Goal: Task Accomplishment & Management: Manage account settings

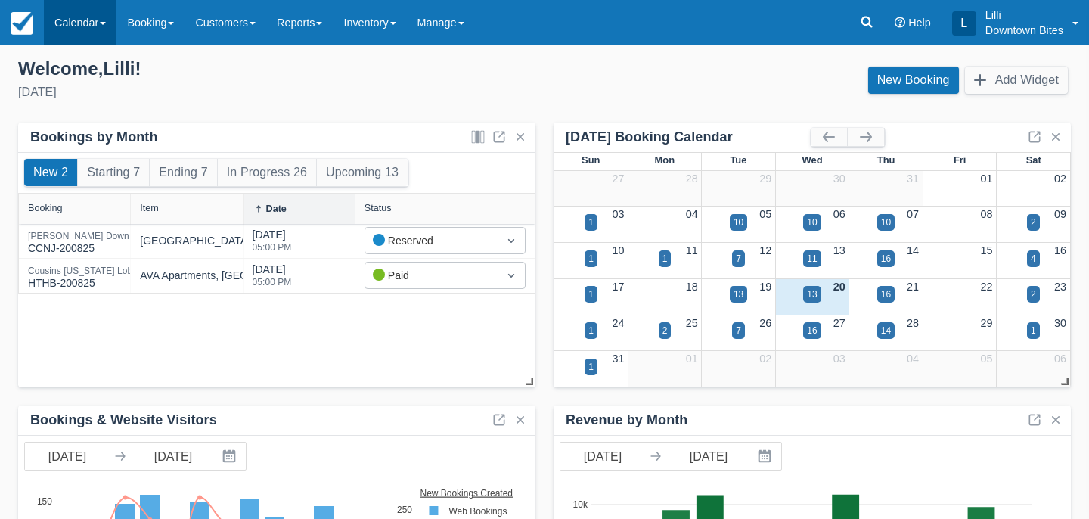
click at [107, 25] on link "Calendar" at bounding box center [80, 22] width 73 height 45
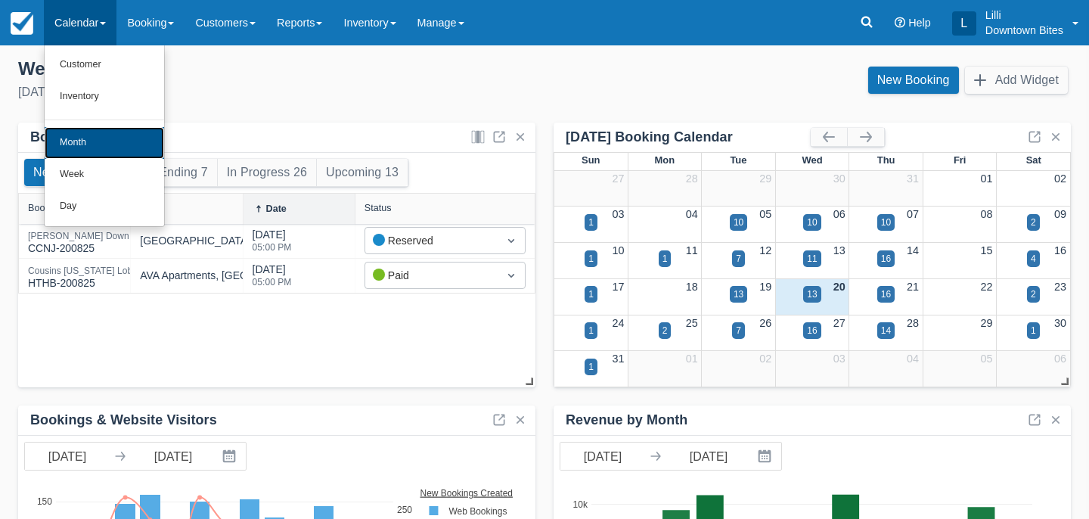
click at [110, 128] on link "Month" at bounding box center [104, 143] width 119 height 32
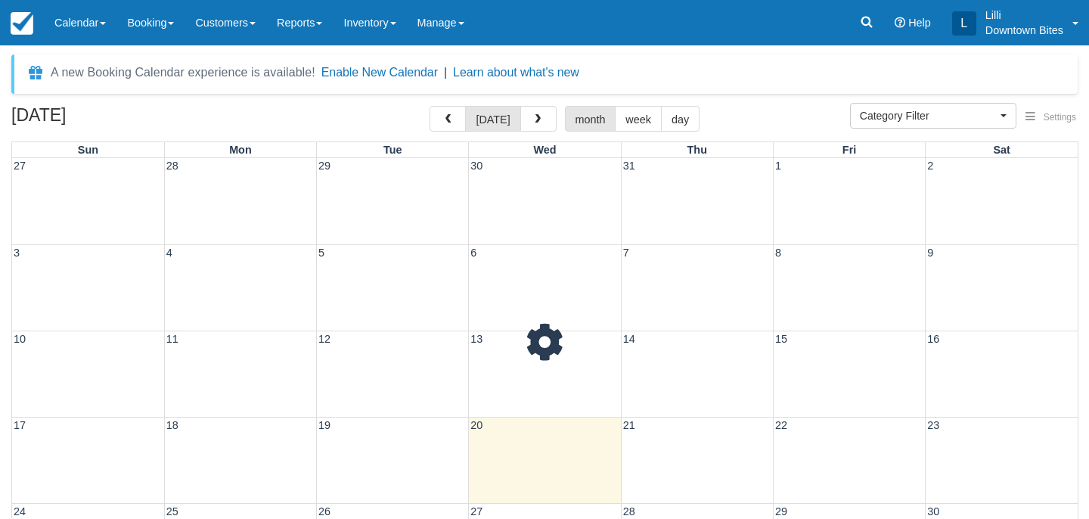
select select
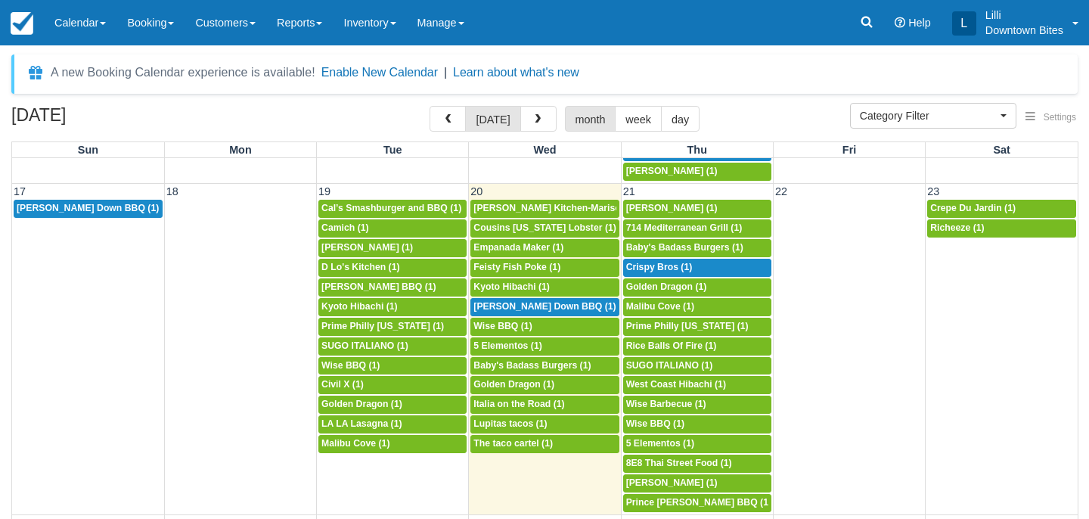
scroll to position [876, 0]
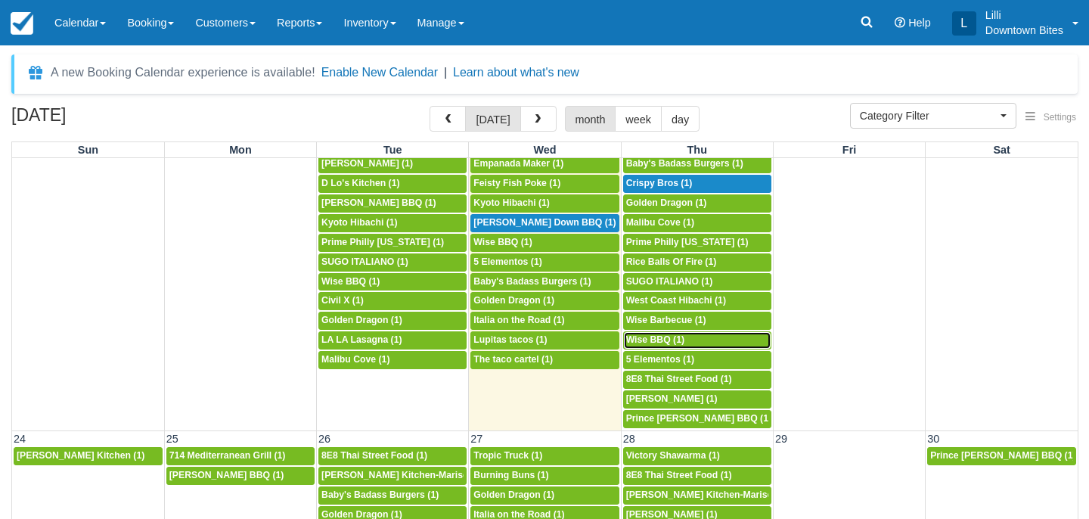
click at [677, 344] on span "Wise BBQ (1)" at bounding box center [655, 339] width 58 height 11
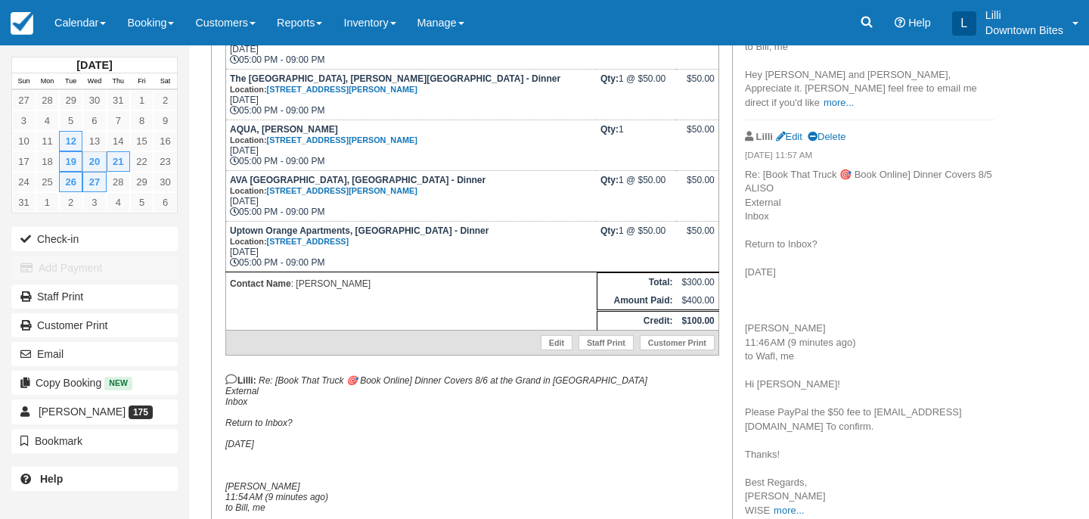
scroll to position [375, 0]
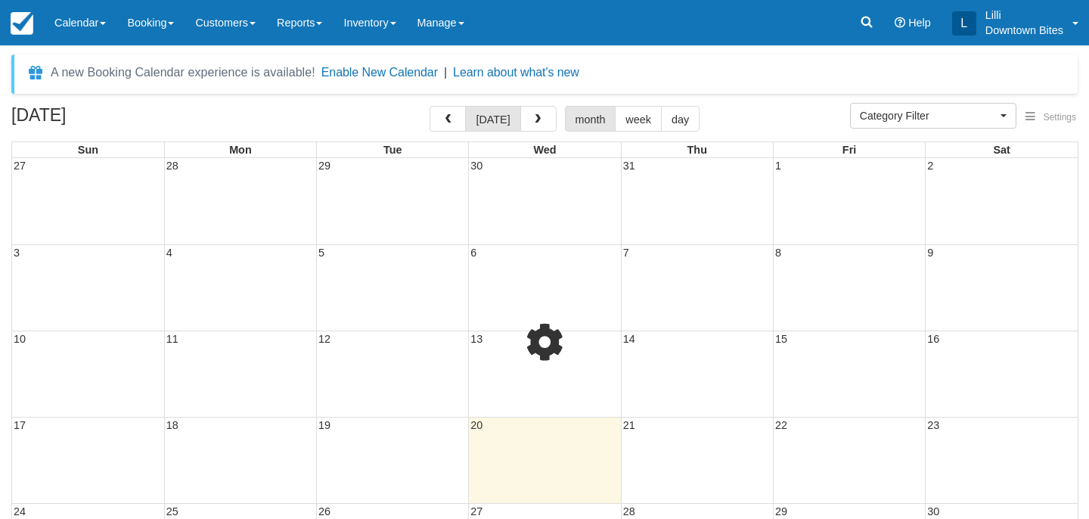
select select
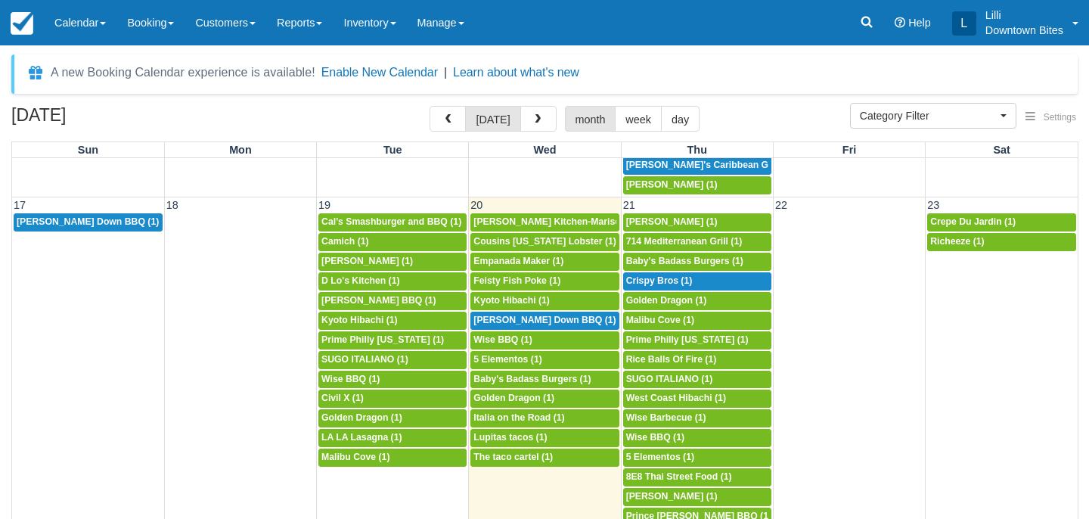
scroll to position [783, 0]
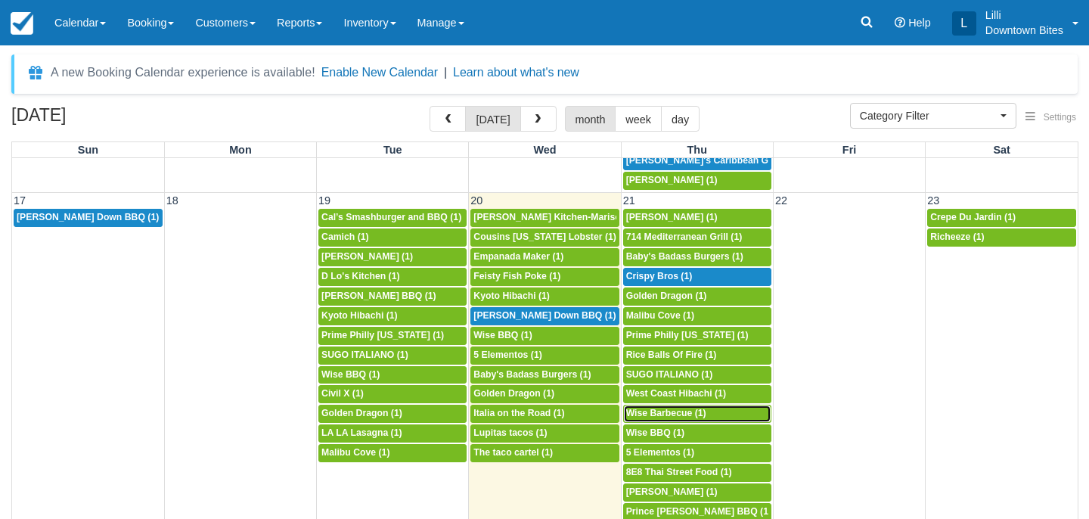
click at [708, 407] on link "5p Wise Barbecue (1)" at bounding box center [697, 414] width 148 height 18
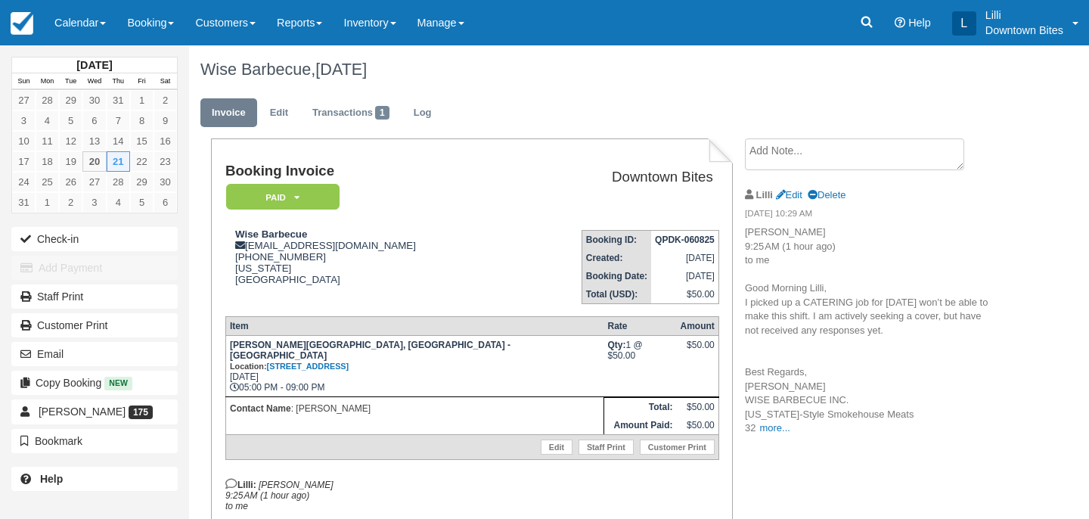
click at [835, 148] on textarea at bounding box center [854, 154] width 219 height 32
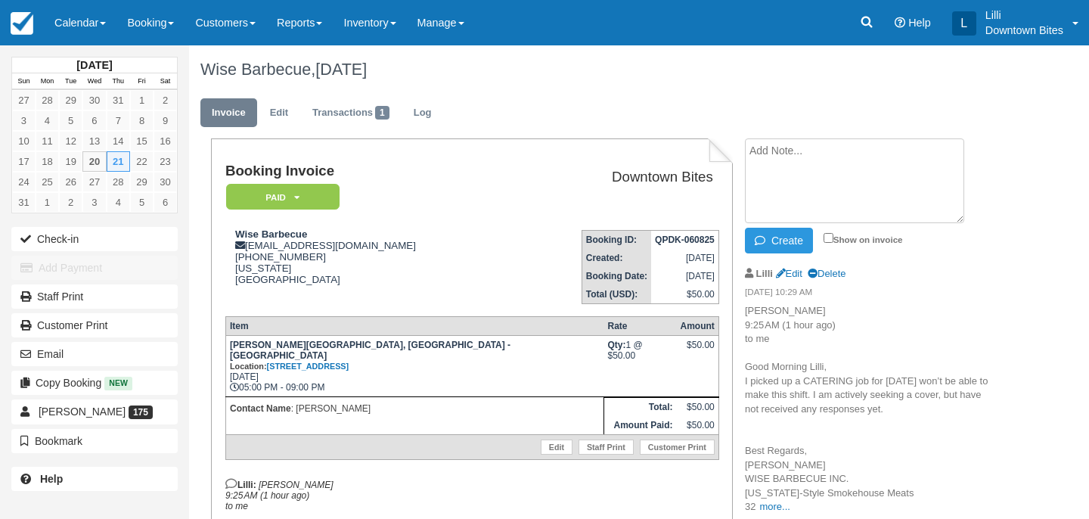
paste textarea "Re: 8/21 Cover [PERSON_NAME] [GEOGRAPHIC_DATA] Return to Inbox? [DATE] 3PM [PER…"
type textarea "Re: 8/21 Cover [PERSON_NAME] [GEOGRAPHIC_DATA] Return to Inbox? [DATE] 3PM [PER…"
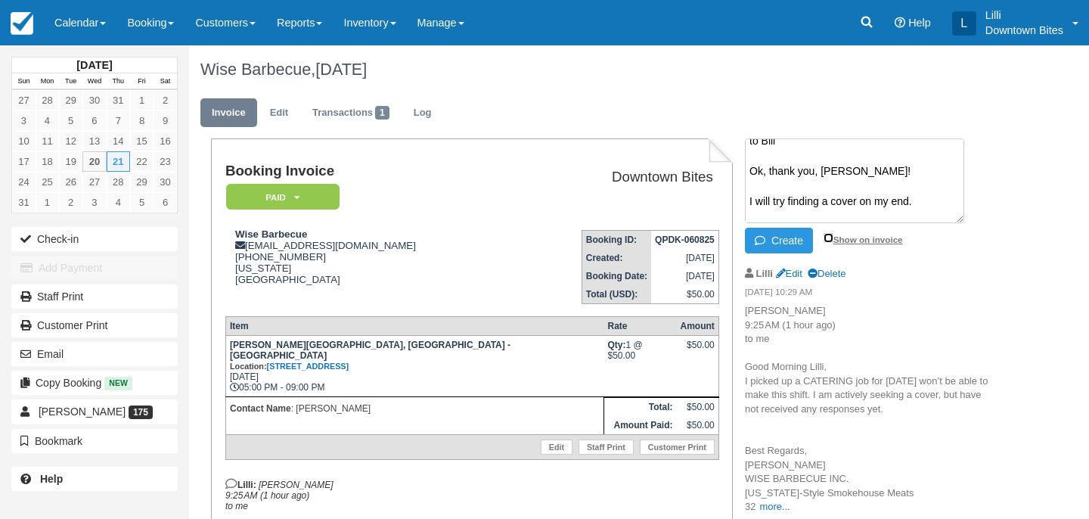
click at [826, 237] on input "Show on invoice" at bounding box center [828, 238] width 10 height 10
checkbox input "true"
click at [777, 246] on button "Create" at bounding box center [779, 241] width 68 height 26
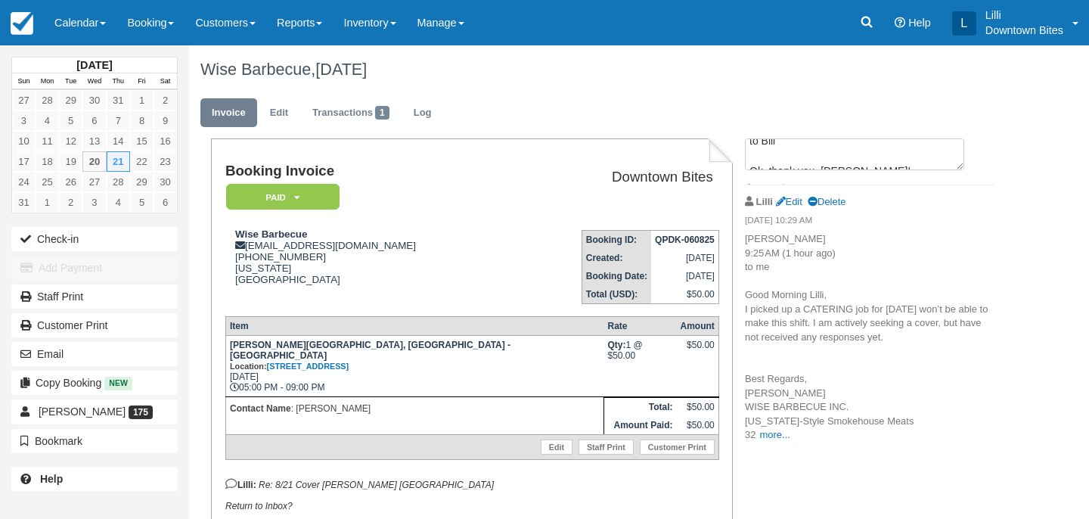
scroll to position [0, 0]
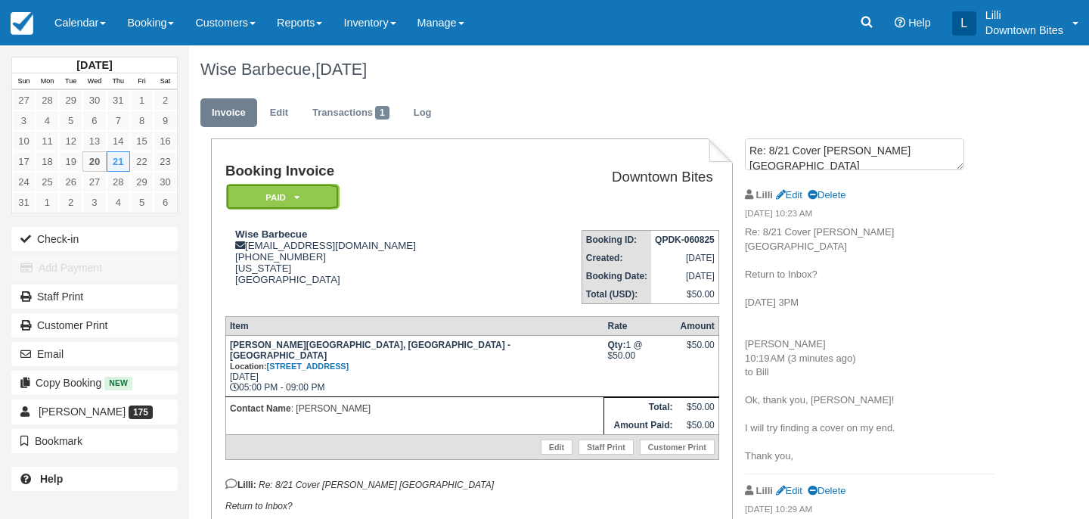
click at [321, 199] on em "Paid" at bounding box center [282, 197] width 113 height 26
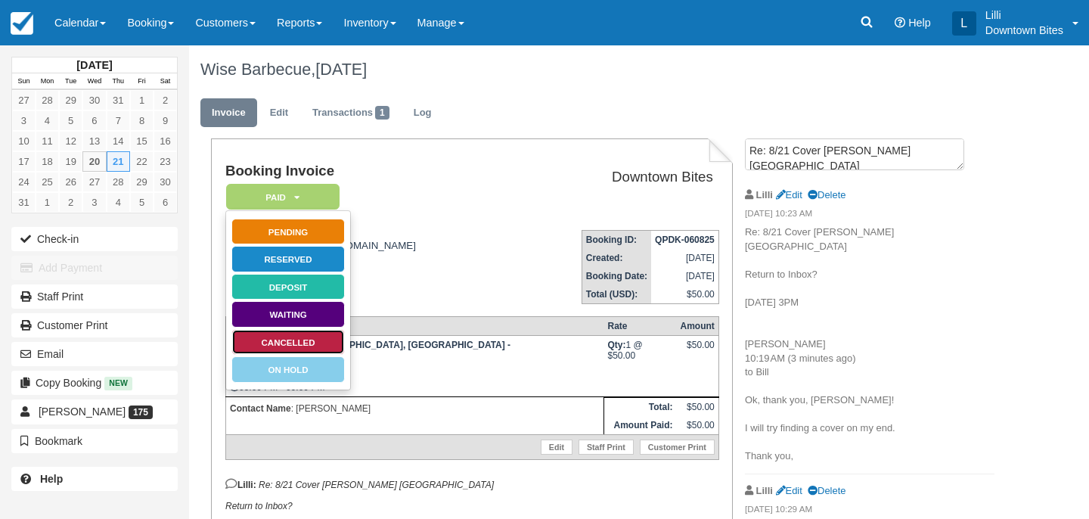
click at [330, 345] on link "Cancelled" at bounding box center [287, 342] width 113 height 26
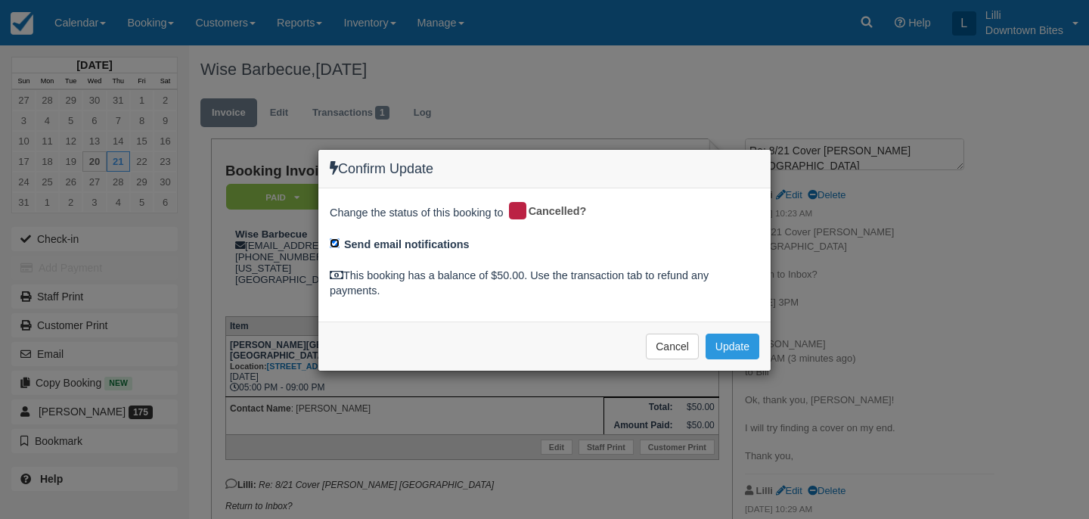
click at [333, 242] on input "Send email notifications" at bounding box center [335, 243] width 10 height 10
checkbox input "false"
click at [749, 346] on button "Update" at bounding box center [732, 346] width 54 height 26
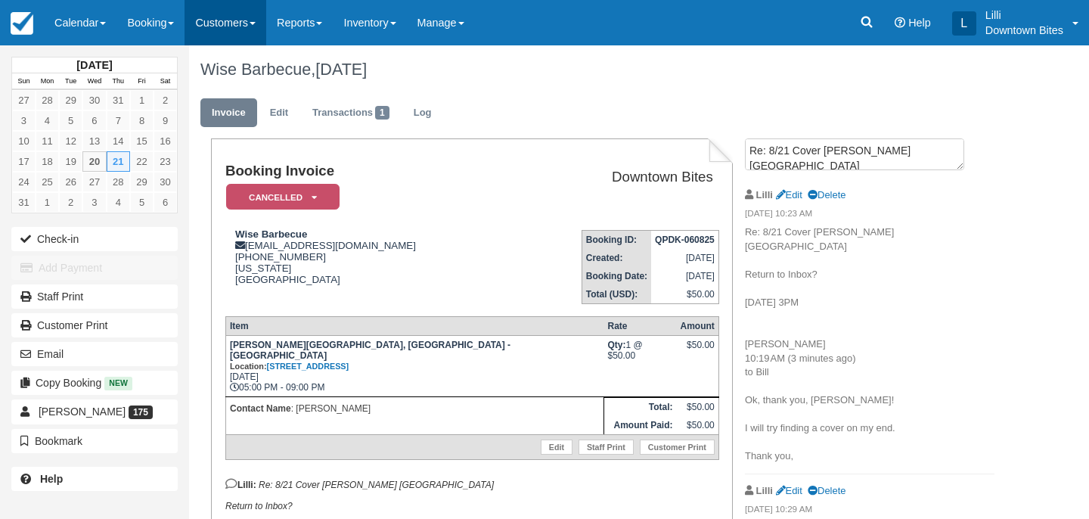
click at [242, 7] on link "Customers" at bounding box center [225, 22] width 82 height 45
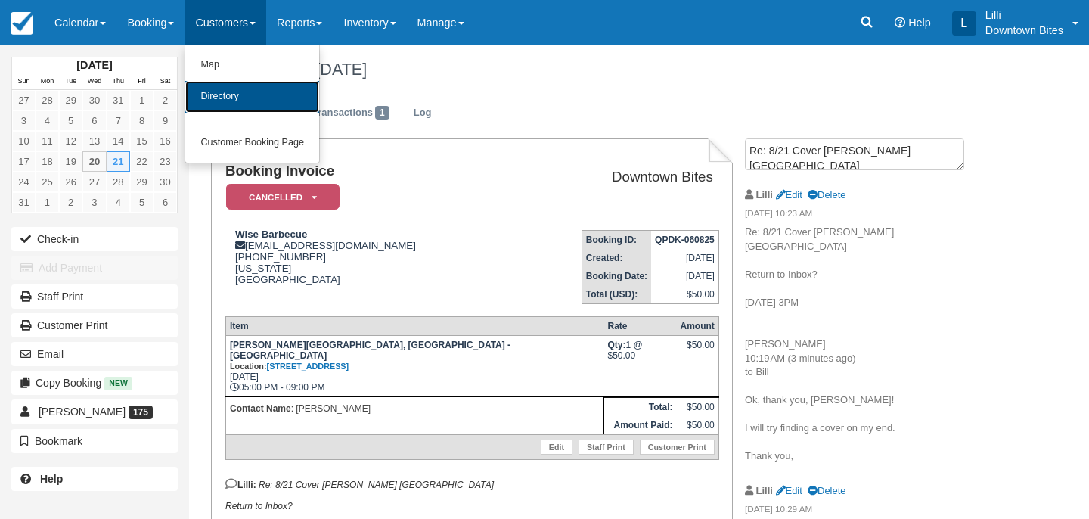
click at [242, 101] on link "Directory" at bounding box center [252, 97] width 134 height 32
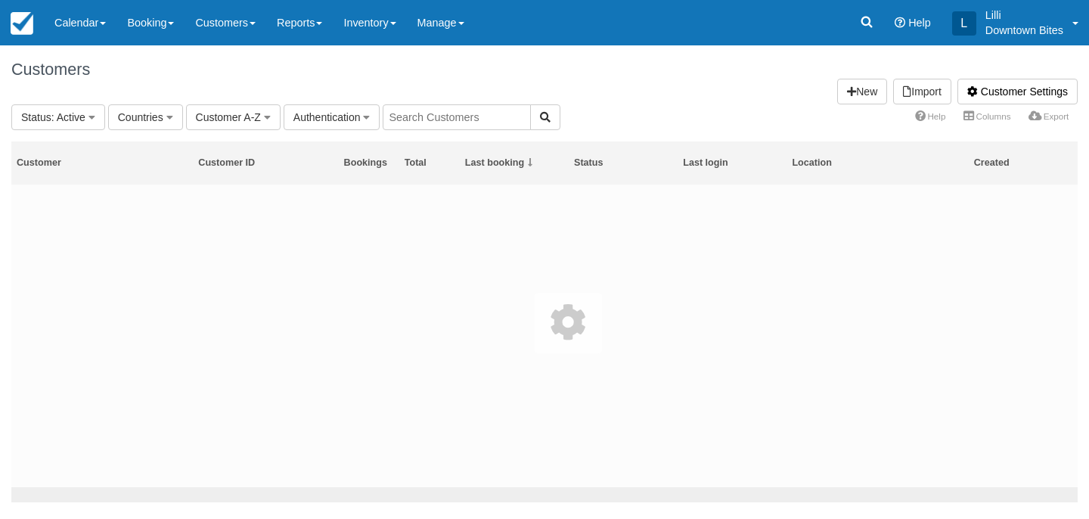
click at [445, 115] on input "text" at bounding box center [457, 117] width 148 height 26
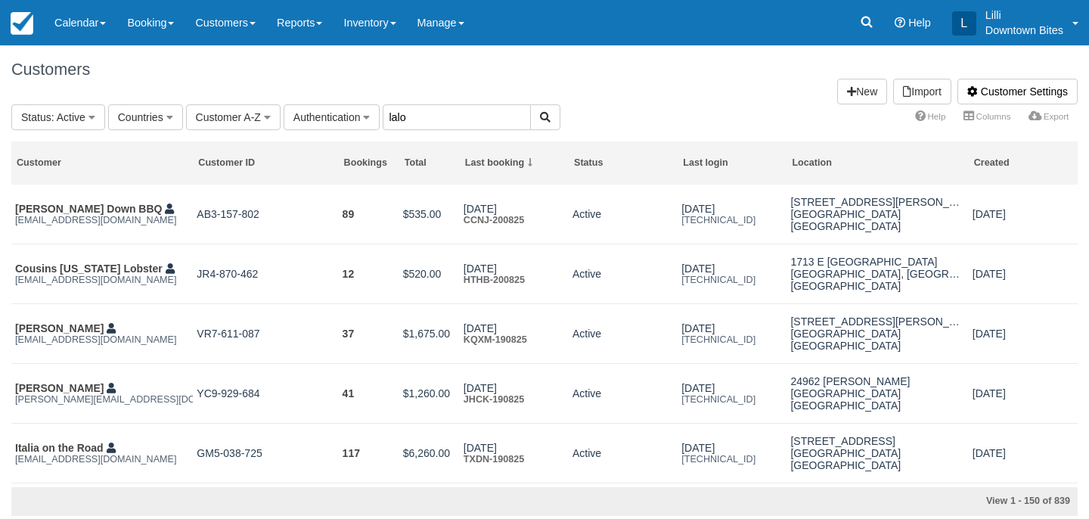
type input "lalo"
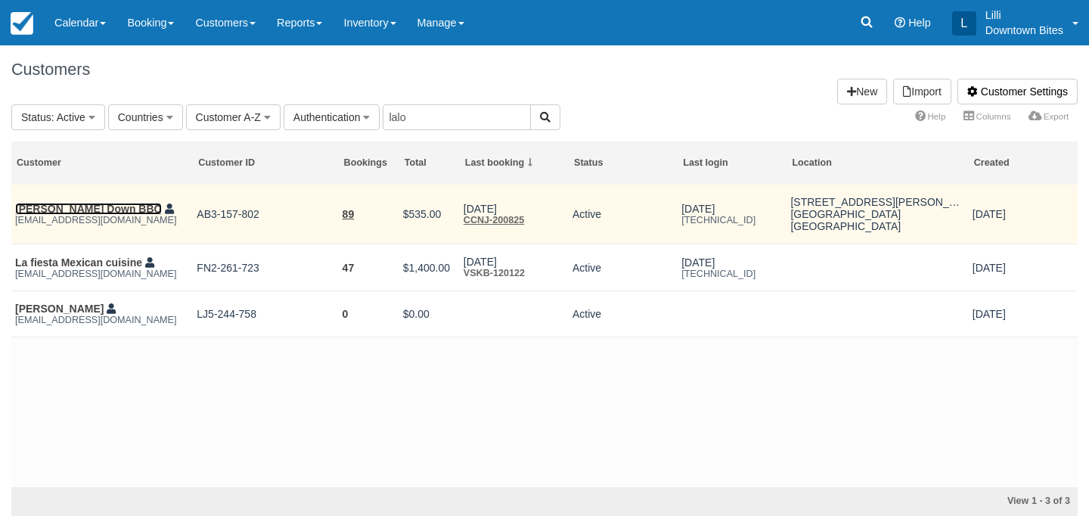
click at [69, 206] on link "[PERSON_NAME] Down BBQ" at bounding box center [88, 209] width 147 height 12
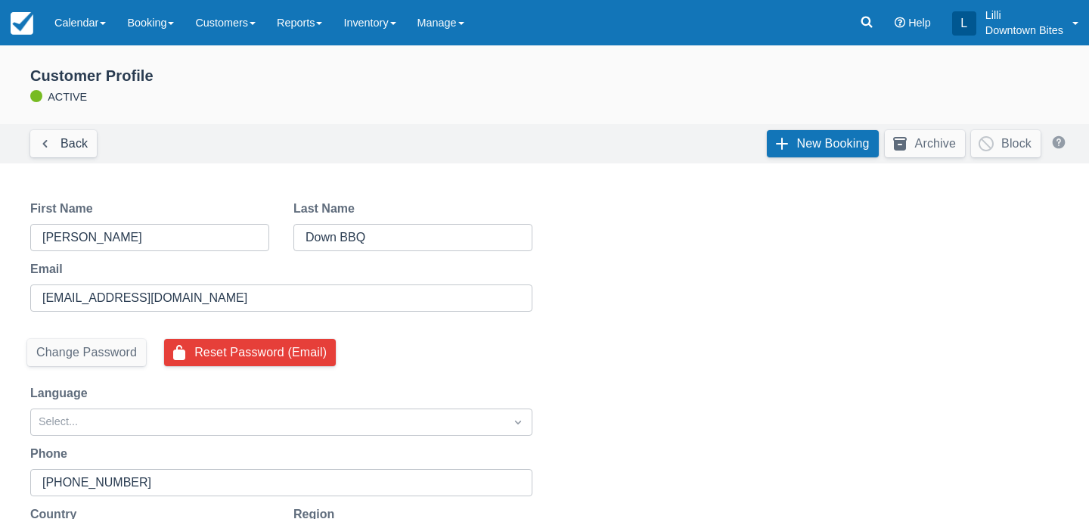
select select "50"
click at [820, 141] on link "New Booking" at bounding box center [823, 143] width 112 height 27
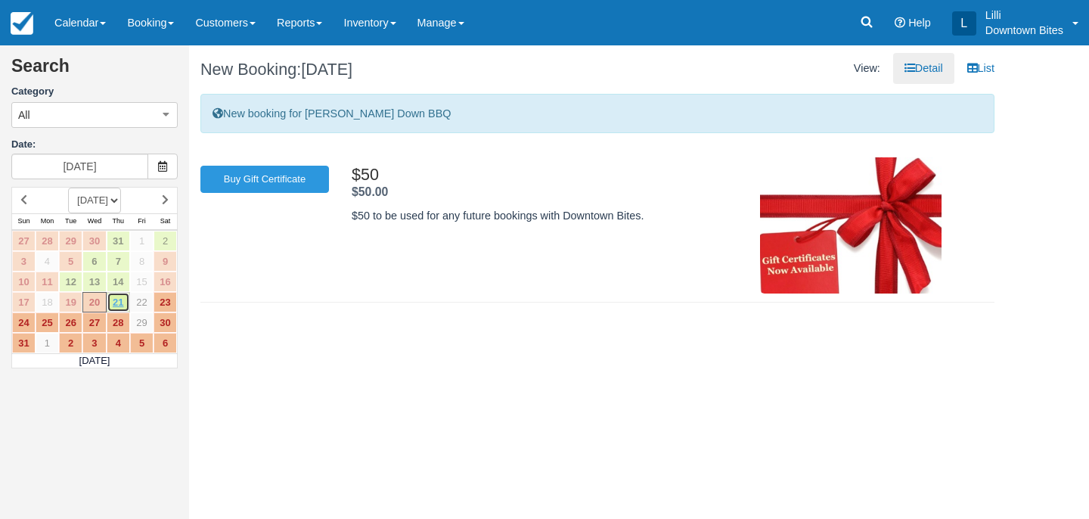
click at [117, 304] on link "21" at bounding box center [118, 302] width 23 height 20
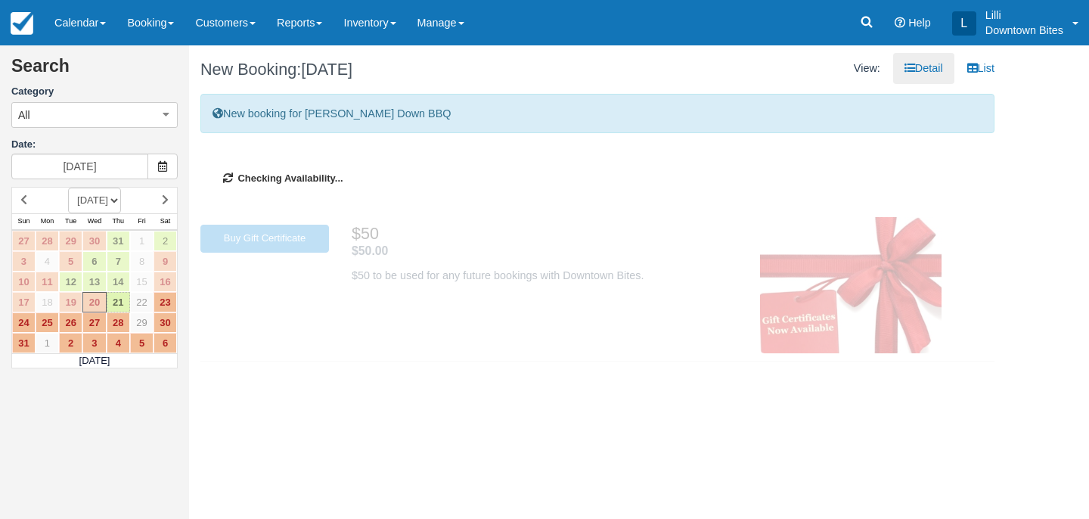
type input "08/21/25"
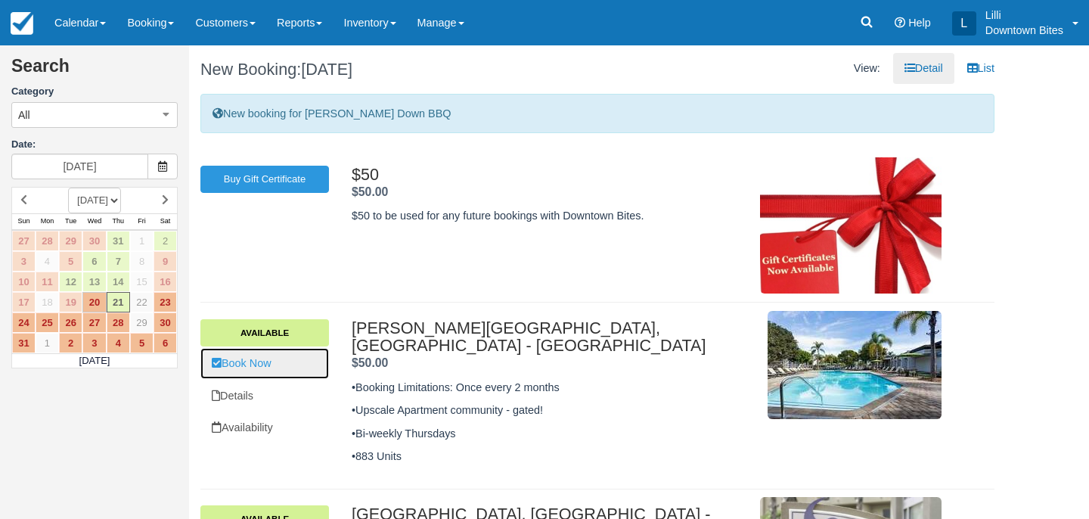
click at [268, 367] on link "Book Now" at bounding box center [264, 363] width 129 height 31
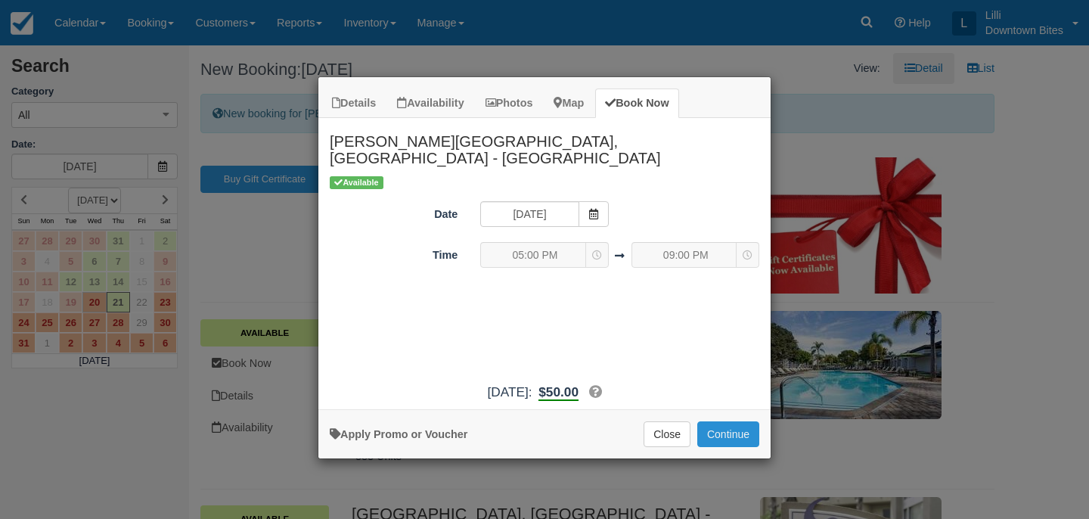
click at [727, 421] on button "Continue" at bounding box center [728, 434] width 62 height 26
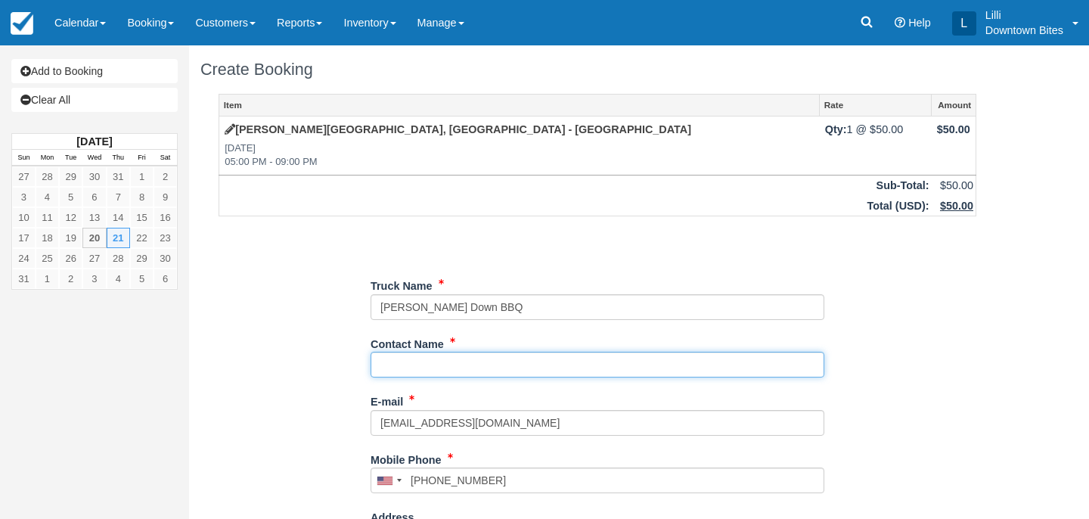
click at [390, 363] on input "Contact Name" at bounding box center [597, 365] width 454 height 26
type input "[PERSON_NAME]"
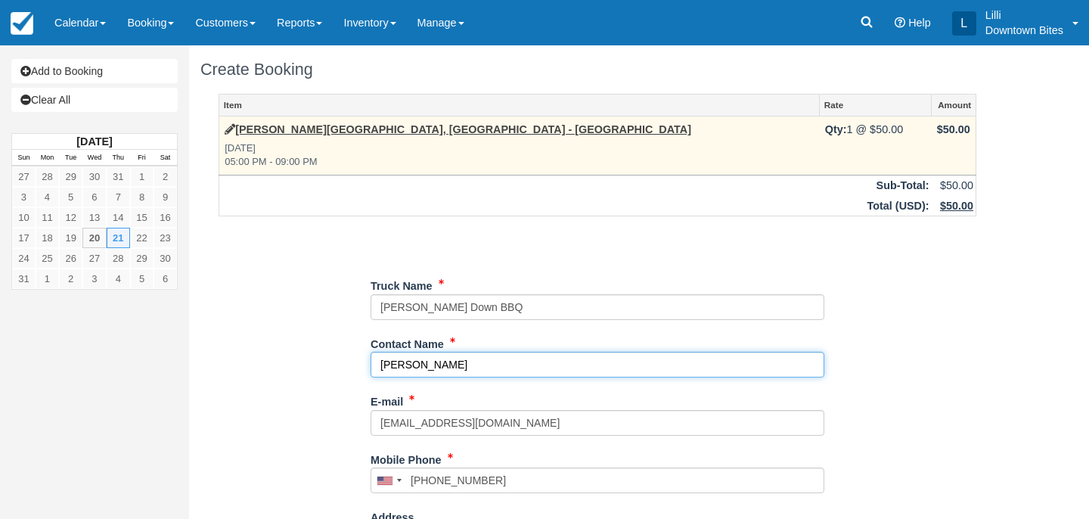
scroll to position [386, 0]
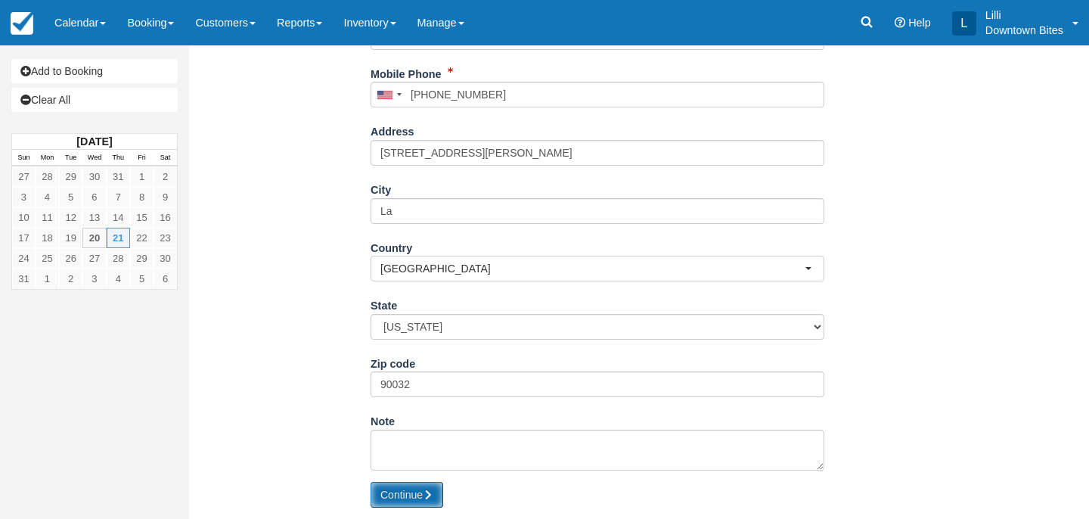
click at [413, 498] on button "Continue" at bounding box center [406, 495] width 73 height 26
type input "+13237211602"
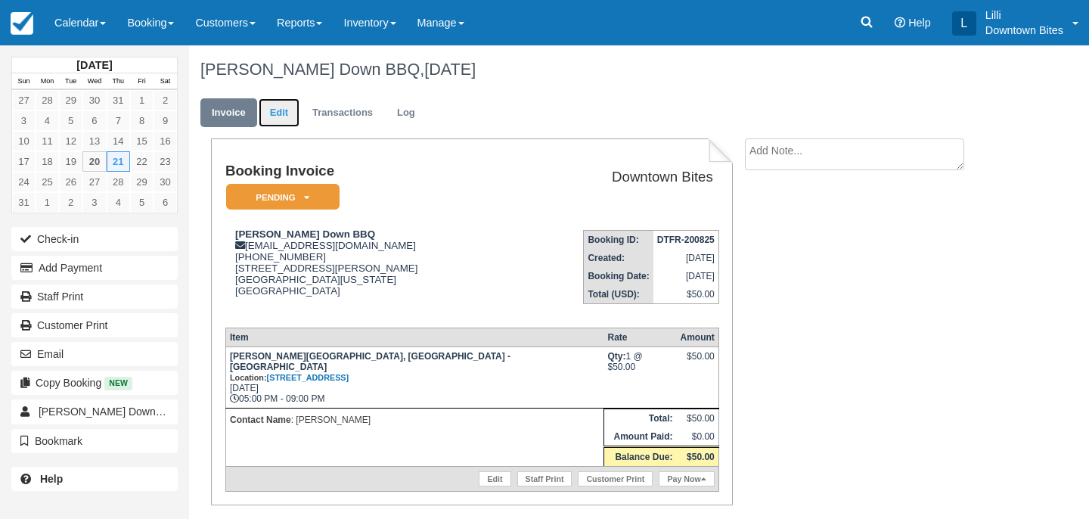
click at [273, 101] on link "Edit" at bounding box center [279, 112] width 41 height 29
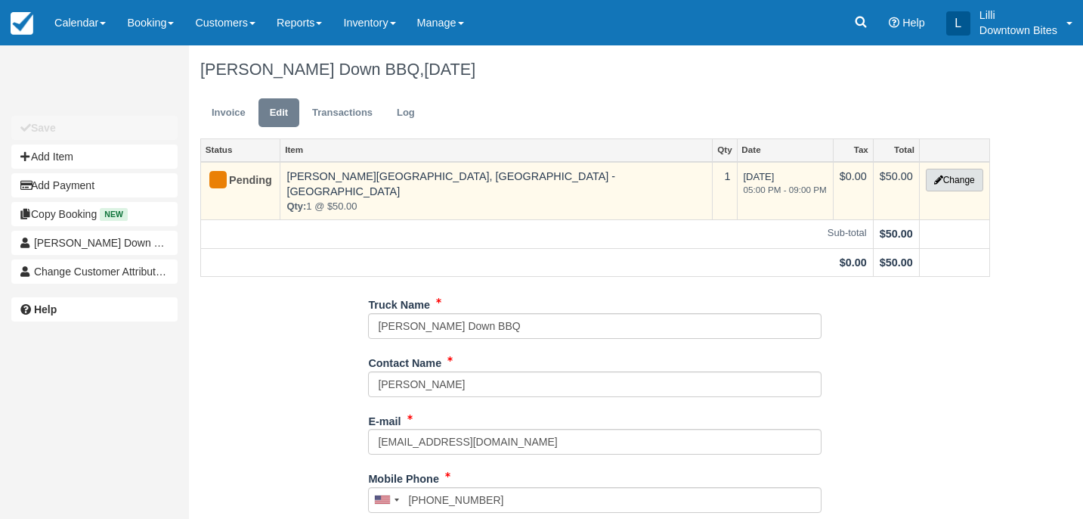
click at [966, 178] on button "Change" at bounding box center [954, 180] width 57 height 23
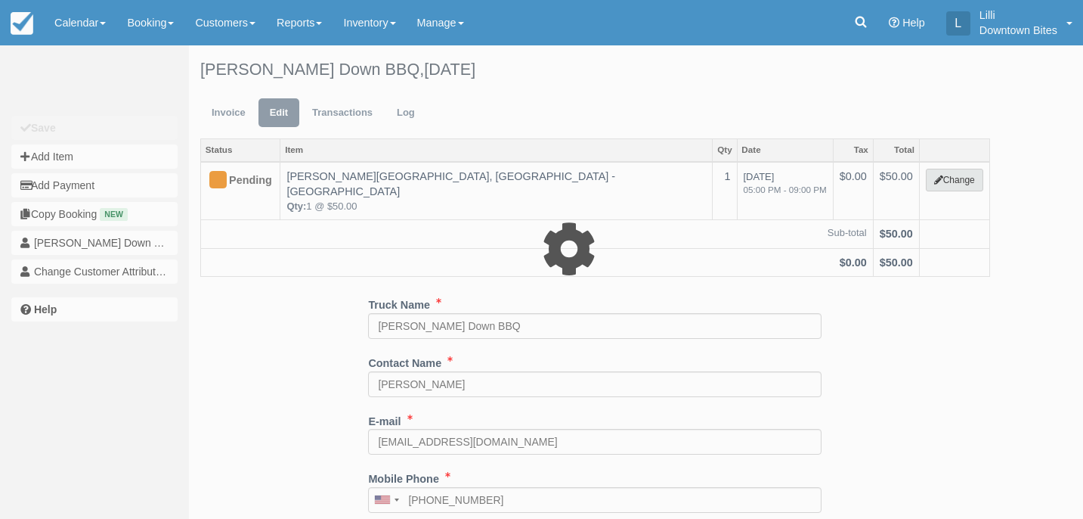
select select "2"
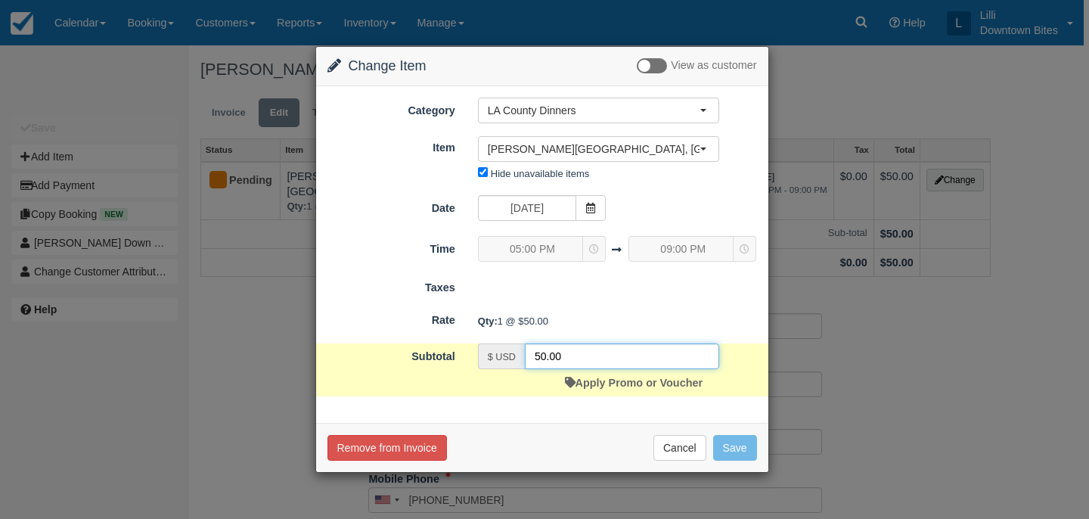
click at [538, 360] on input "50.00" at bounding box center [622, 356] width 194 height 26
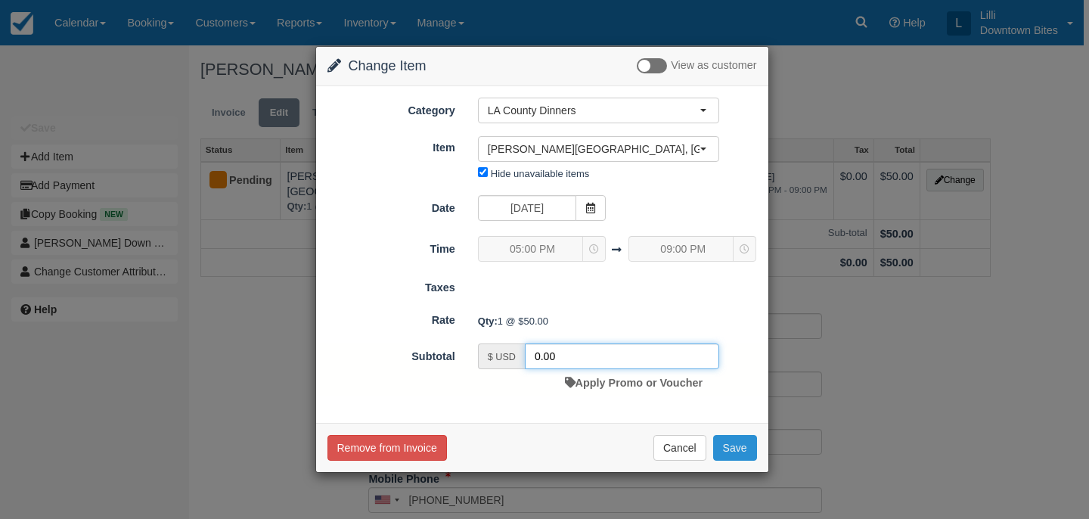
type input "0.00"
click at [733, 448] on button "Save" at bounding box center [735, 448] width 44 height 26
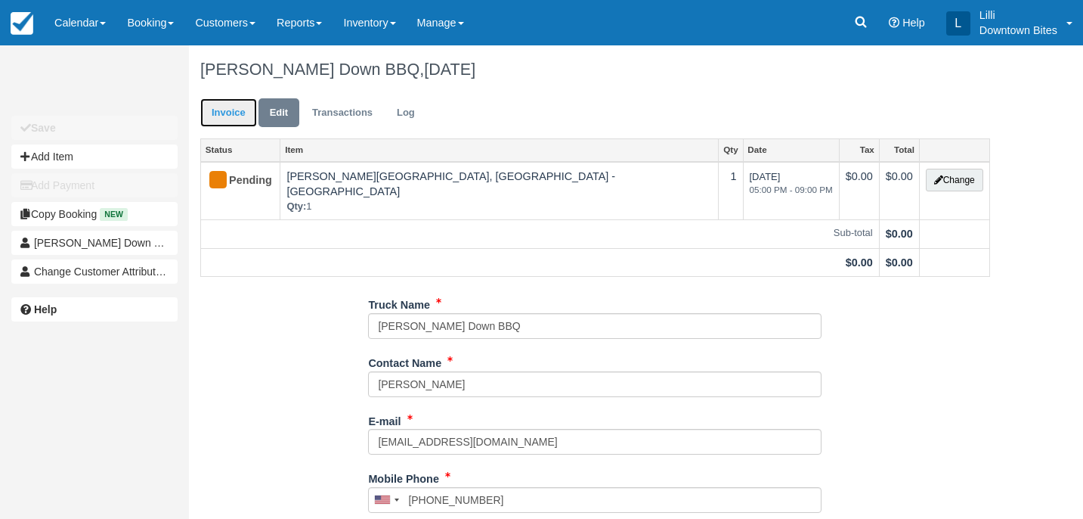
click at [228, 111] on link "Invoice" at bounding box center [228, 112] width 57 height 29
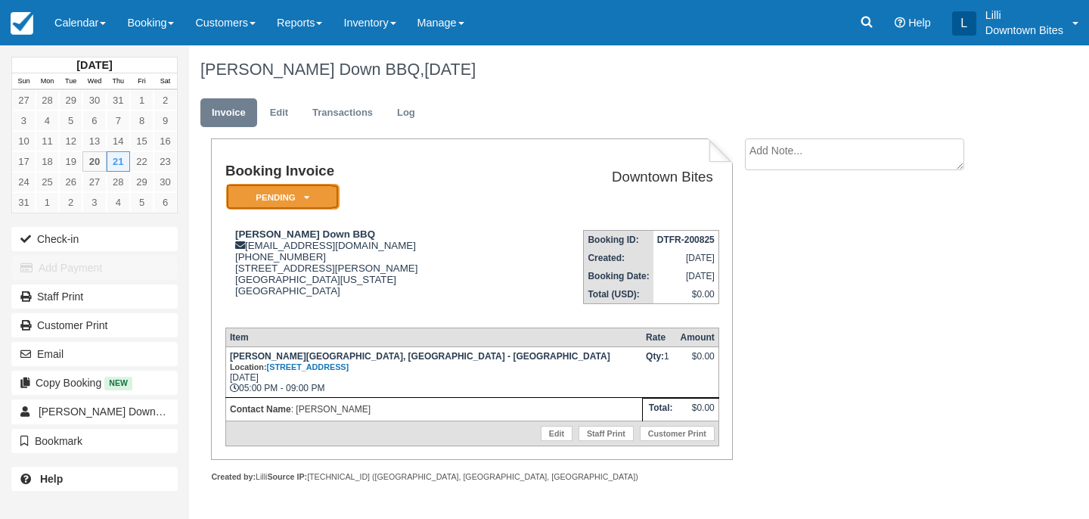
click at [287, 197] on em "Pending" at bounding box center [282, 197] width 113 height 26
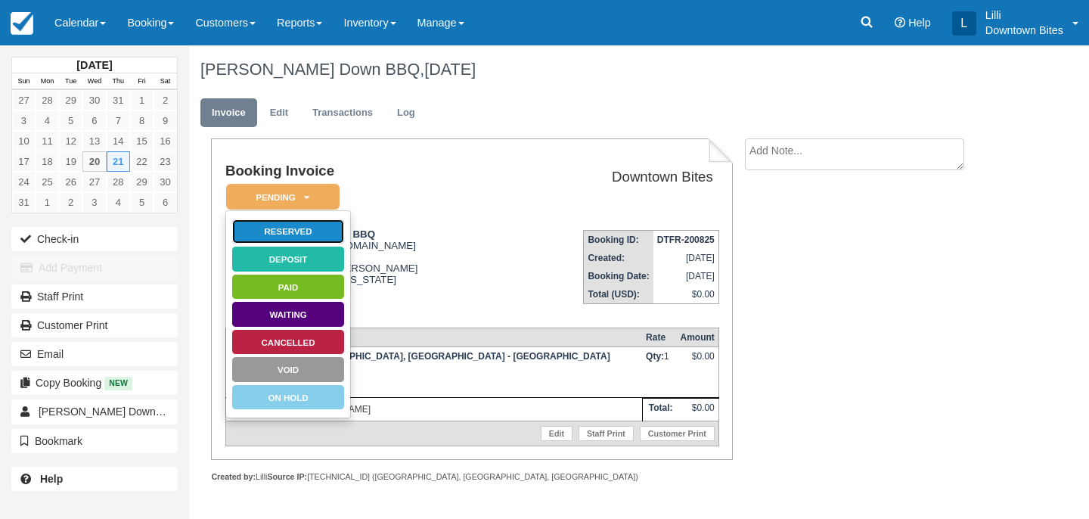
click at [342, 235] on link "Reserved" at bounding box center [287, 232] width 113 height 26
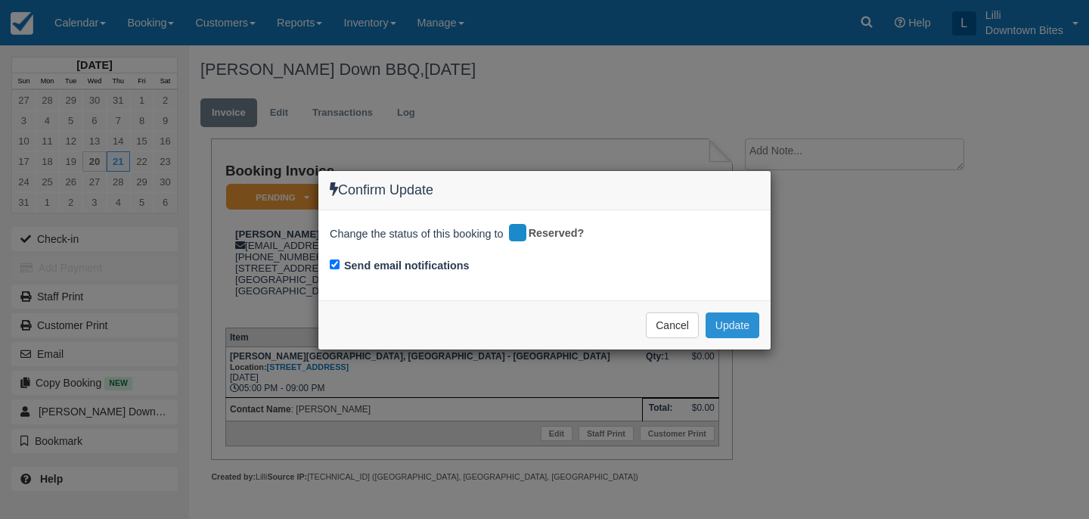
click at [729, 326] on button "Update" at bounding box center [732, 325] width 54 height 26
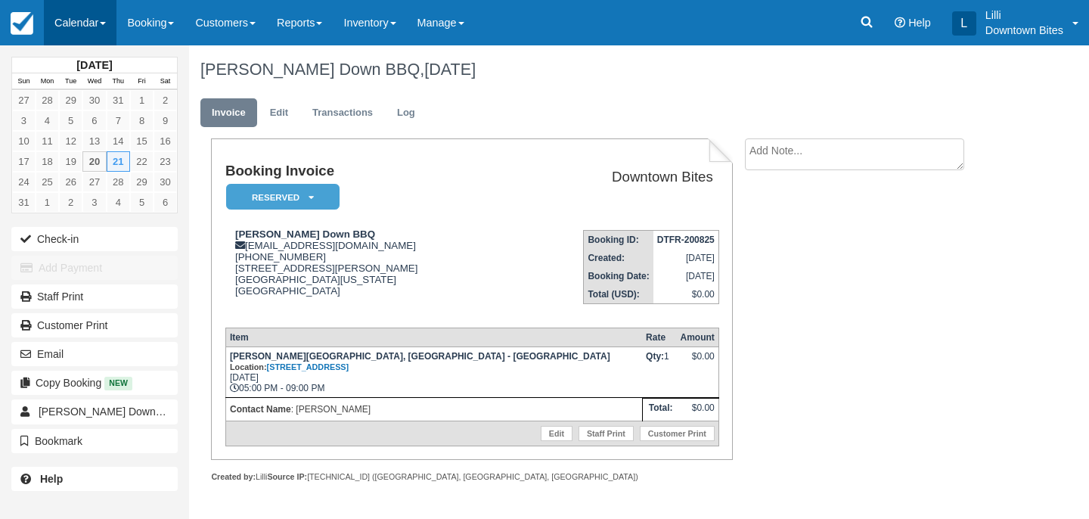
click at [95, 24] on link "Calendar" at bounding box center [80, 22] width 73 height 45
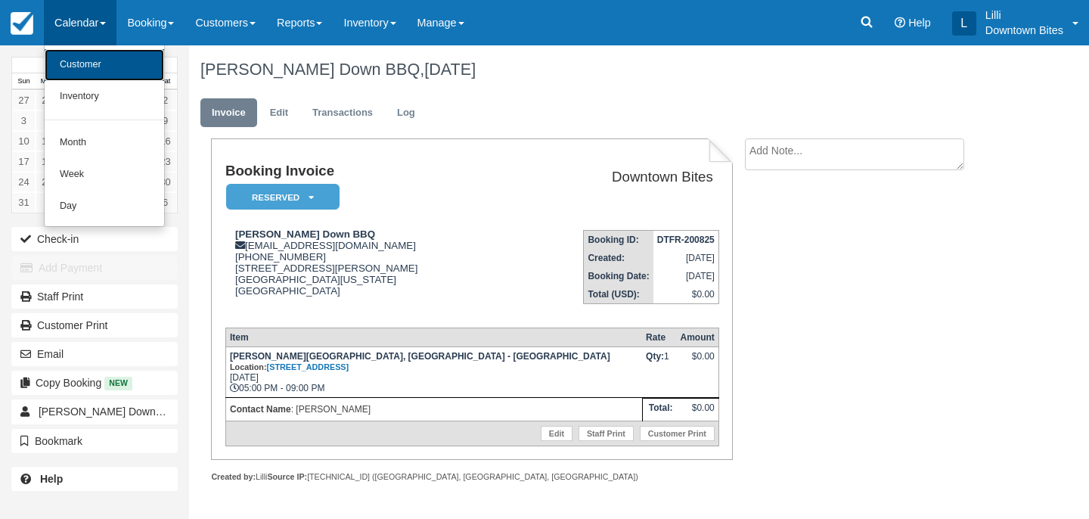
click at [81, 70] on link "Customer" at bounding box center [104, 65] width 119 height 32
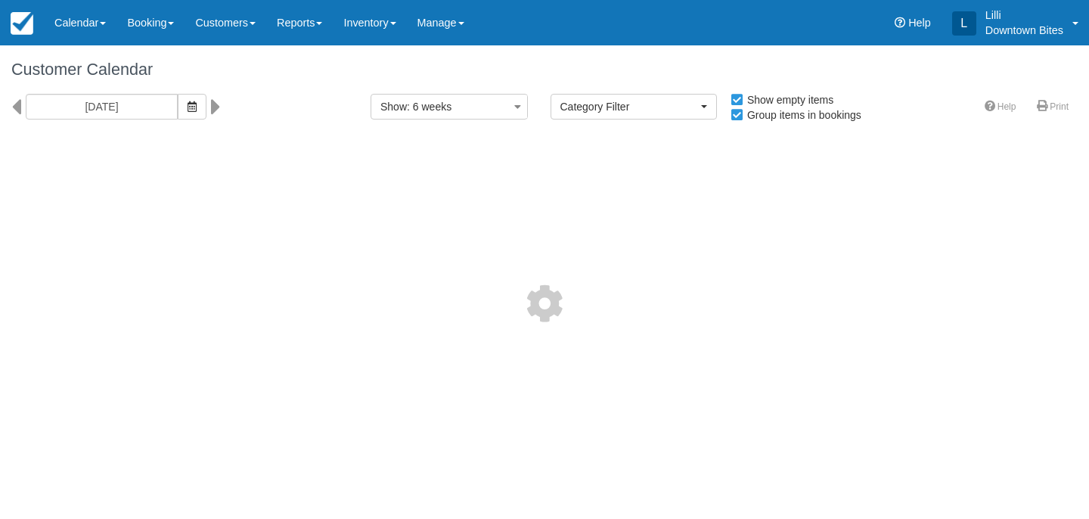
select select
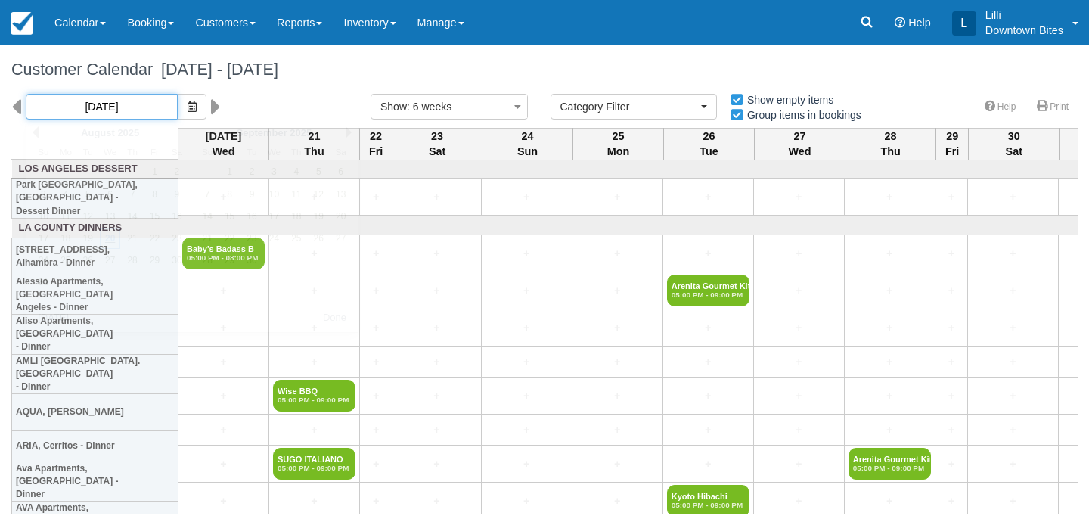
click at [135, 101] on input "[DATE]" at bounding box center [102, 107] width 152 height 26
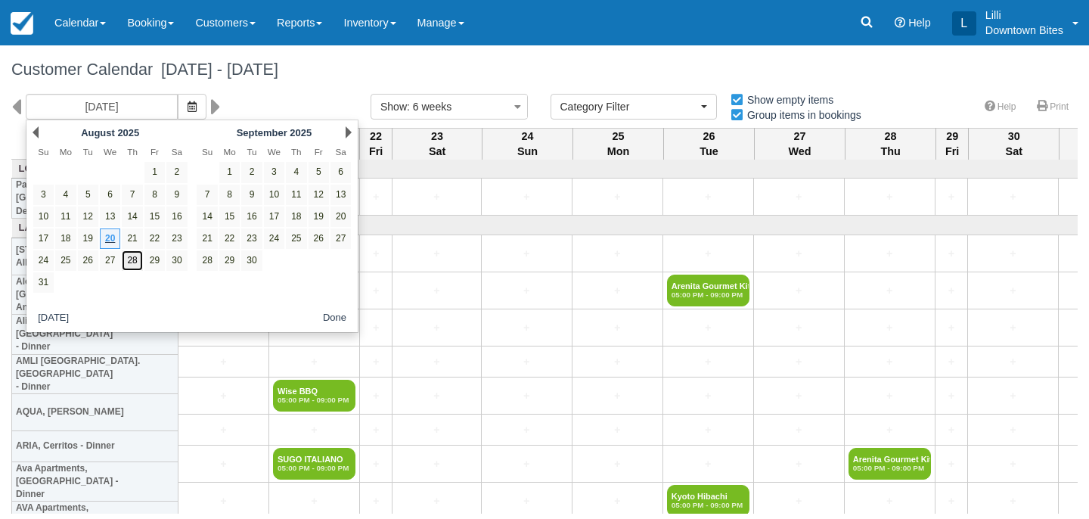
click at [136, 260] on link "28" at bounding box center [132, 260] width 20 height 20
type input "08/28/25"
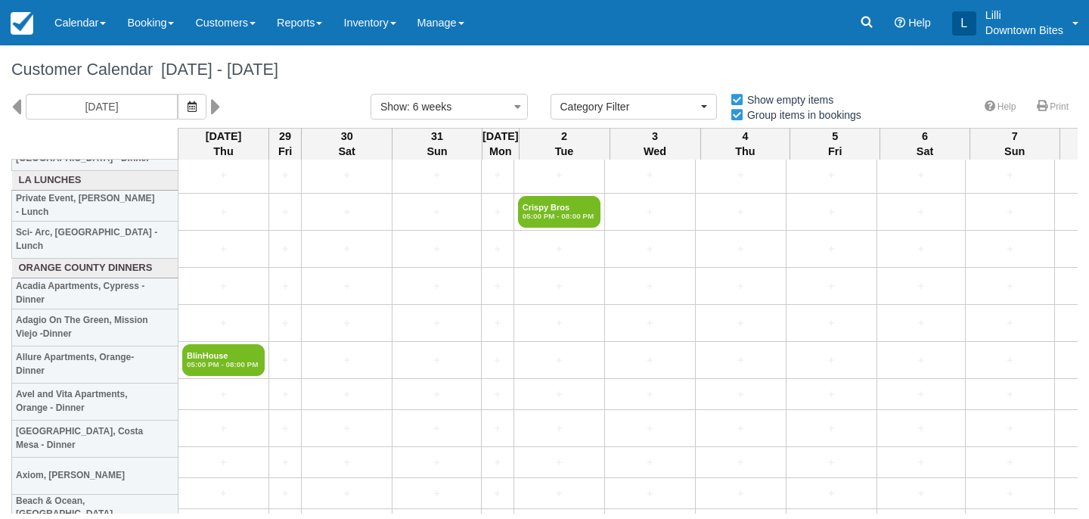
scroll to position [2305, 0]
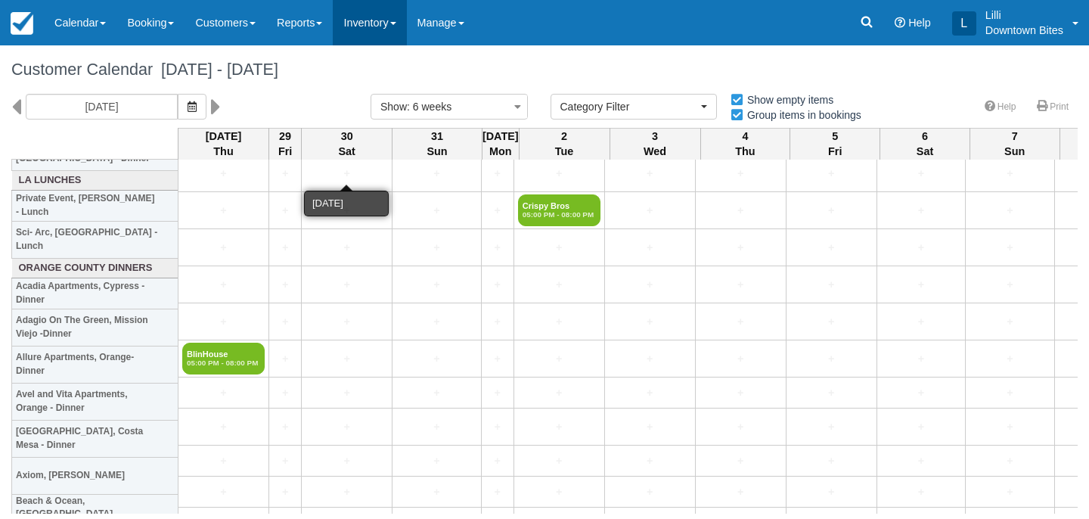
click at [372, 26] on link "Inventory" at bounding box center [369, 22] width 73 height 45
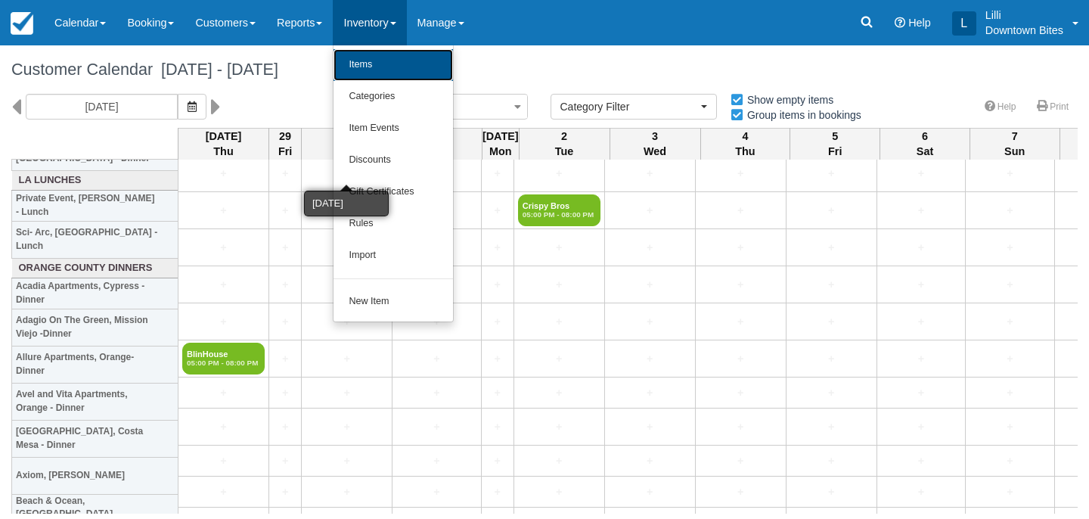
click at [401, 67] on link "Items" at bounding box center [392, 65] width 119 height 32
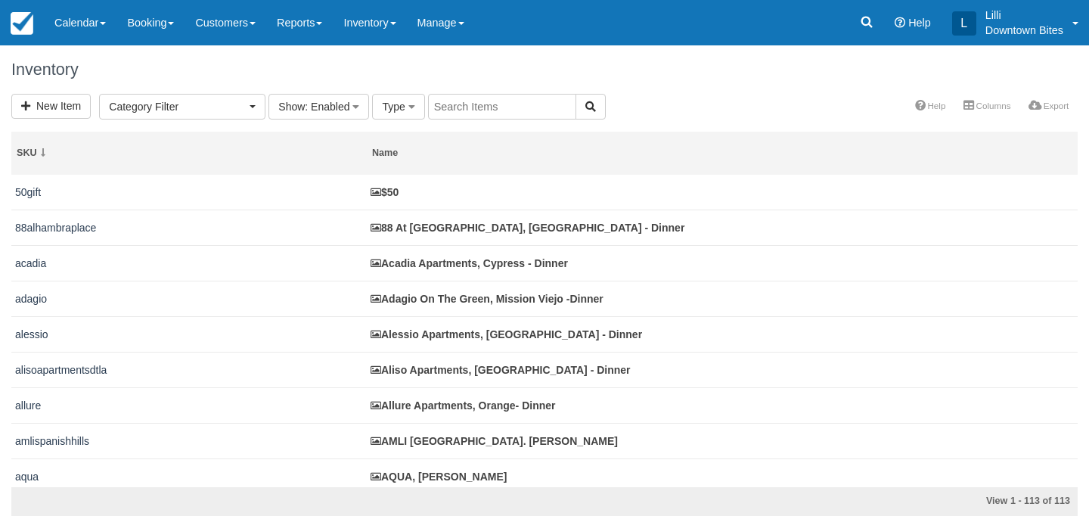
select select
click at [510, 104] on input "text" at bounding box center [502, 107] width 148 height 26
type input "g"
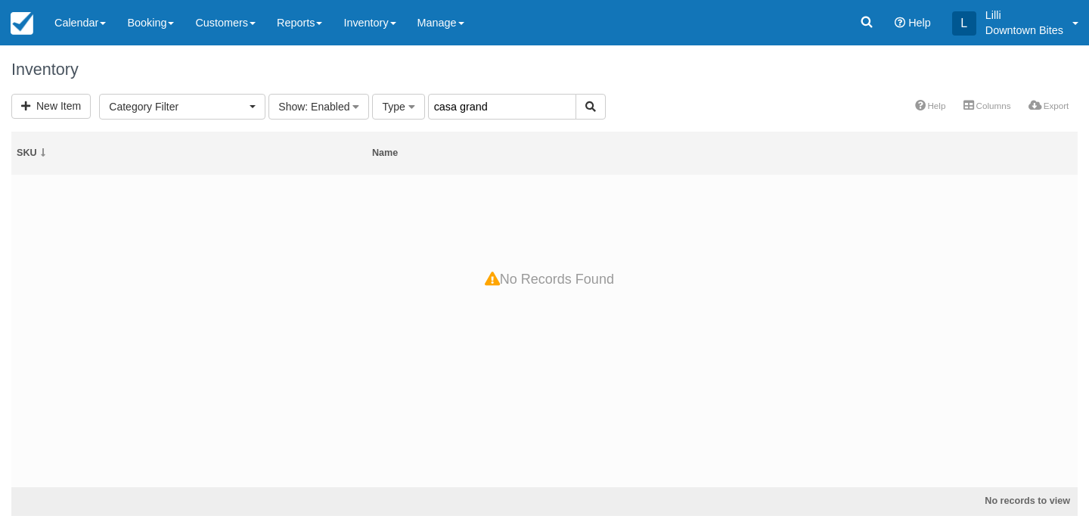
click at [488, 110] on input "casa grand" at bounding box center [502, 107] width 148 height 26
type input "casa grande"
click at [401, 110] on span "Type" at bounding box center [393, 107] width 23 height 12
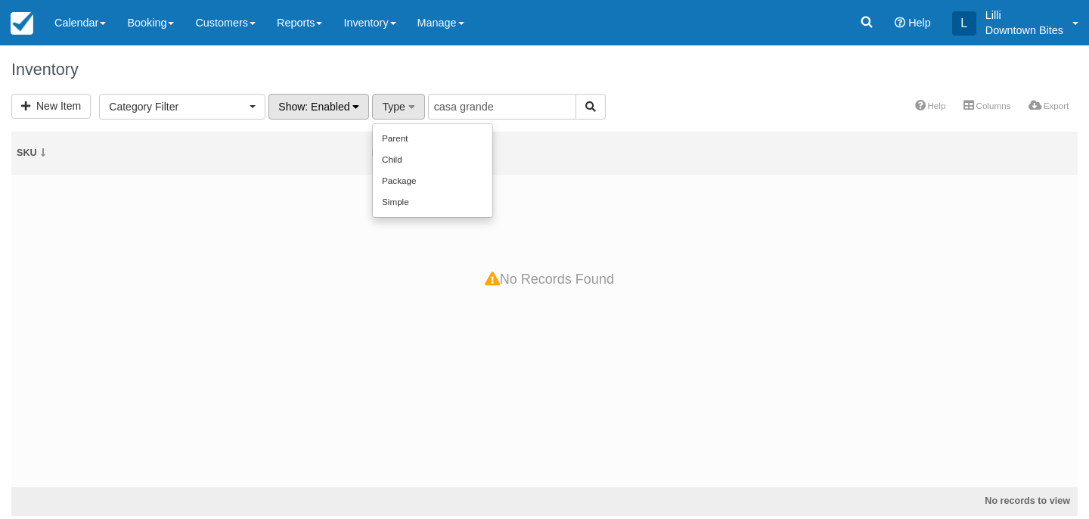
click at [324, 109] on span ": Enabled" at bounding box center [327, 107] width 45 height 12
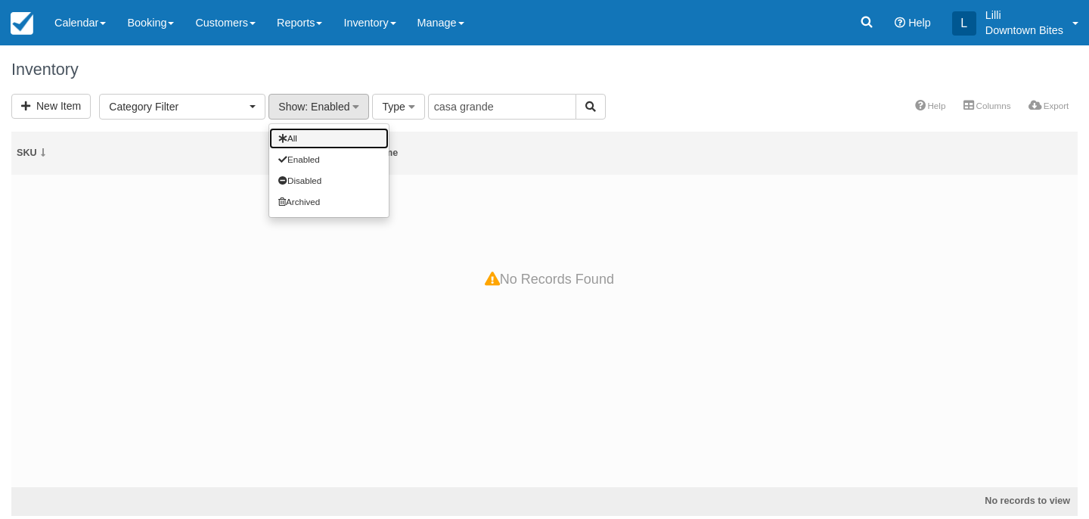
click at [328, 138] on link "All" at bounding box center [328, 138] width 119 height 21
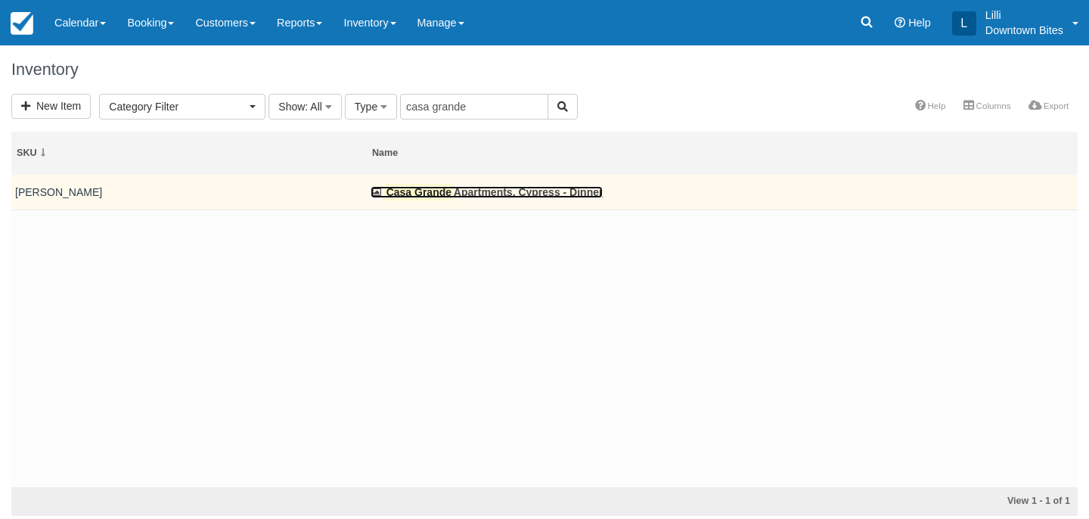
click at [475, 196] on link "Casa Grande Apartments, Cypress - Dinner" at bounding box center [486, 192] width 232 height 12
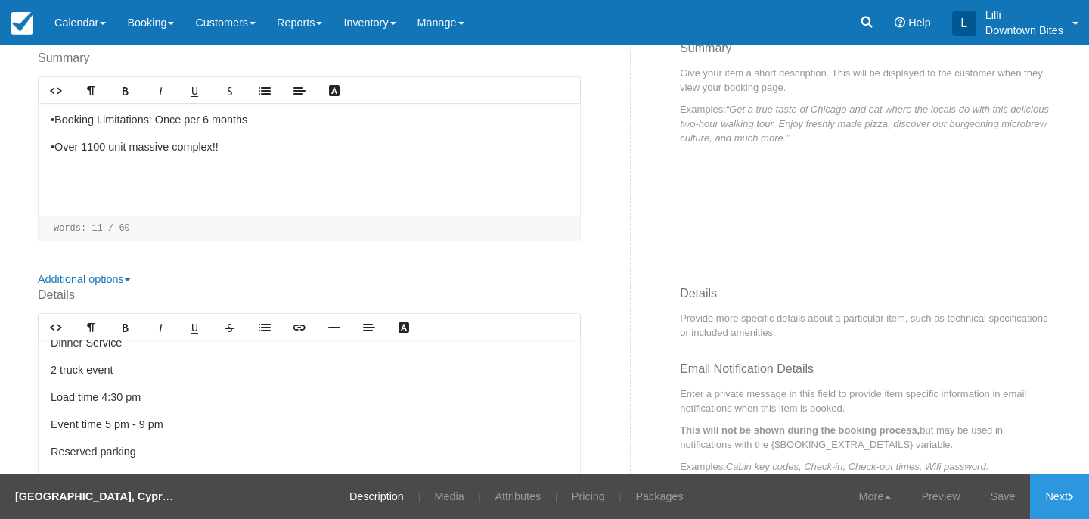
scroll to position [19, 0]
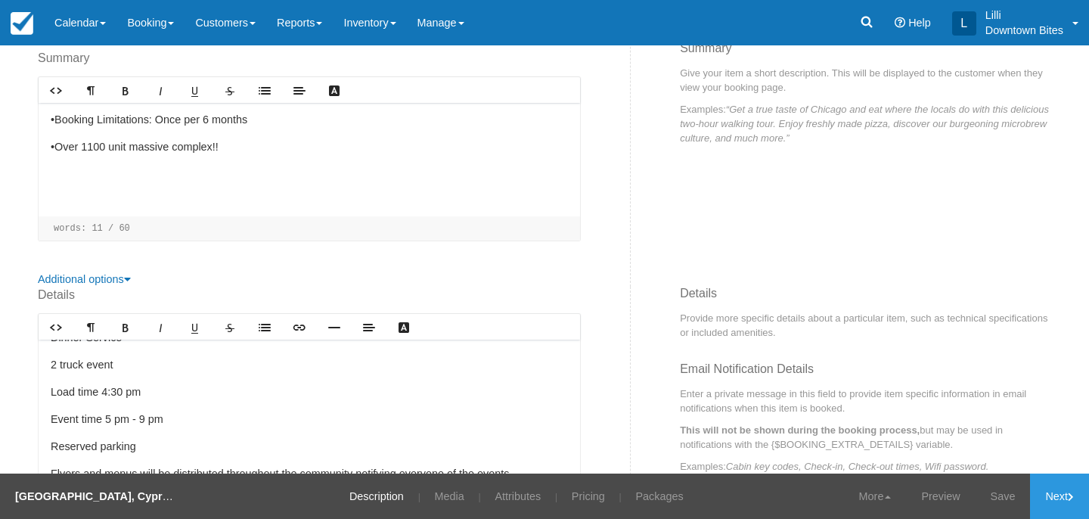
click at [57, 365] on p "2 truck event" at bounding box center [309, 365] width 517 height 17
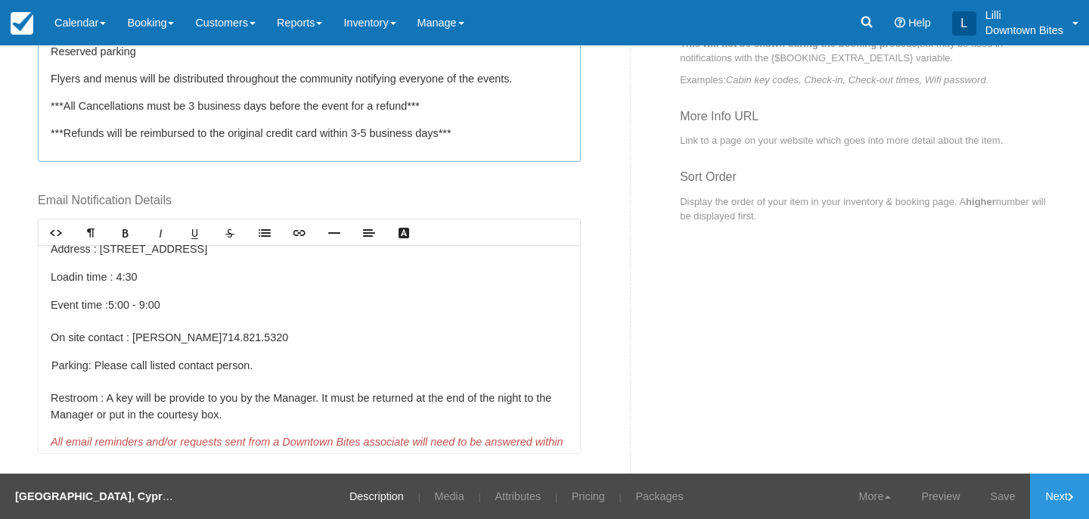
scroll to position [47, 0]
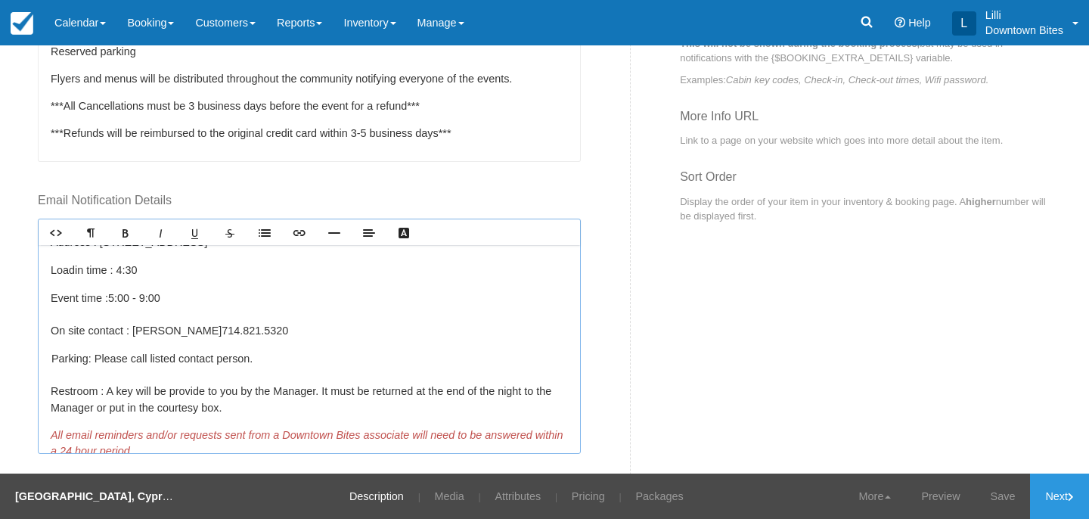
click at [150, 296] on span "5:00 - 9:00" at bounding box center [134, 298] width 52 height 12
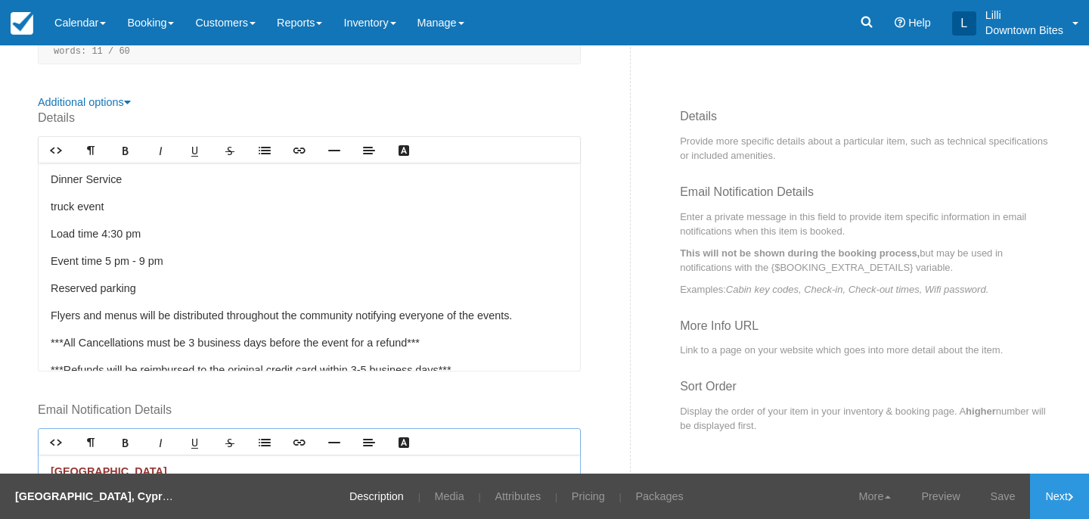
scroll to position [465, 0]
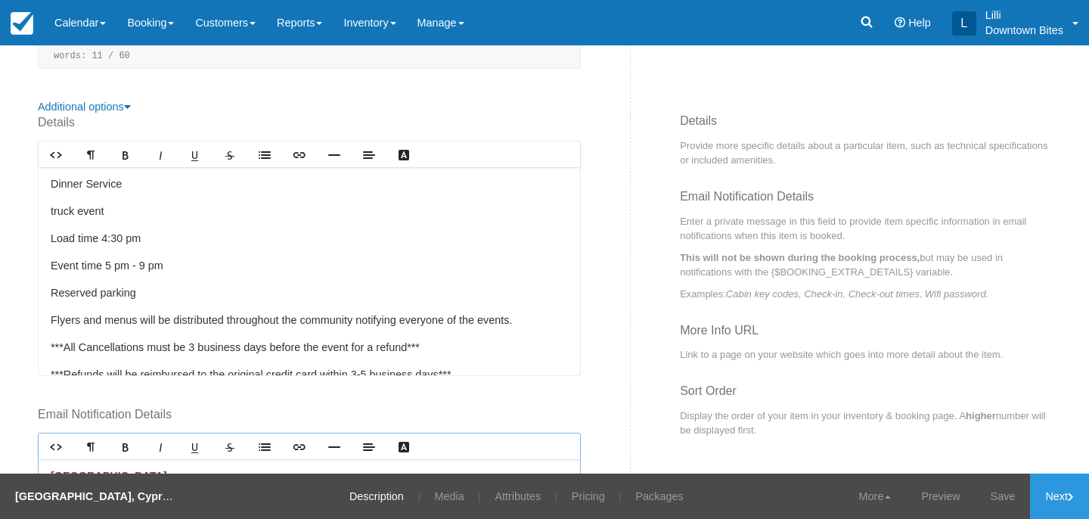
click at [147, 267] on p "Event time 5 pm - 9 pm" at bounding box center [309, 266] width 517 height 17
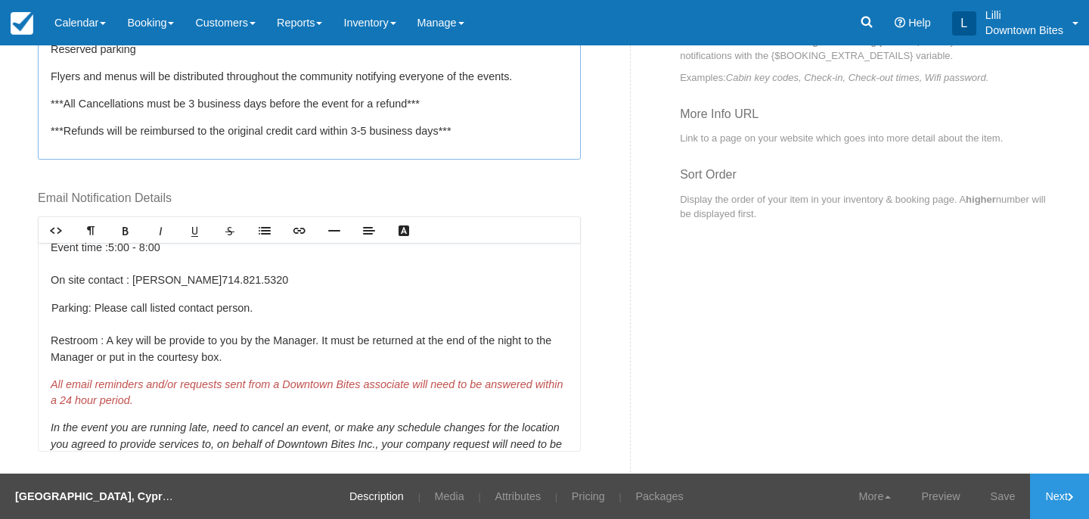
scroll to position [79, 0]
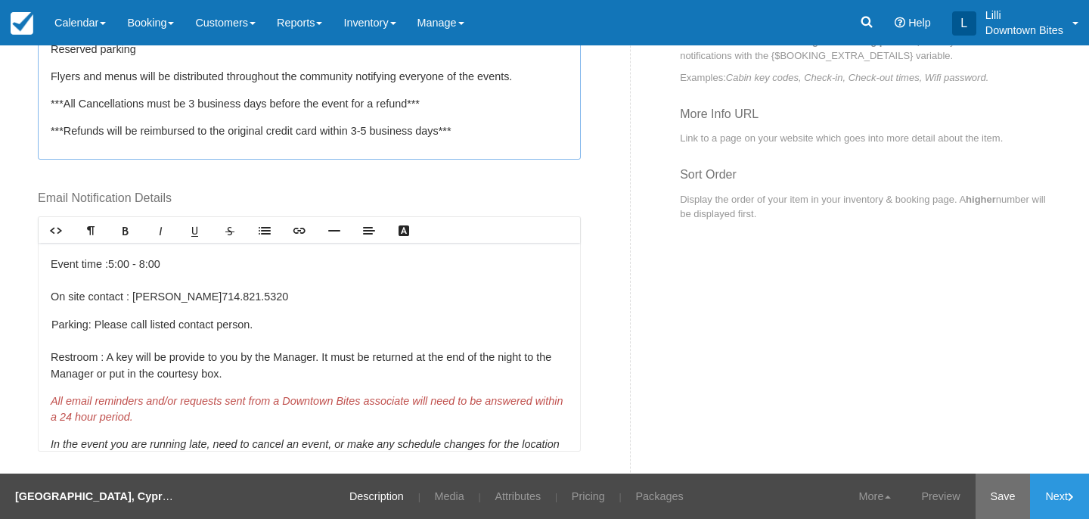
click at [1000, 495] on link "Save" at bounding box center [1002, 495] width 55 height 45
click at [563, 494] on link "Pricing" at bounding box center [578, 495] width 56 height 45
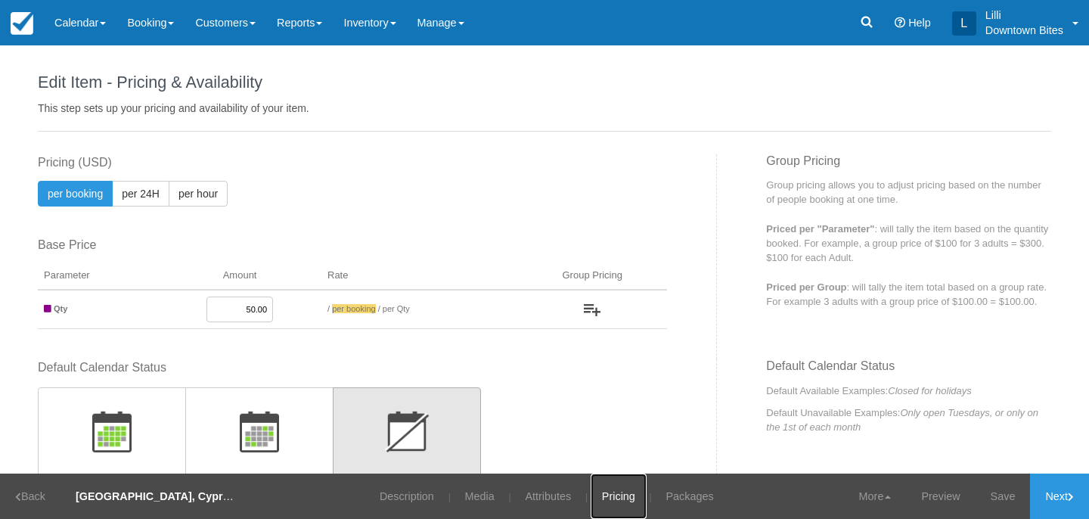
scroll to position [278, 0]
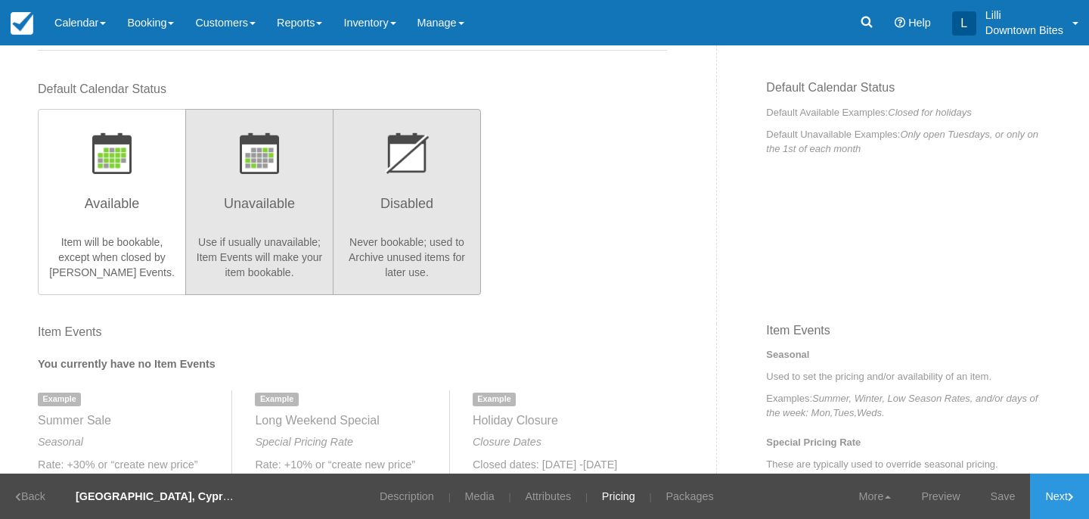
click at [232, 212] on h3 "Unavailable" at bounding box center [259, 208] width 129 height 38
radio input "true"
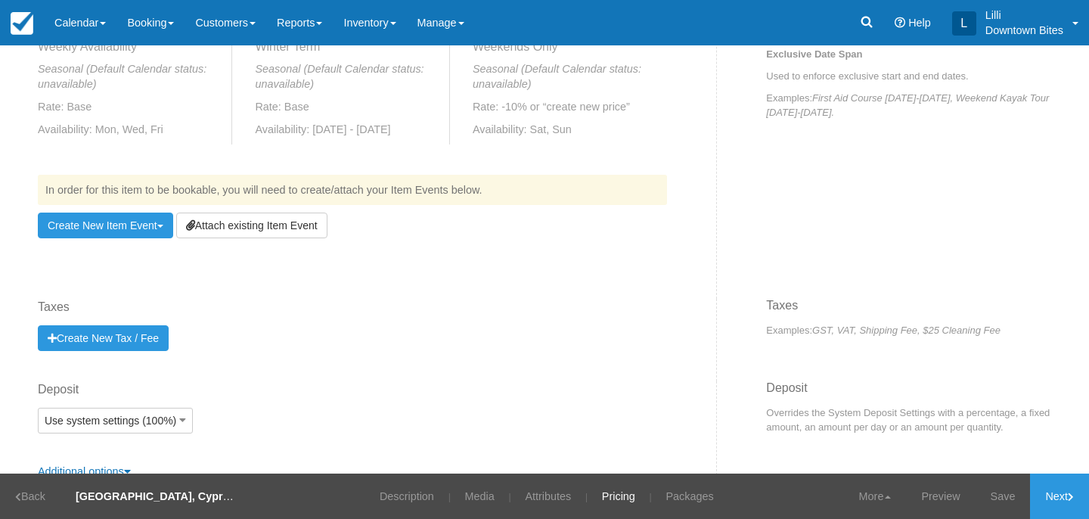
scroll to position [842, 0]
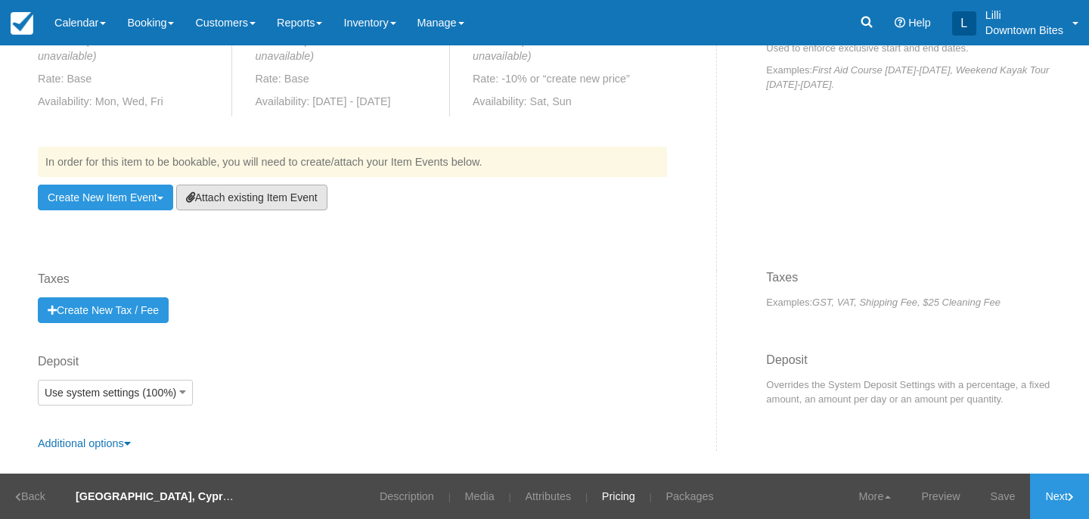
click at [242, 202] on link "Attach existing Item Event" at bounding box center [251, 197] width 151 height 26
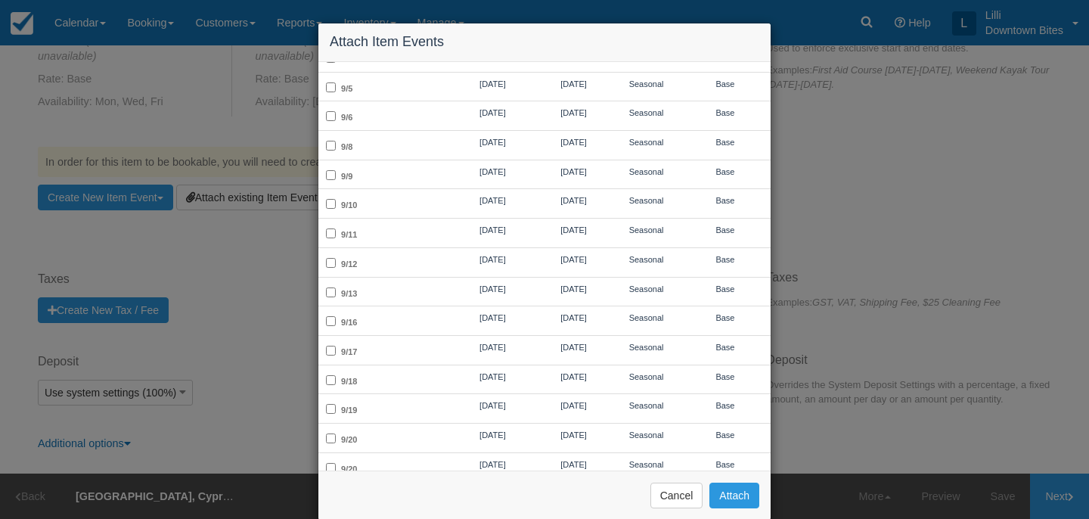
scroll to position [752, 0]
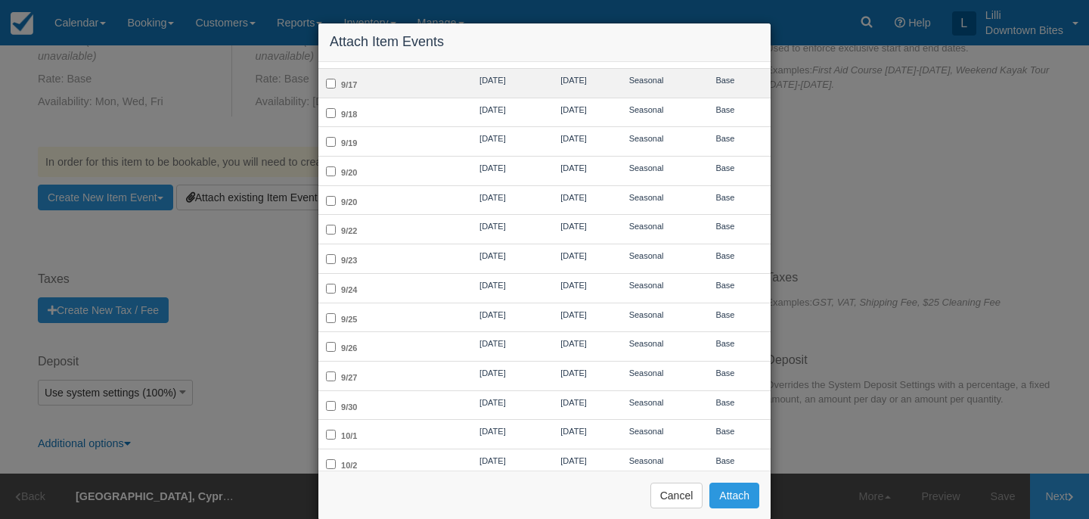
click at [420, 81] on td "9/17" at bounding box center [384, 82] width 132 height 29
checkbox input "true"
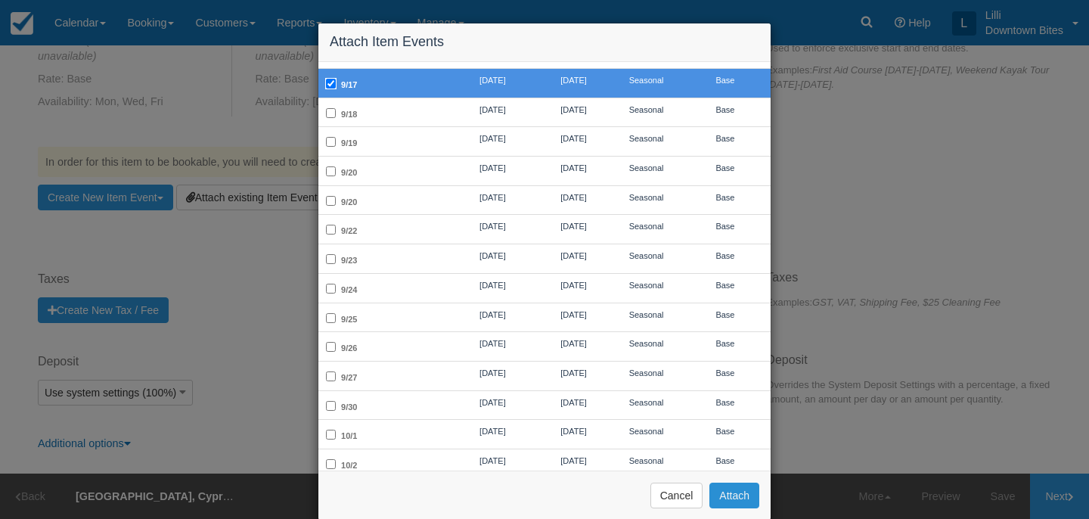
click at [718, 490] on button "Attach" at bounding box center [734, 495] width 50 height 26
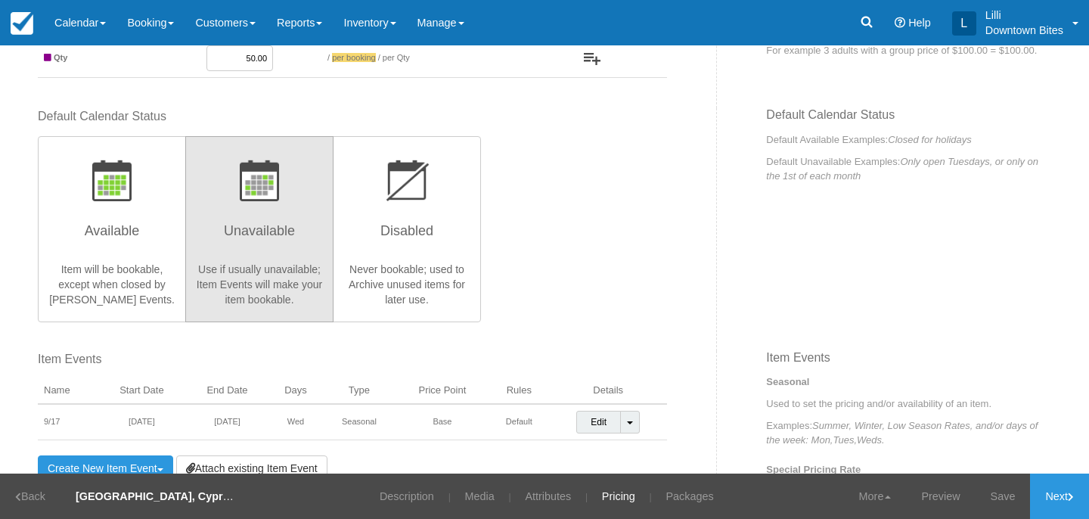
scroll to position [162, 0]
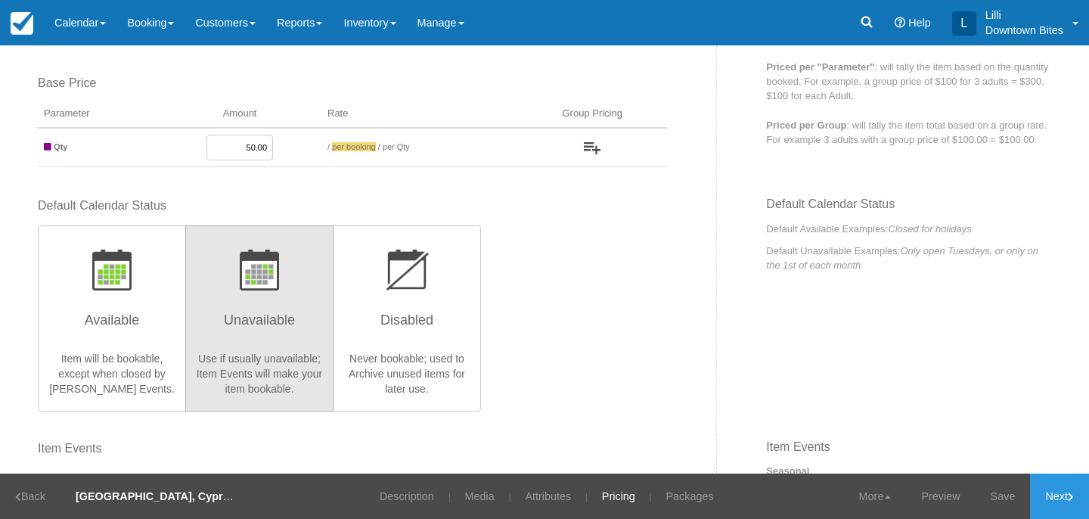
click at [253, 150] on input "50.00" at bounding box center [239, 148] width 67 height 26
type input "65.00"
click at [1006, 493] on link "Save" at bounding box center [1002, 495] width 55 height 45
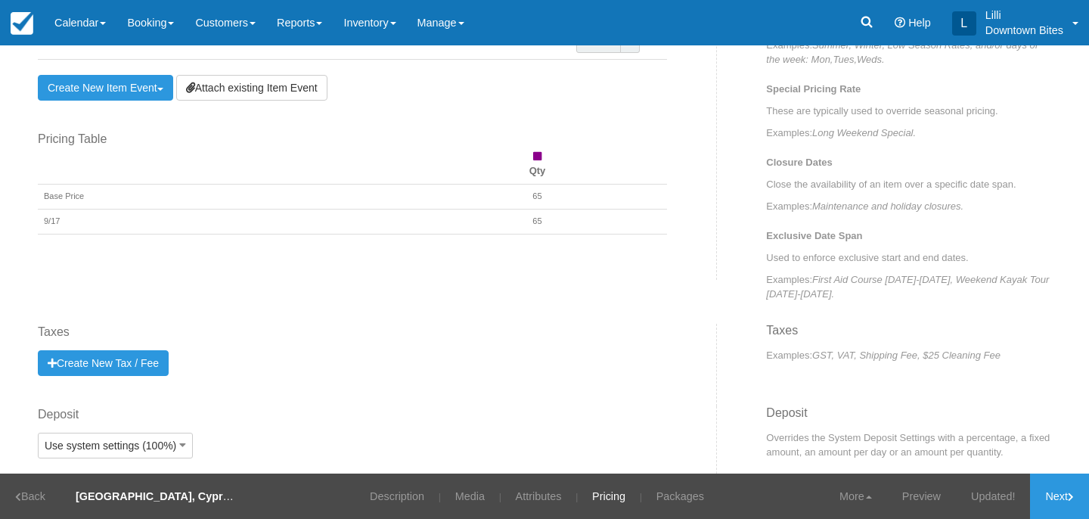
scroll to position [684, 0]
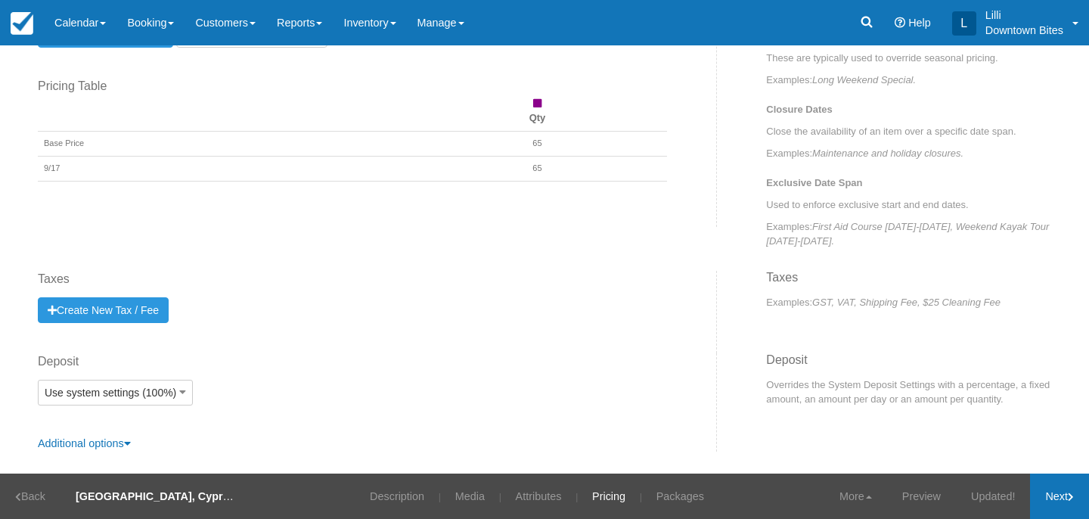
click at [1050, 498] on link "Next" at bounding box center [1059, 495] width 59 height 45
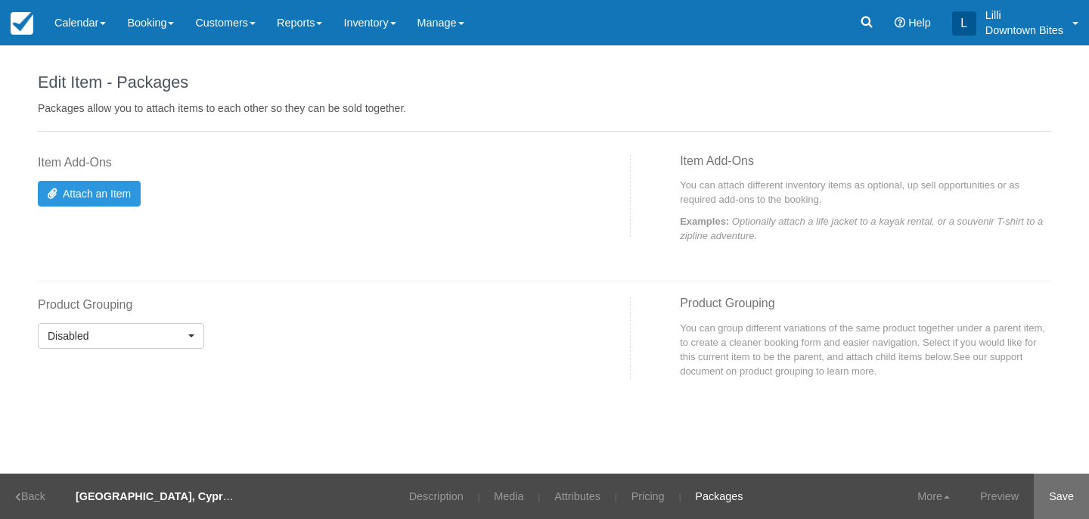
click at [1054, 501] on link "Save" at bounding box center [1061, 495] width 55 height 45
click at [410, 502] on link "Description" at bounding box center [426, 495] width 77 height 45
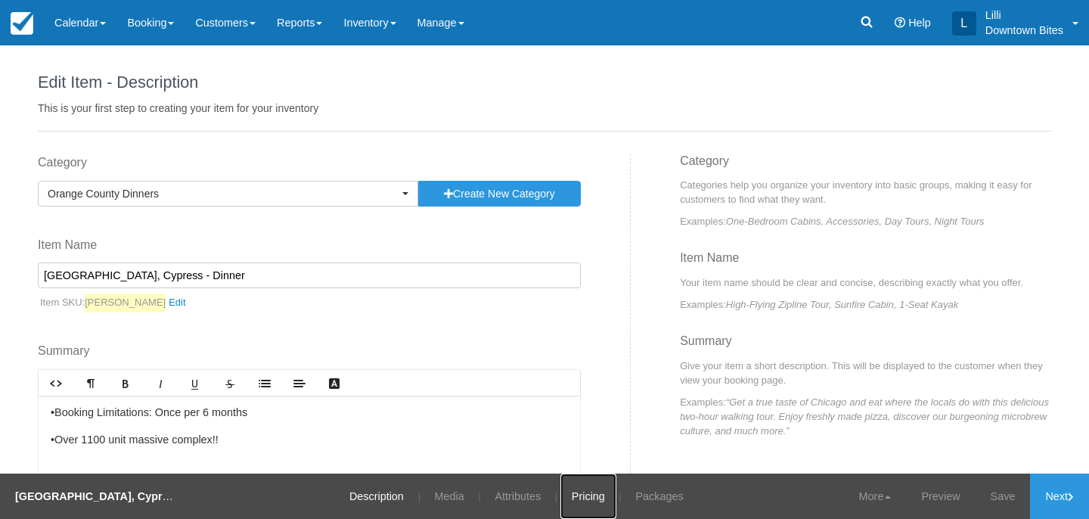
click at [576, 502] on link "Pricing" at bounding box center [588, 495] width 56 height 45
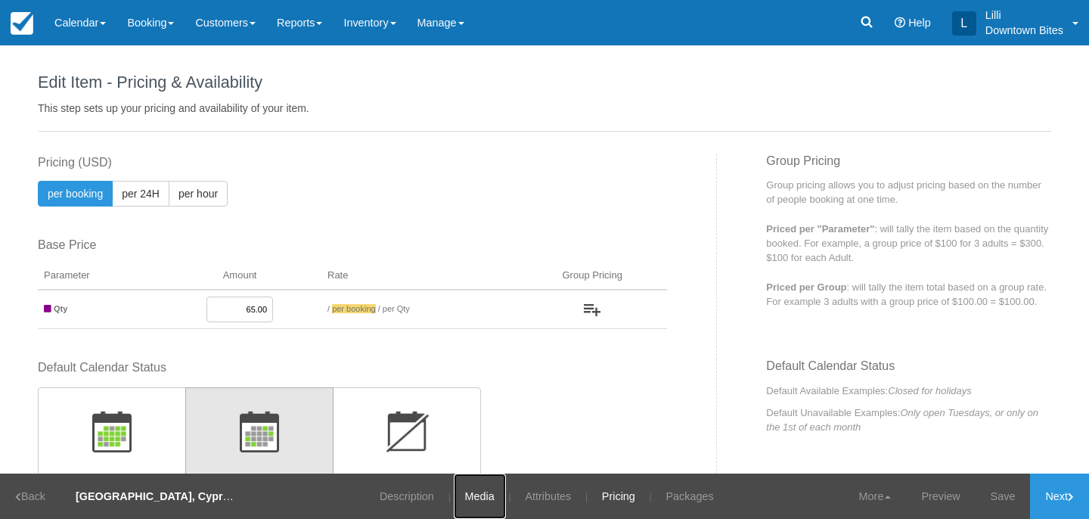
click at [461, 493] on link "Media" at bounding box center [480, 495] width 52 height 45
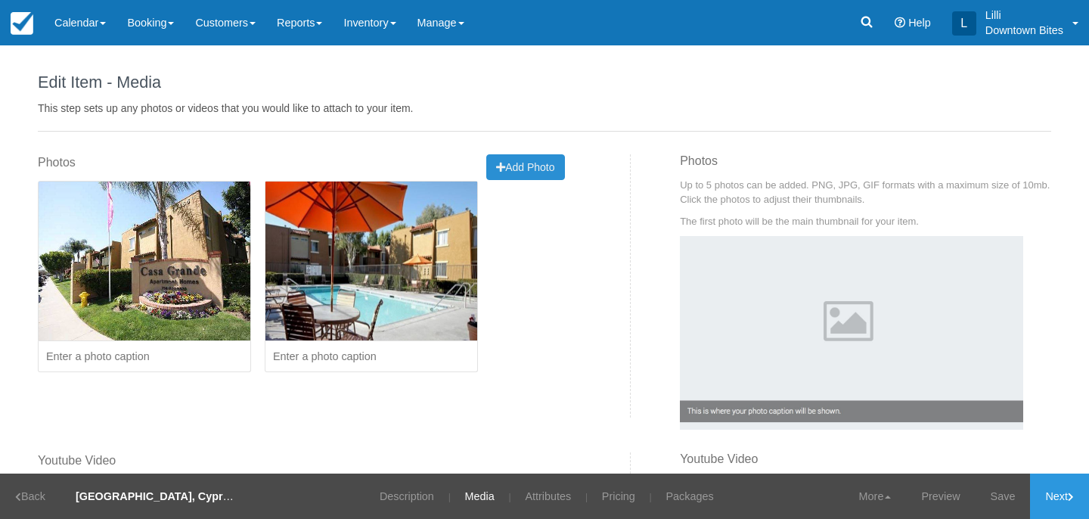
click at [525, 166] on span "Add Photo" at bounding box center [525, 167] width 58 height 12
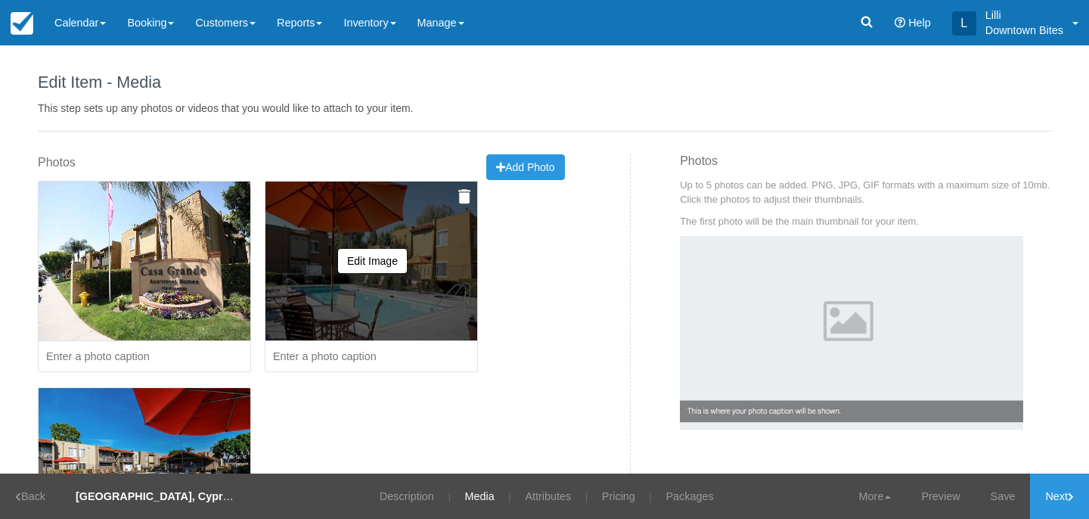
click at [462, 200] on img at bounding box center [464, 196] width 12 height 15
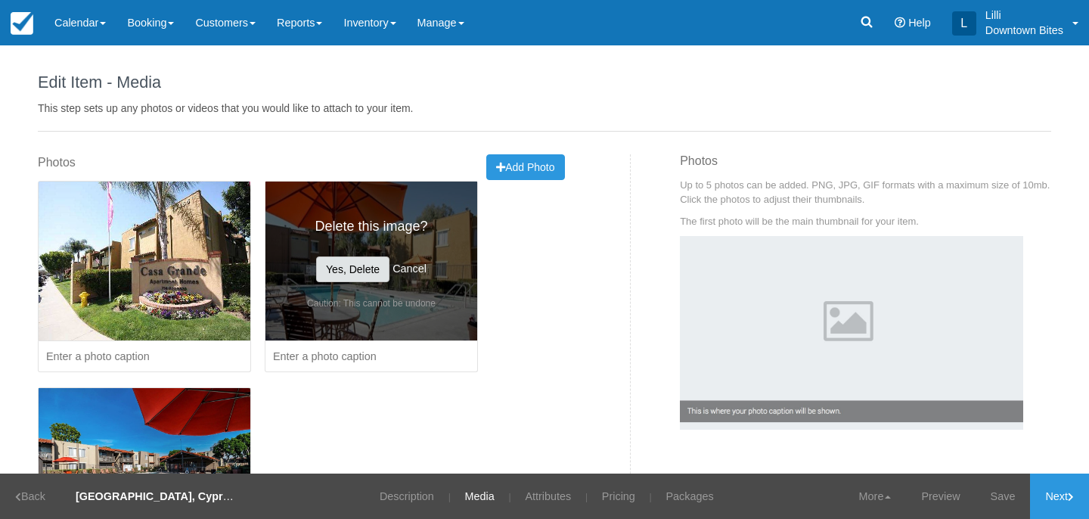
click at [375, 263] on button "Yes, Delete" at bounding box center [352, 269] width 73 height 26
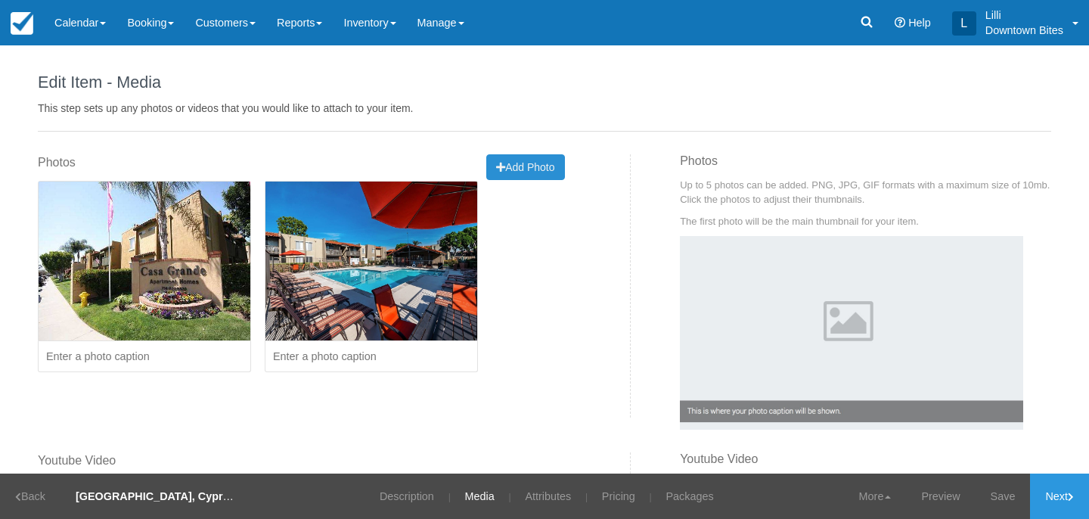
click at [534, 172] on span "Add Photo" at bounding box center [525, 167] width 58 height 12
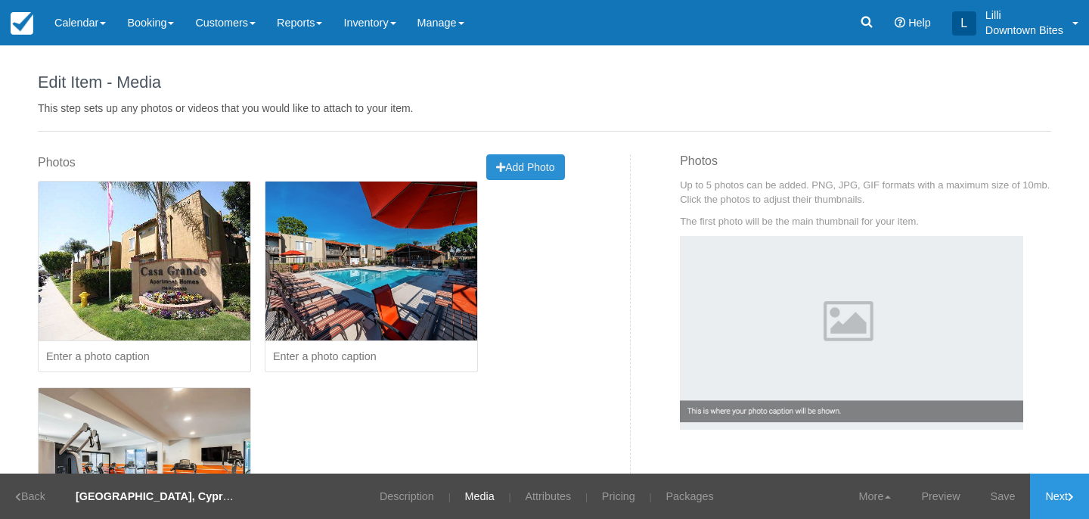
click at [547, 167] on span "Add Photo" at bounding box center [525, 167] width 58 height 12
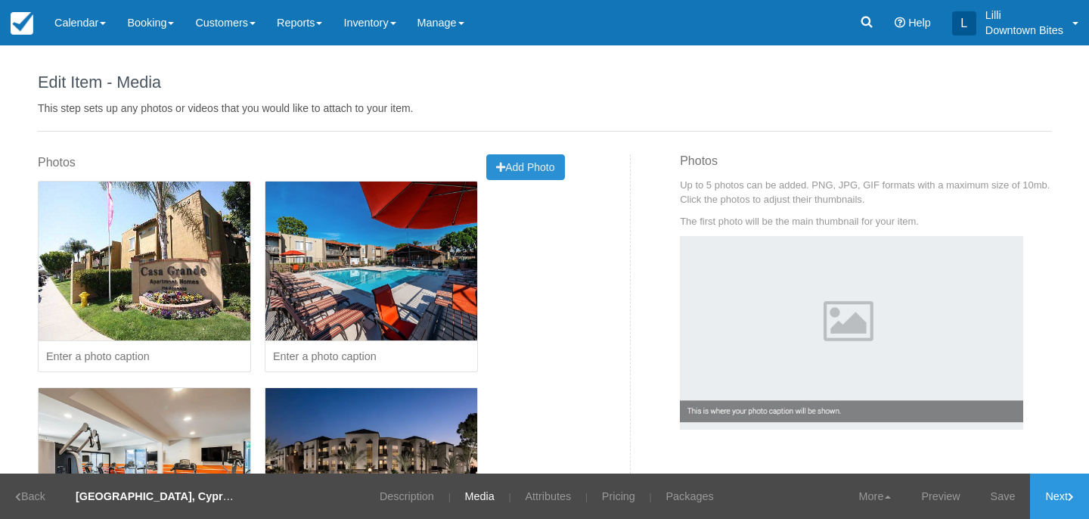
click at [536, 161] on span "Add Photo" at bounding box center [525, 167] width 58 height 12
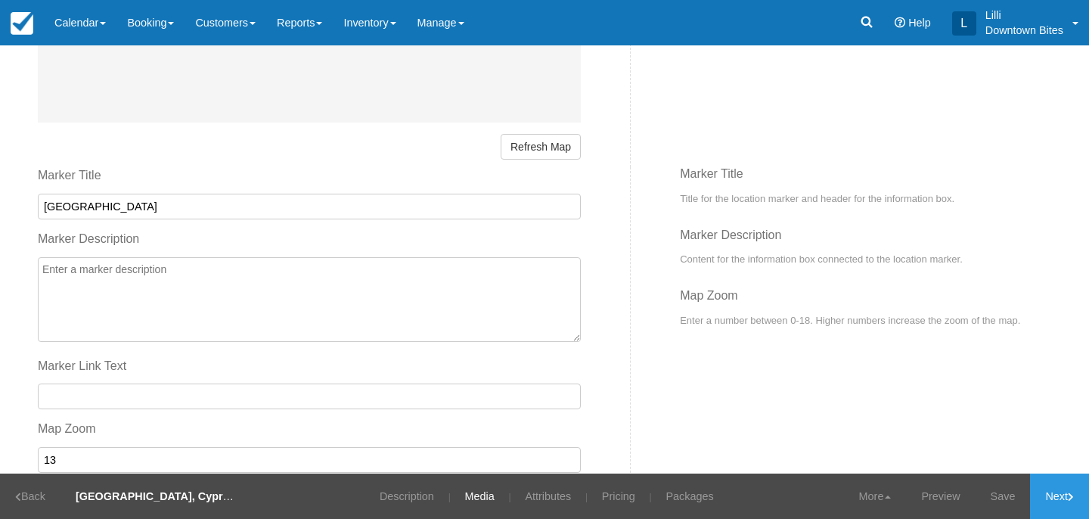
scroll to position [1137, 0]
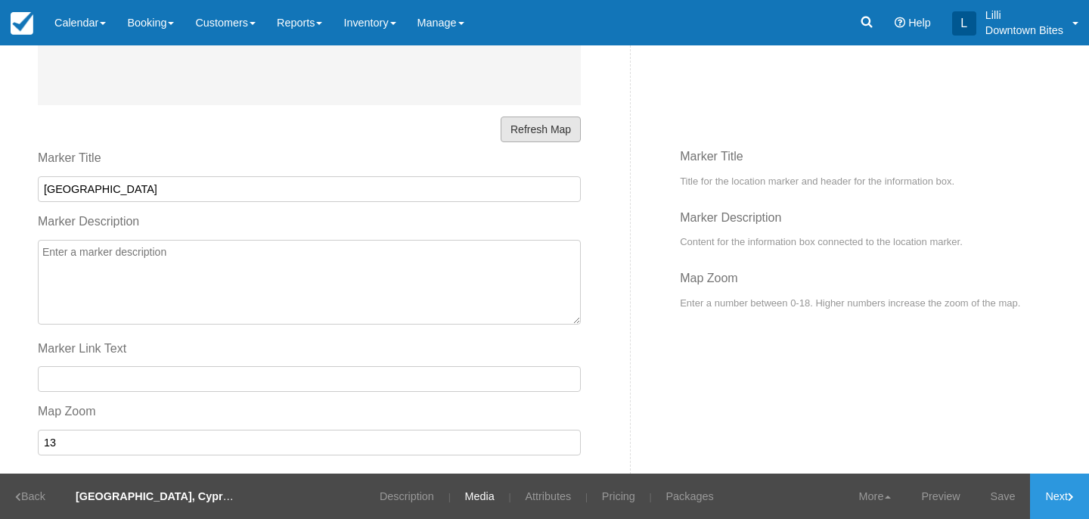
click at [576, 127] on button "Refresh Map" at bounding box center [541, 129] width 80 height 26
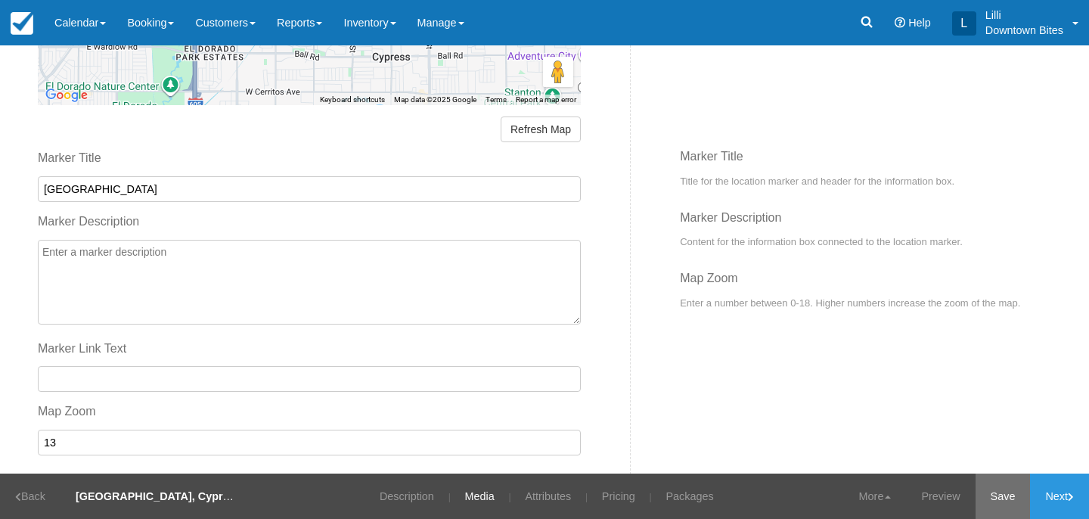
click at [987, 494] on link "Save" at bounding box center [1002, 495] width 55 height 45
click at [1059, 499] on link "Next" at bounding box center [1059, 495] width 59 height 45
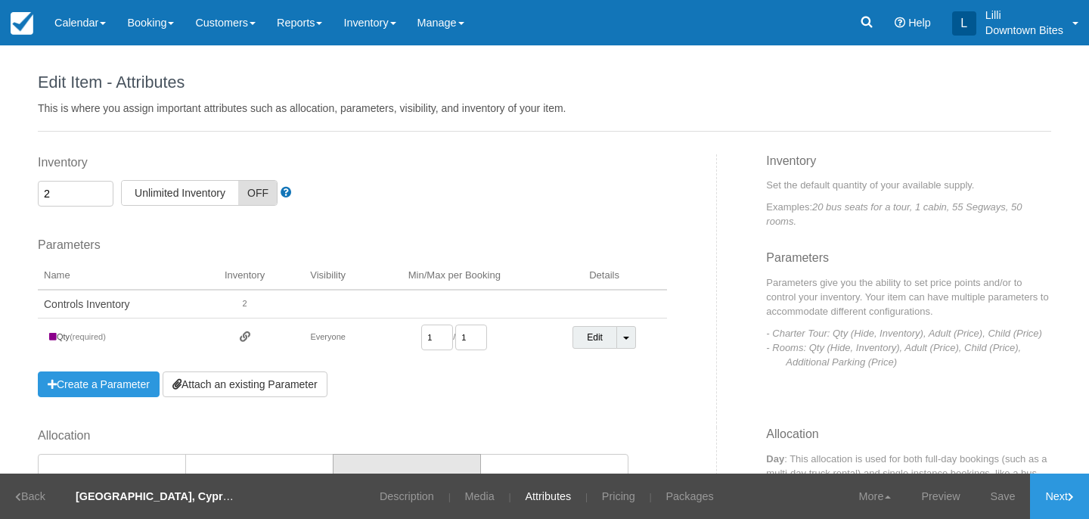
drag, startPoint x: 49, startPoint y: 198, endPoint x: 36, endPoint y: 198, distance: 13.6
click at [36, 198] on div "Inventory 2 Unlimited ON Unlimited Inventory OFF This item is a Product Groupin…" at bounding box center [371, 290] width 690 height 273
type input "1"
click at [452, 235] on div "Inventory 1 Unlimited ON Unlimited Inventory OFF This item is a Product Groupin…" at bounding box center [371, 290] width 690 height 273
click at [1000, 494] on link "Save" at bounding box center [1002, 495] width 55 height 45
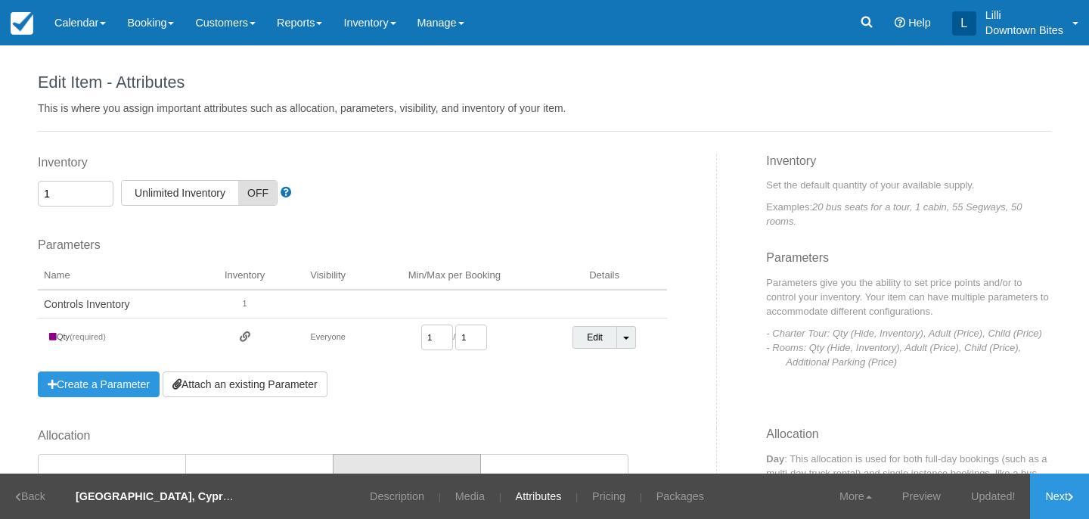
scroll to position [377, 0]
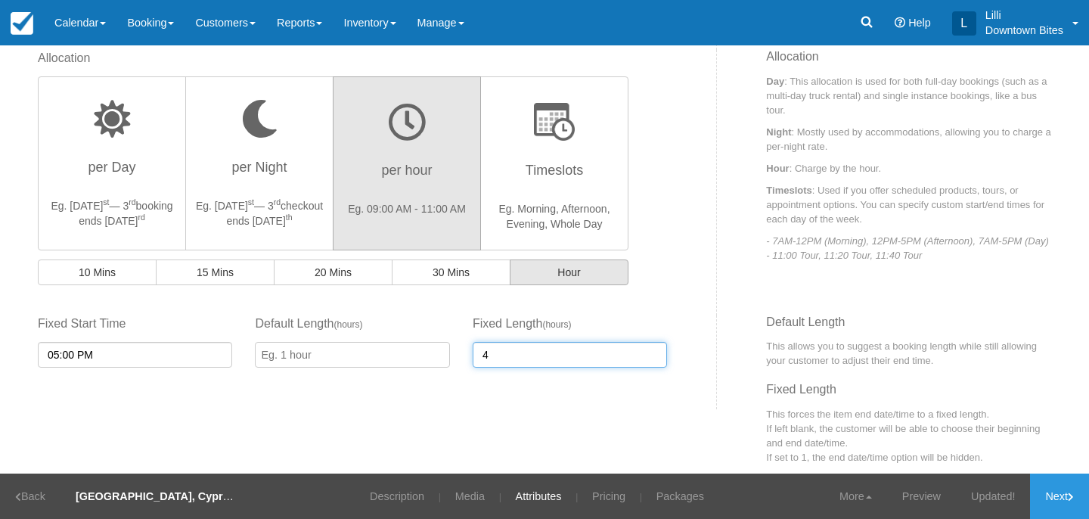
drag, startPoint x: 491, startPoint y: 355, endPoint x: 451, endPoint y: 355, distance: 40.1
click at [451, 355] on div "Fixed Start Time 05:00 PM Default Length ( hours ) Fixed Length ( hours ) 4" at bounding box center [352, 347] width 652 height 64
type input "3"
click at [995, 491] on link "Updated!" at bounding box center [993, 495] width 74 height 45
click at [1072, 495] on icon at bounding box center [1071, 496] width 6 height 9
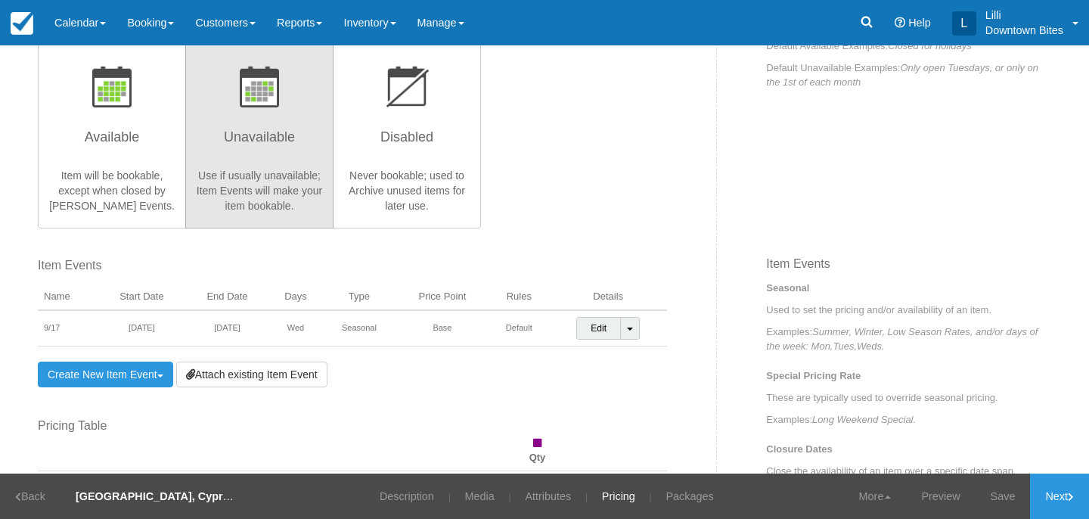
scroll to position [346, 0]
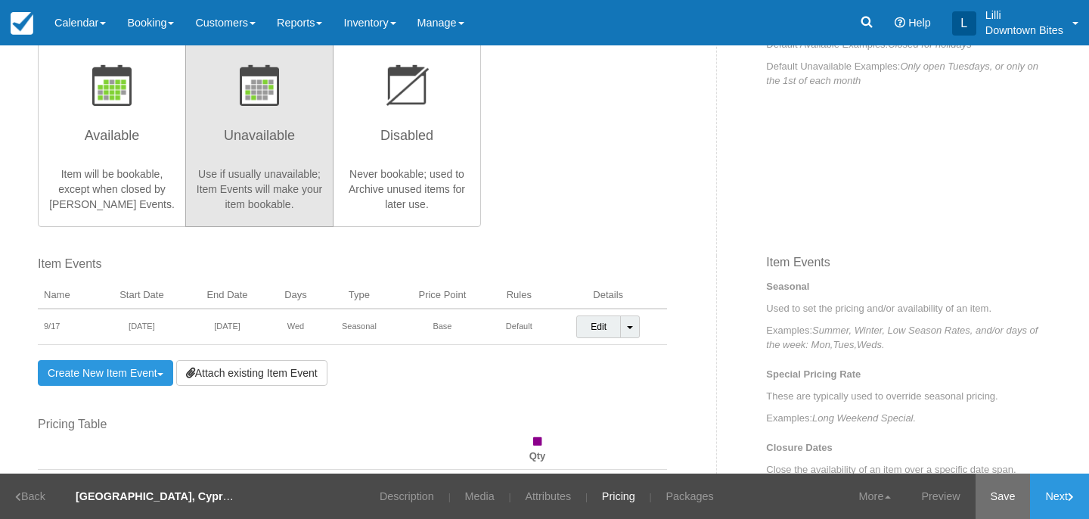
click at [997, 496] on link "Save" at bounding box center [1002, 495] width 55 height 45
click at [1066, 495] on link "Next" at bounding box center [1059, 495] width 59 height 45
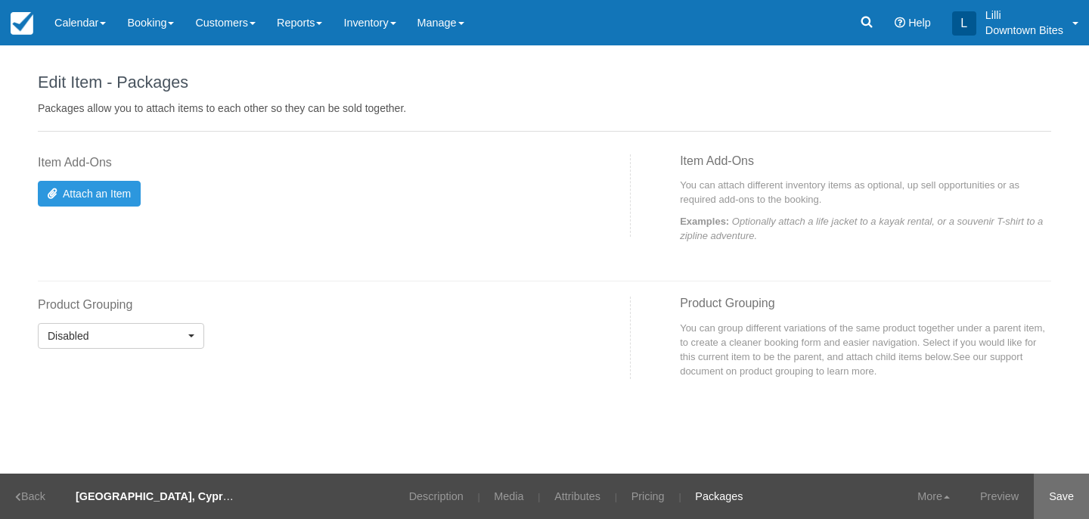
click at [1062, 498] on link "Save" at bounding box center [1061, 495] width 55 height 45
click at [217, 27] on link "Customers" at bounding box center [225, 22] width 82 height 45
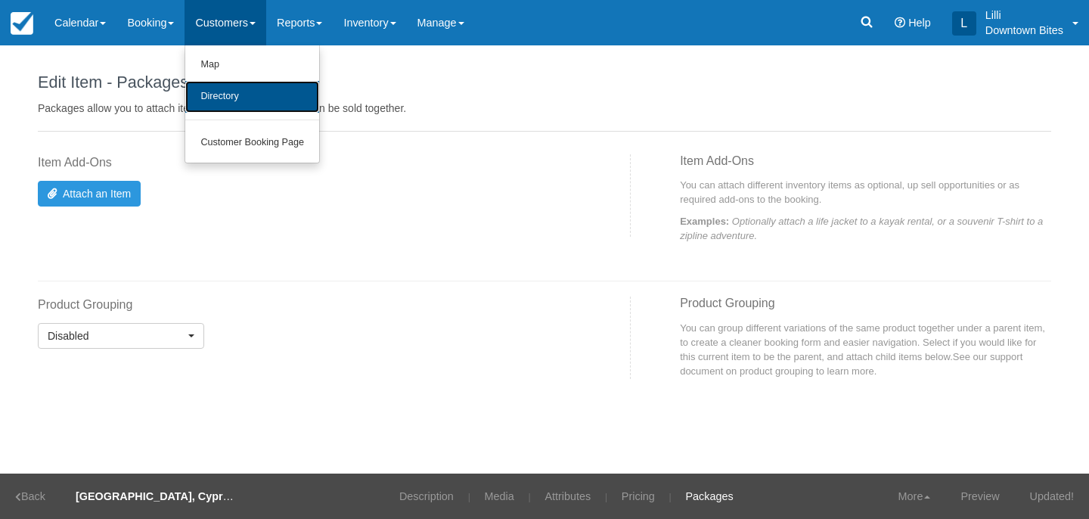
click at [240, 98] on link "Directory" at bounding box center [252, 97] width 134 height 32
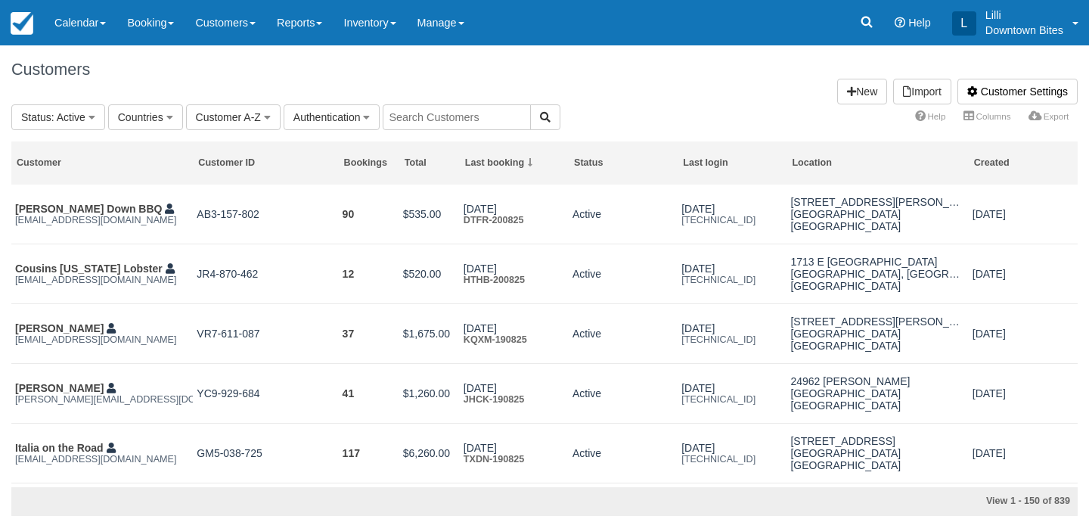
click at [480, 119] on input "text" at bounding box center [457, 117] width 148 height 26
type input "burnt"
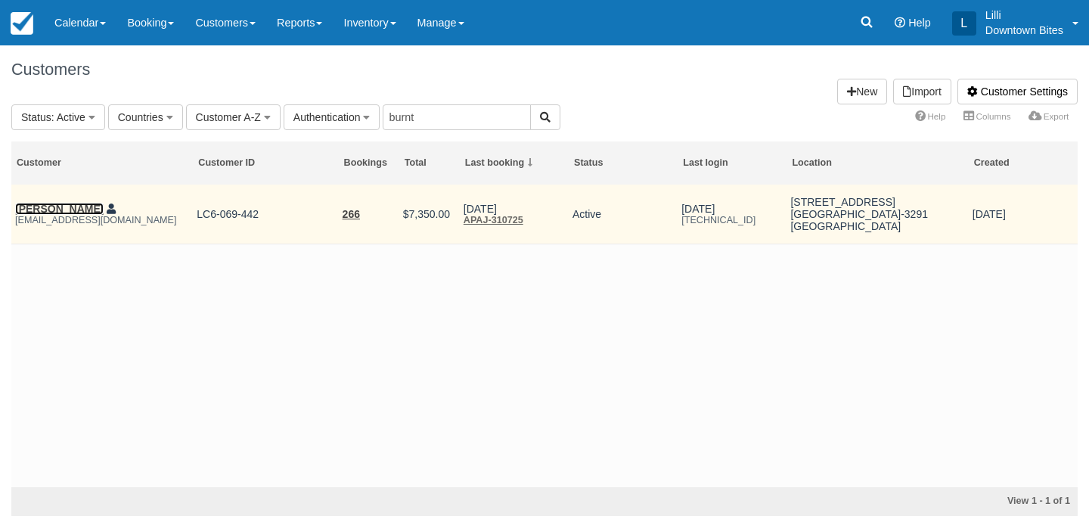
click at [62, 211] on link "Chris Menard" at bounding box center [59, 209] width 88 height 12
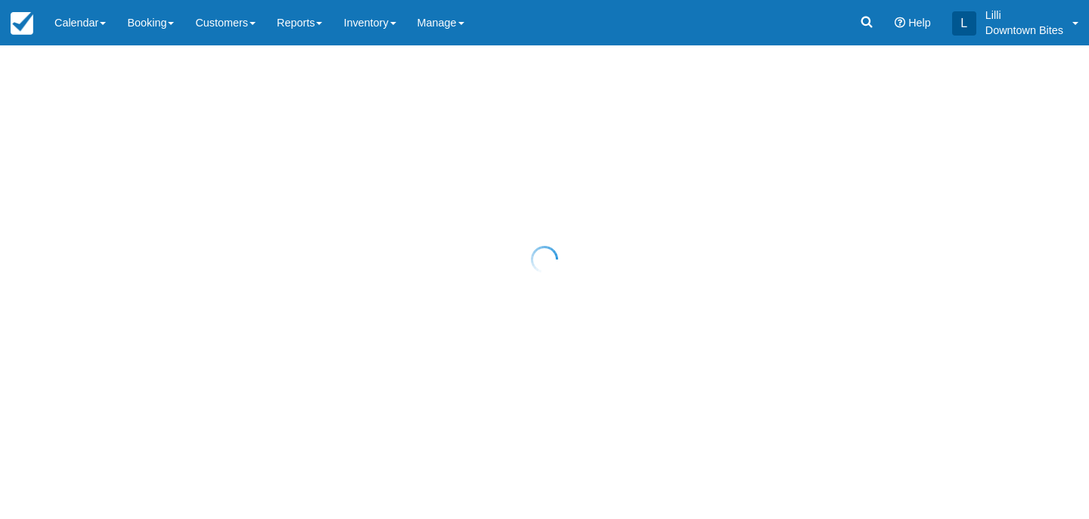
select select "50"
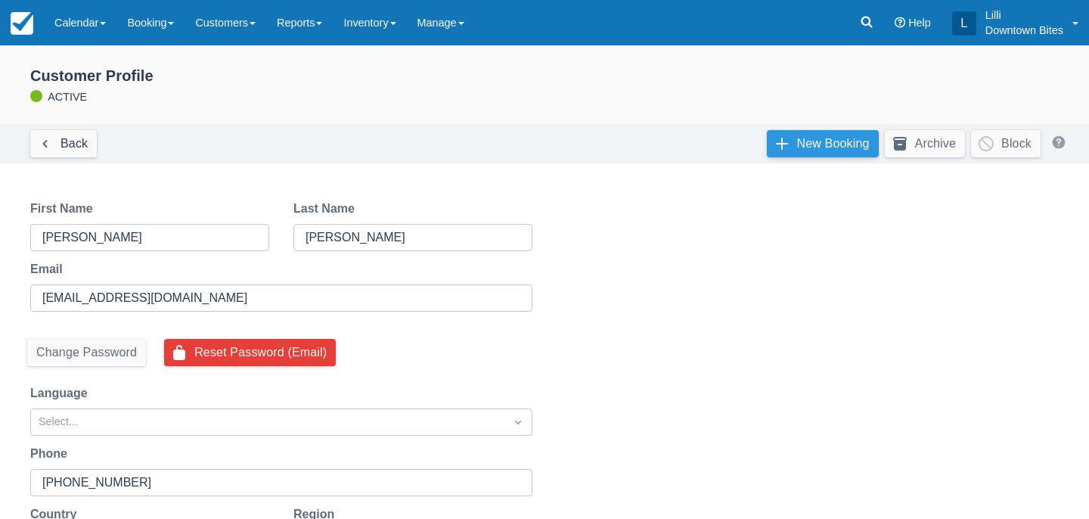
click at [845, 138] on link "New Booking" at bounding box center [823, 143] width 112 height 27
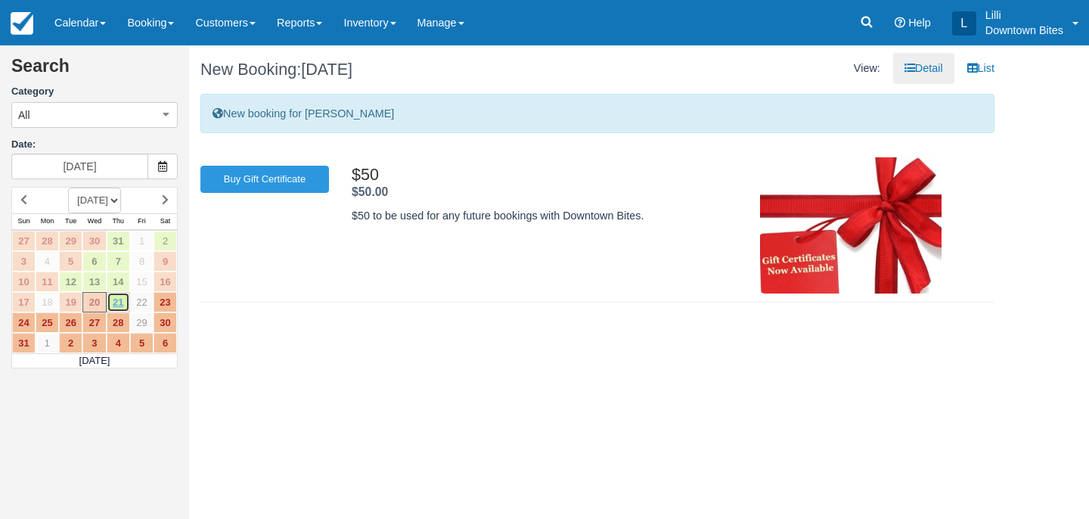
click at [120, 302] on link "21" at bounding box center [118, 302] width 23 height 20
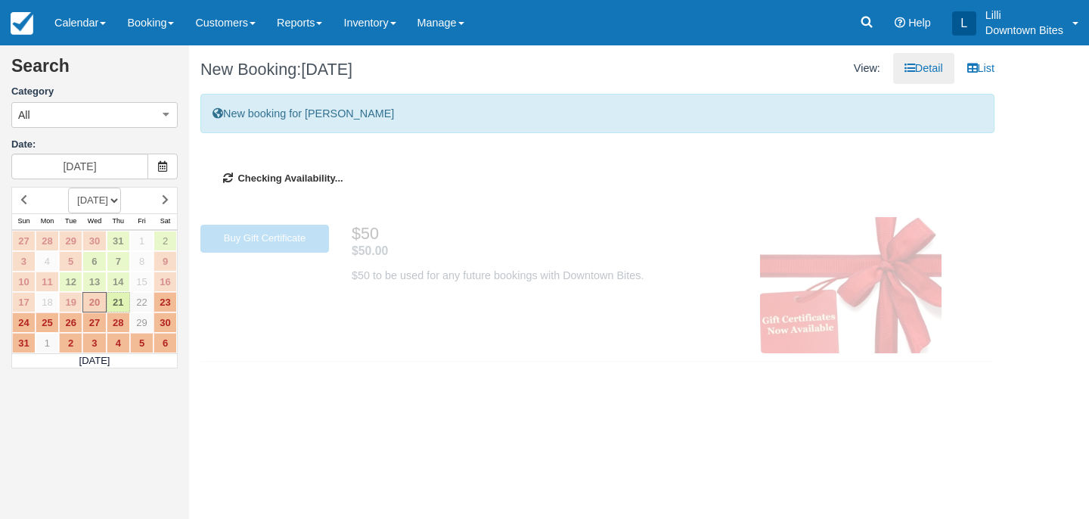
type input "[DATE]"
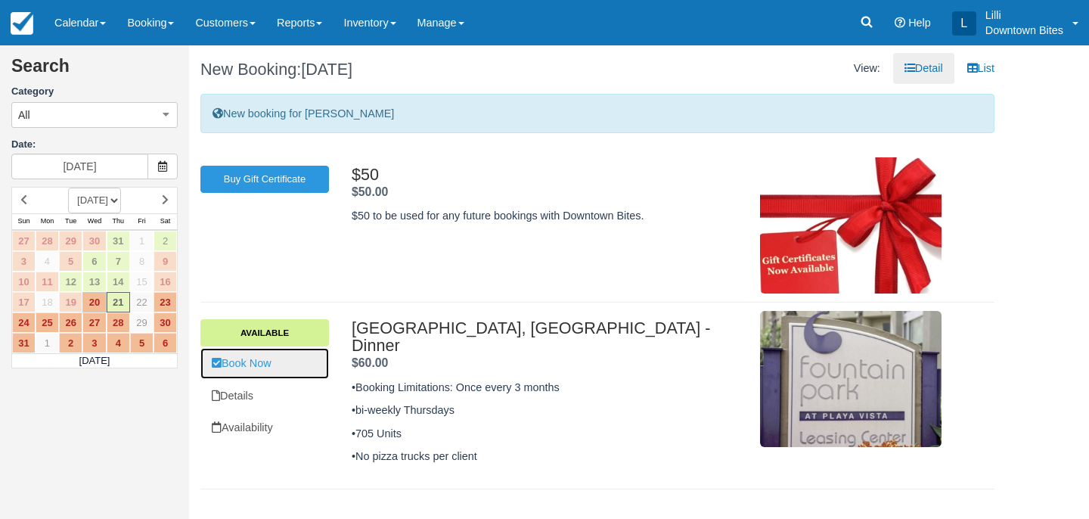
click at [268, 359] on link "Book Now" at bounding box center [264, 363] width 129 height 31
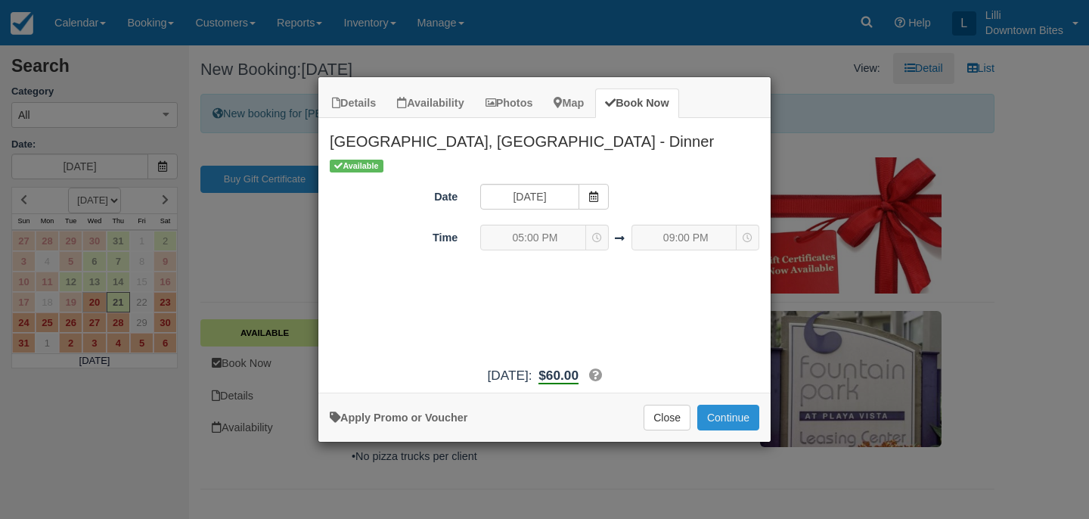
click at [709, 420] on button "Continue" at bounding box center [728, 418] width 62 height 26
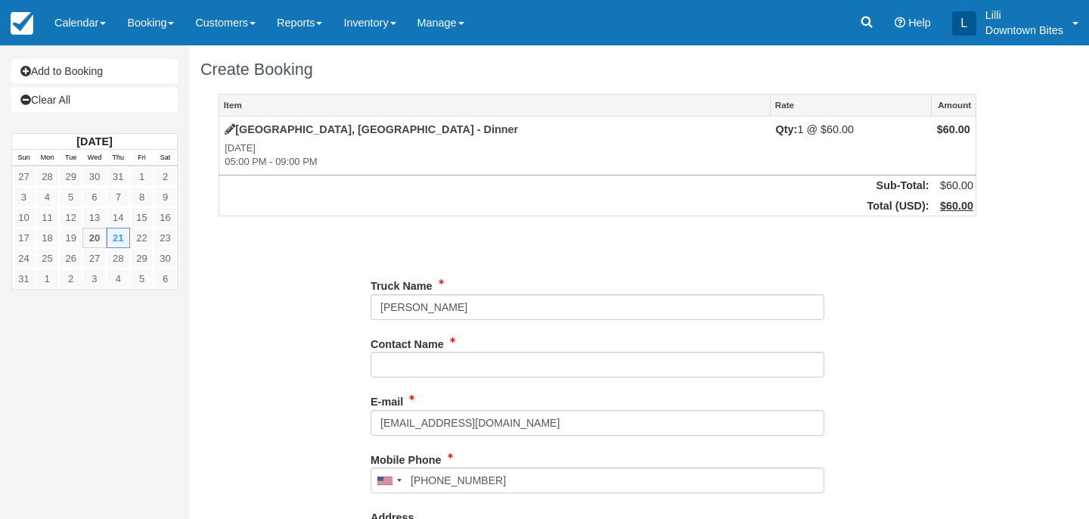
type input "(713) 562-1058"
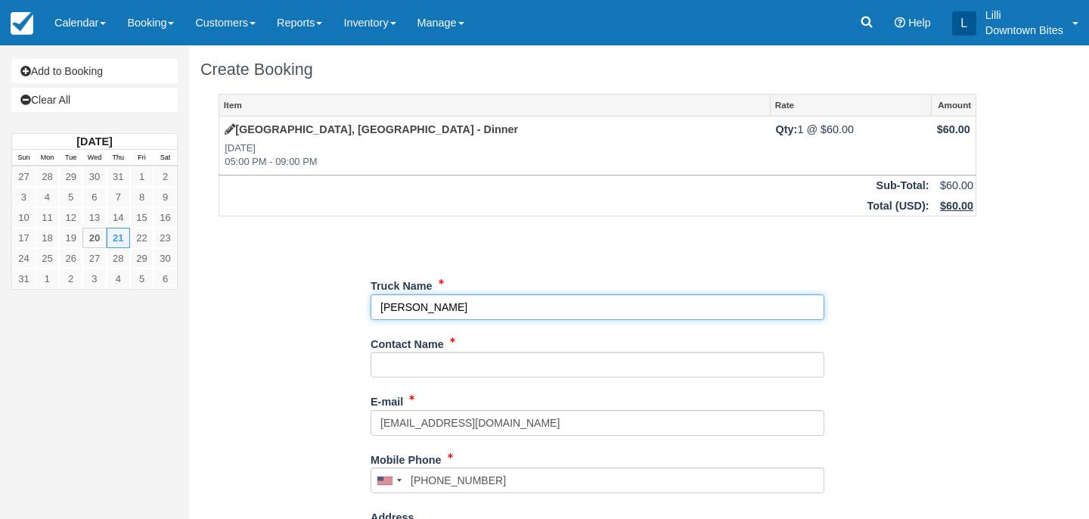
drag, startPoint x: 470, startPoint y: 305, endPoint x: 307, endPoint y: 305, distance: 163.3
click at [307, 305] on div "Item Rate Amount Fountain Park Essex, Playa Vista - Dinner Thu Aug 21, 2025 05:…" at bounding box center [597, 480] width 794 height 773
type input "Burnt To A Crisp"
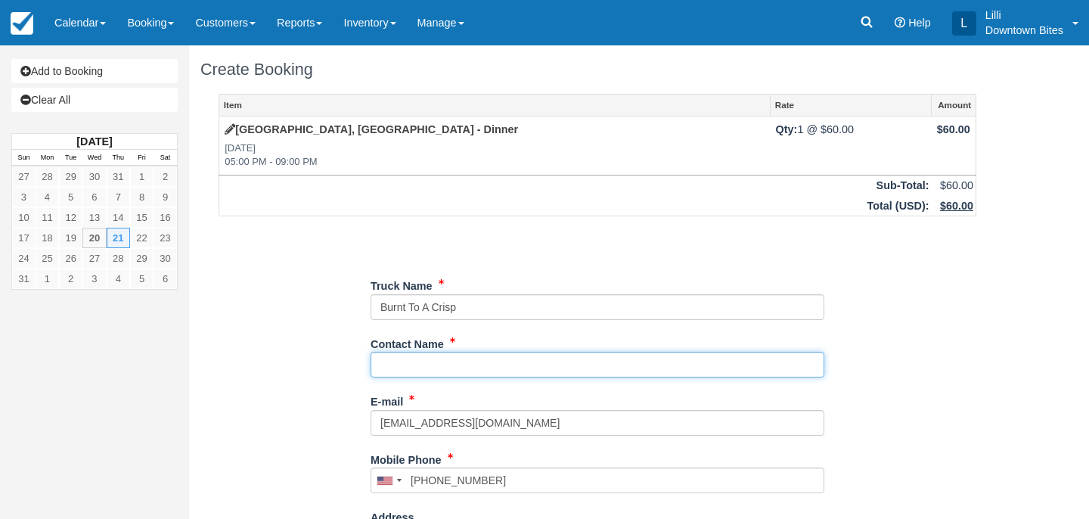
paste input "Chris Menard"
type input "Chris Menard"
type input "+17135621058"
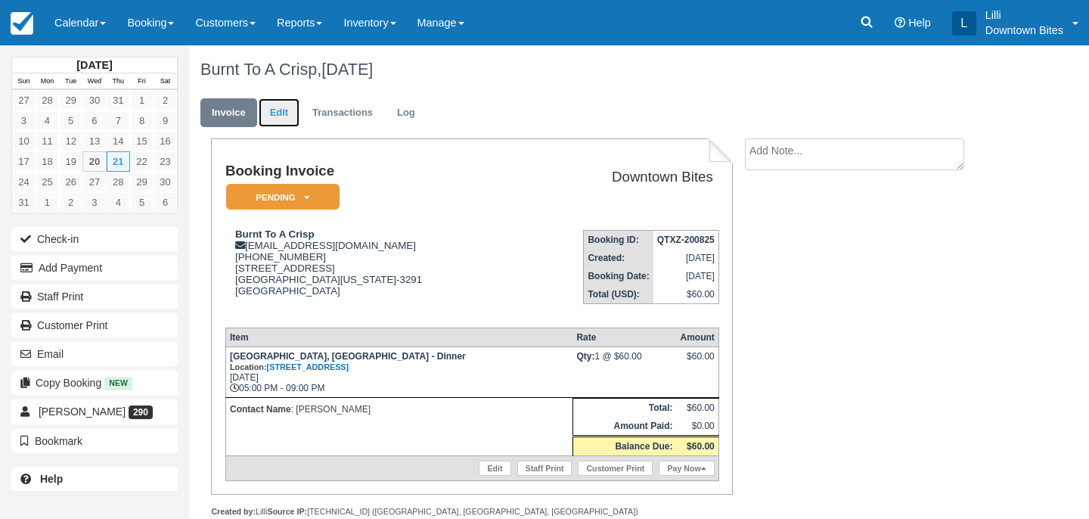
click at [293, 113] on link "Edit" at bounding box center [279, 112] width 41 height 29
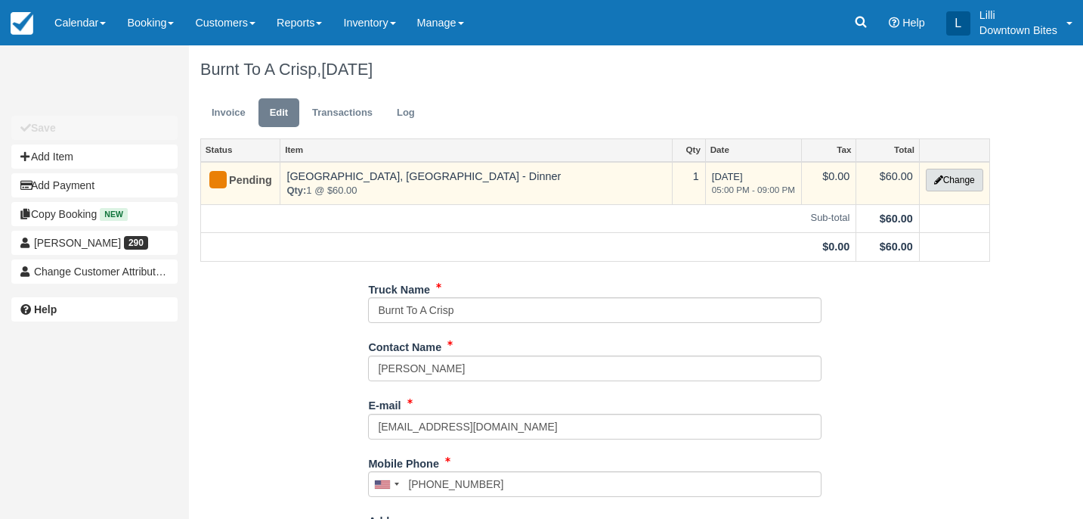
click at [959, 184] on button "Change" at bounding box center [954, 180] width 57 height 23
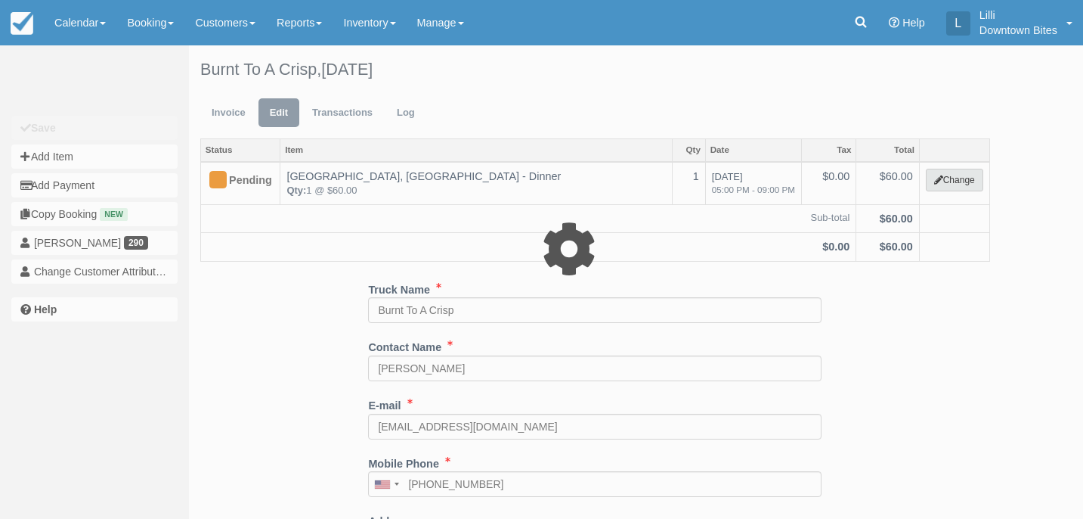
select select "2"
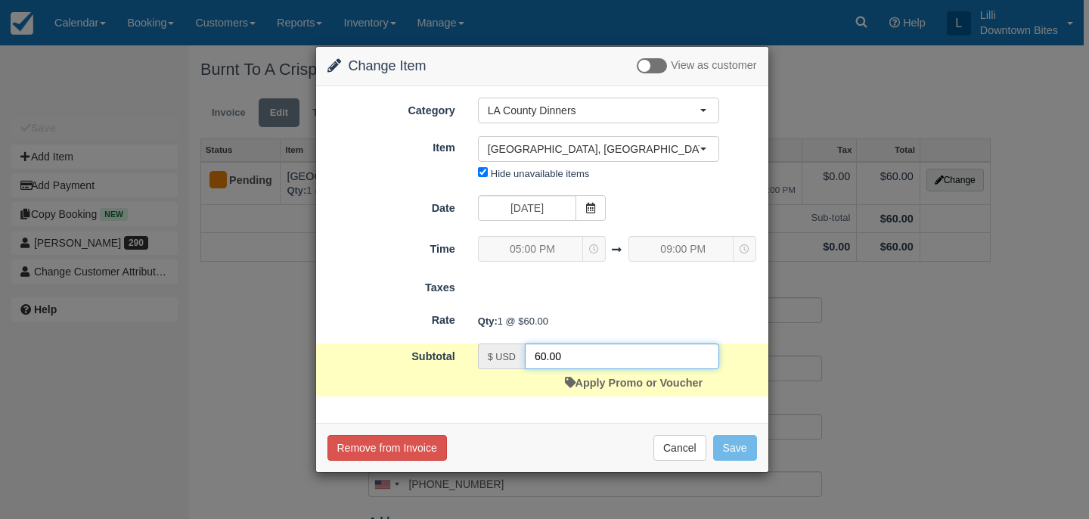
click at [540, 358] on input "60.00" at bounding box center [622, 356] width 194 height 26
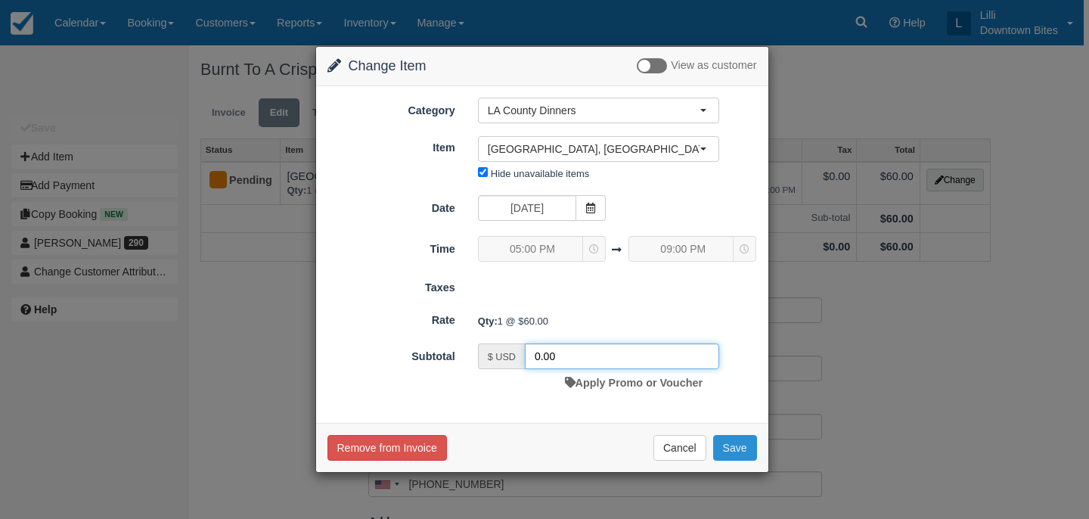
type input "0.00"
click at [743, 436] on button "Save" at bounding box center [735, 448] width 44 height 26
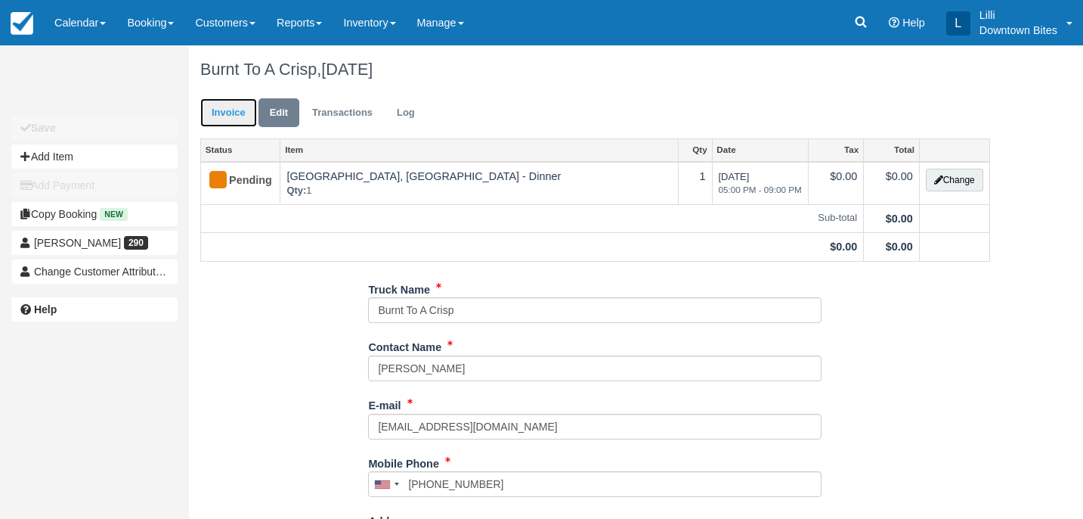
click at [234, 112] on link "Invoice" at bounding box center [228, 112] width 57 height 29
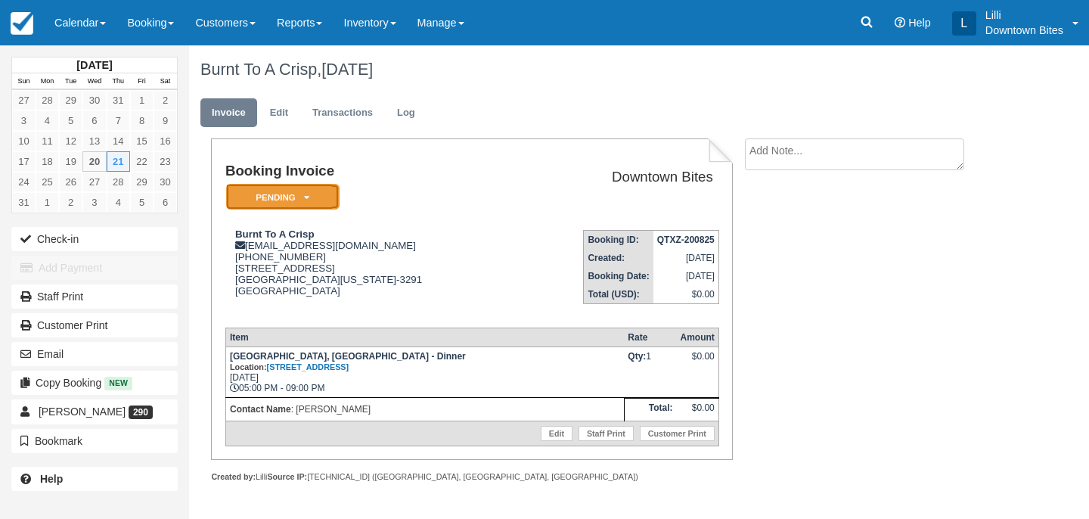
click at [277, 194] on em "Pending" at bounding box center [282, 197] width 113 height 26
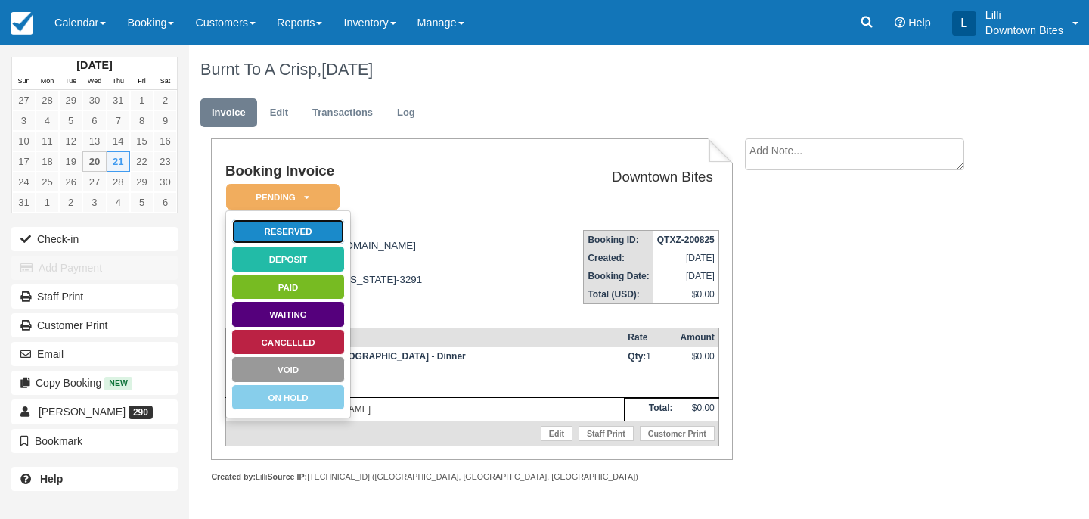
click at [328, 234] on link "Reserved" at bounding box center [287, 232] width 113 height 26
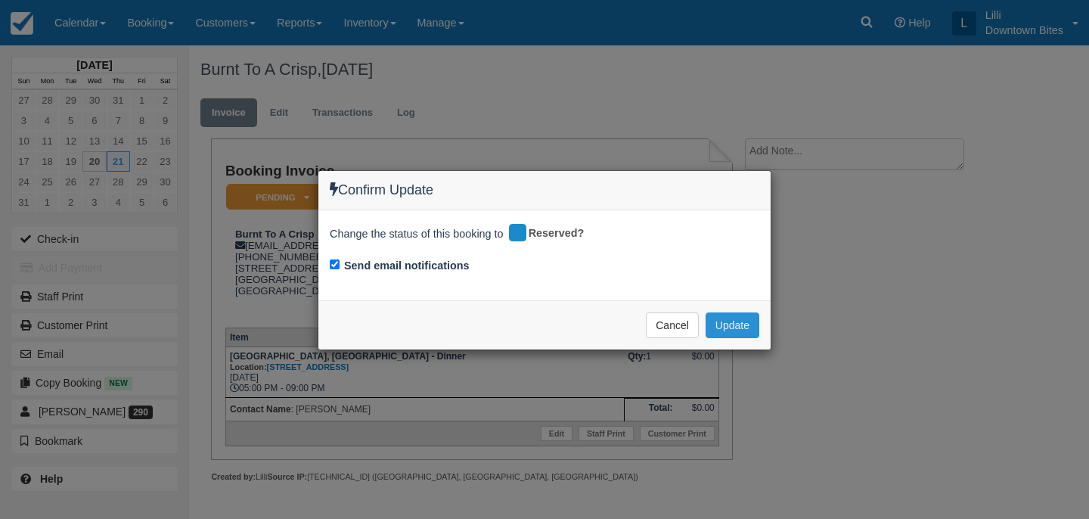
click at [712, 322] on button "Update" at bounding box center [732, 325] width 54 height 26
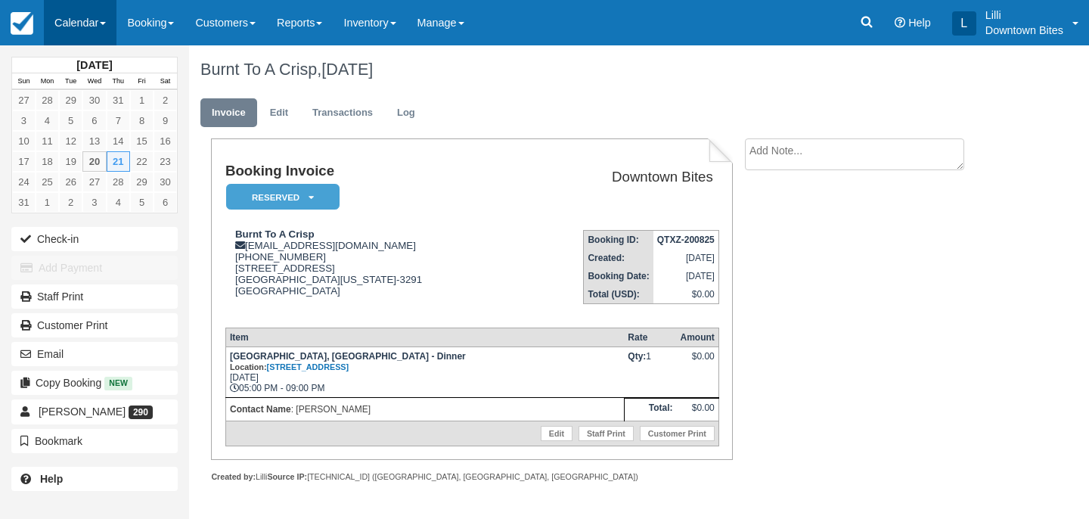
click at [61, 11] on link "Calendar" at bounding box center [80, 22] width 73 height 45
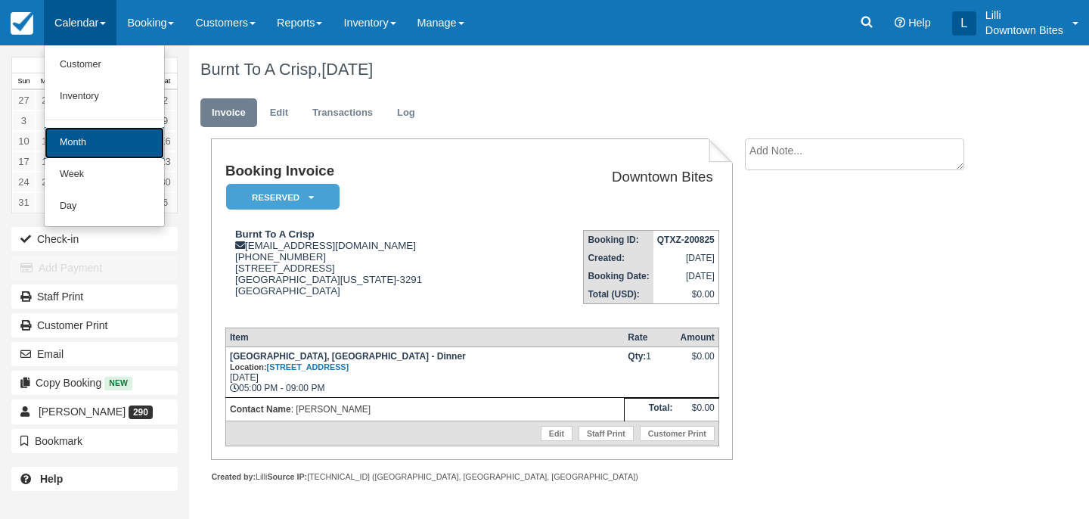
click at [92, 139] on link "Month" at bounding box center [104, 143] width 119 height 32
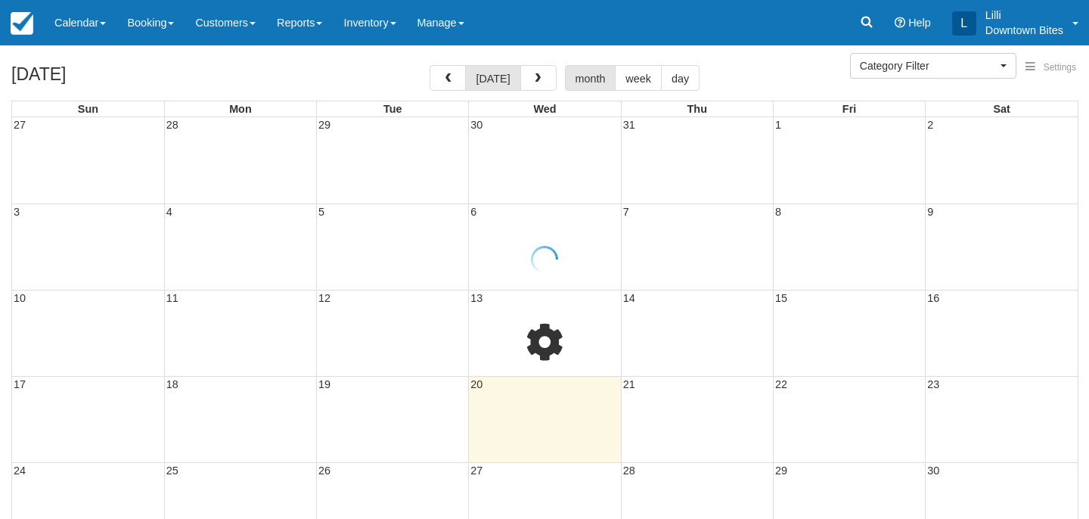
select select
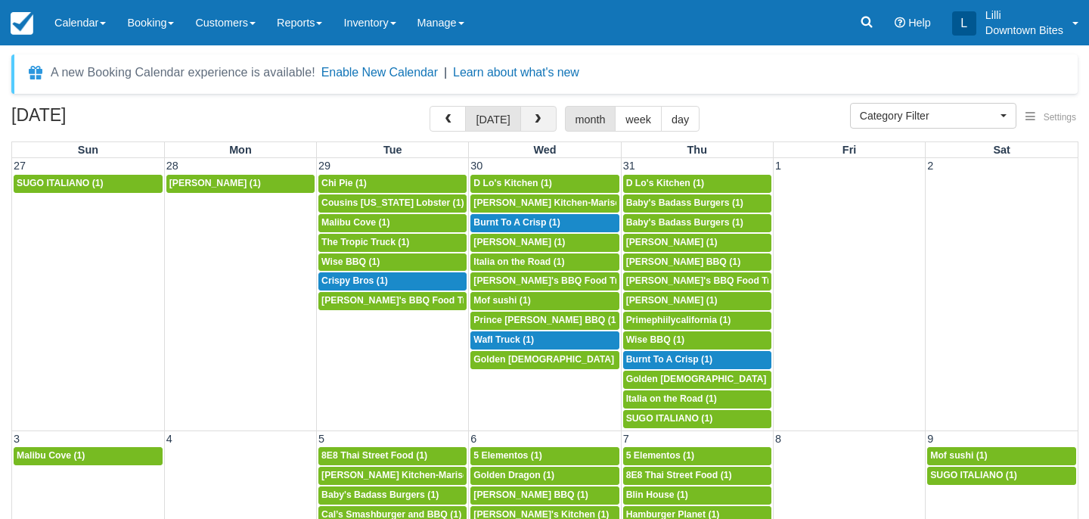
click at [537, 114] on span "button" at bounding box center [537, 119] width 11 height 11
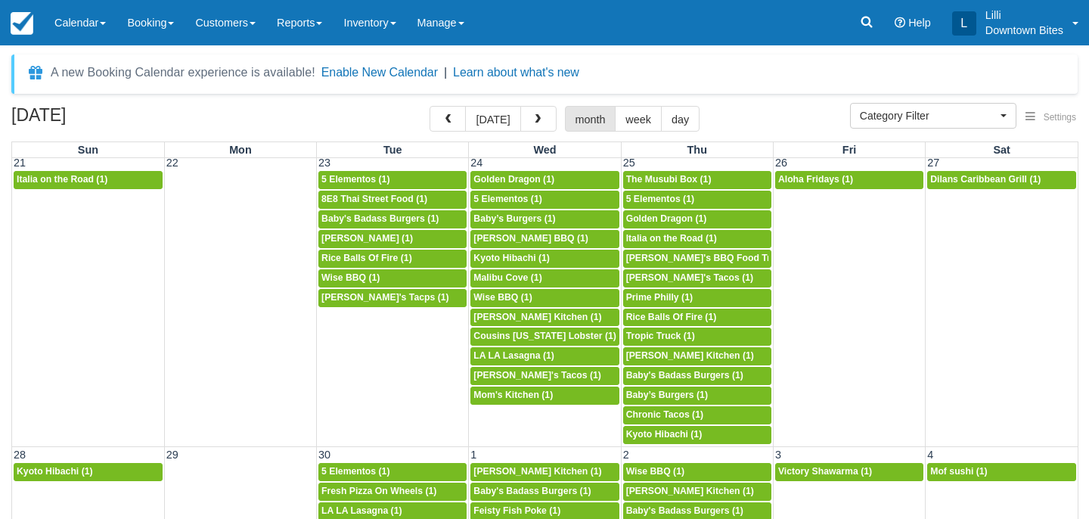
scroll to position [842, 0]
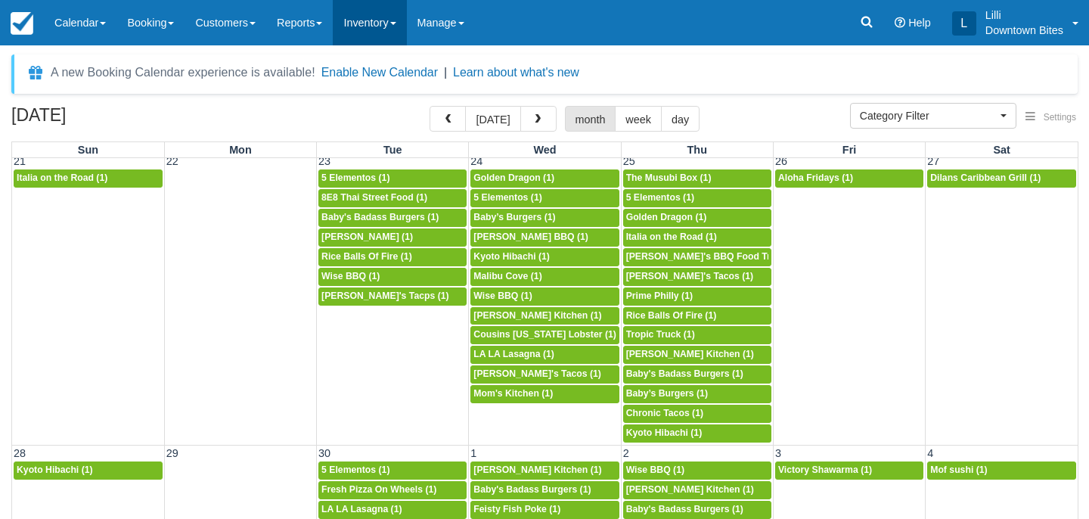
click at [386, 26] on link "Inventory" at bounding box center [369, 22] width 73 height 45
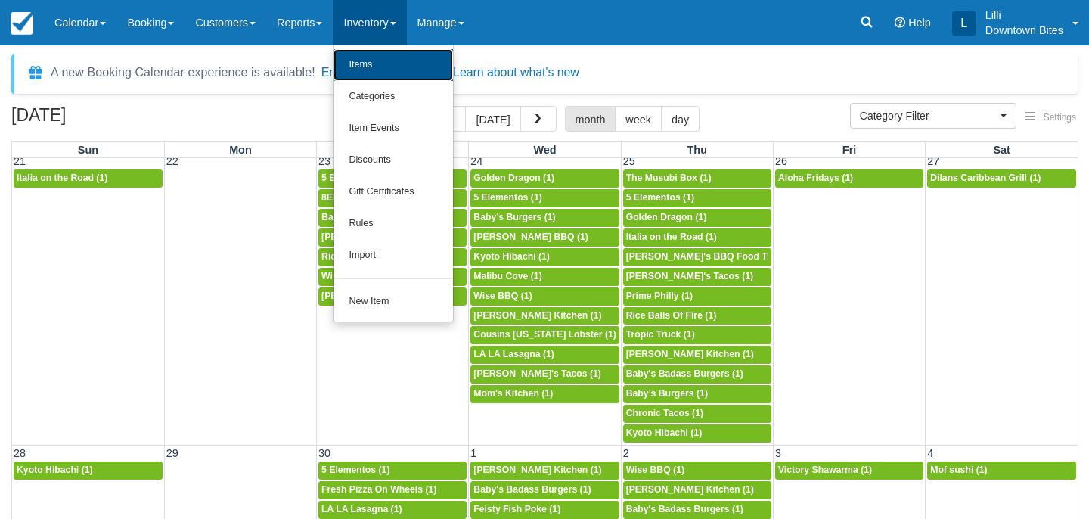
click at [386, 70] on link "Items" at bounding box center [392, 65] width 119 height 32
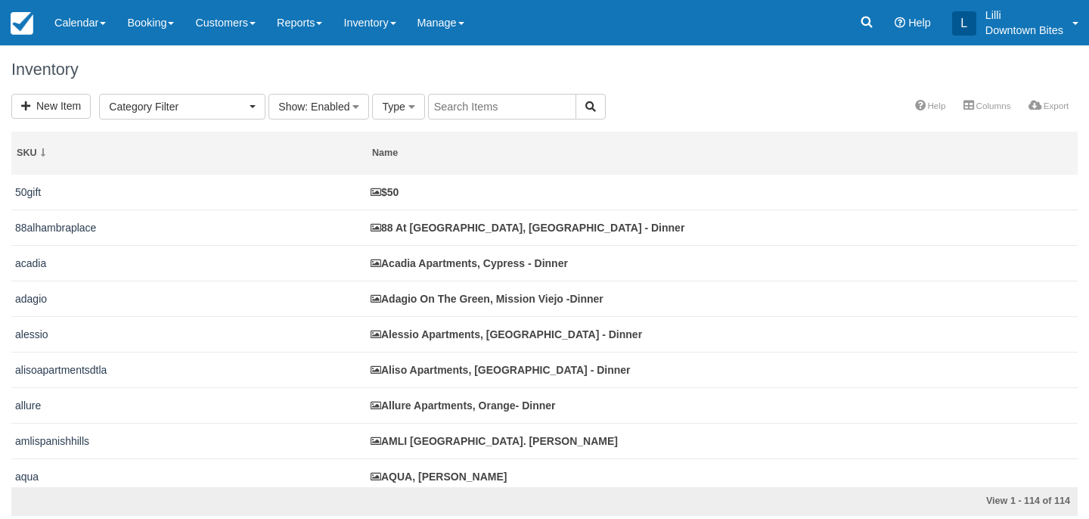
select select
click at [474, 104] on input "text" at bounding box center [502, 107] width 148 height 26
type input "amli park"
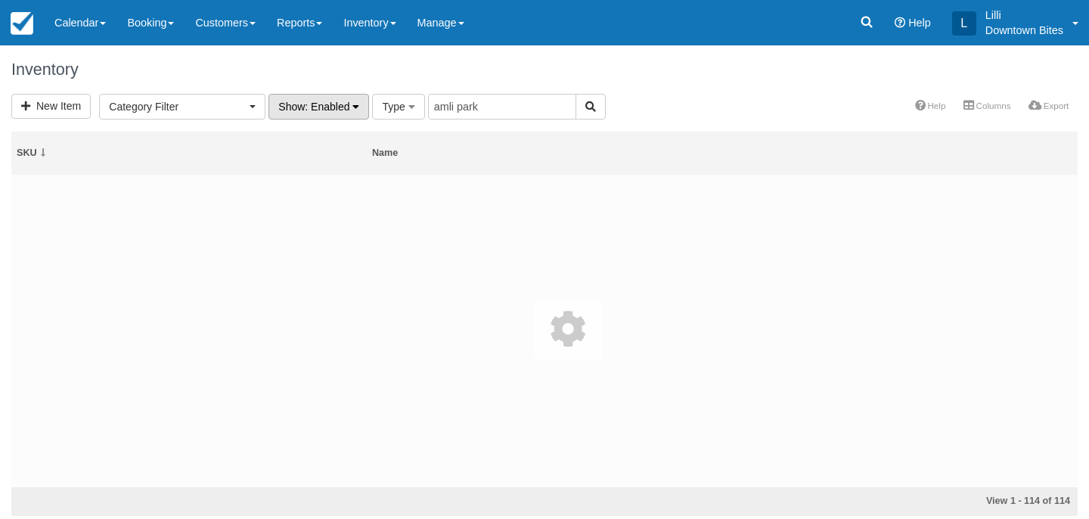
click at [330, 105] on span ": Enabled" at bounding box center [327, 107] width 45 height 12
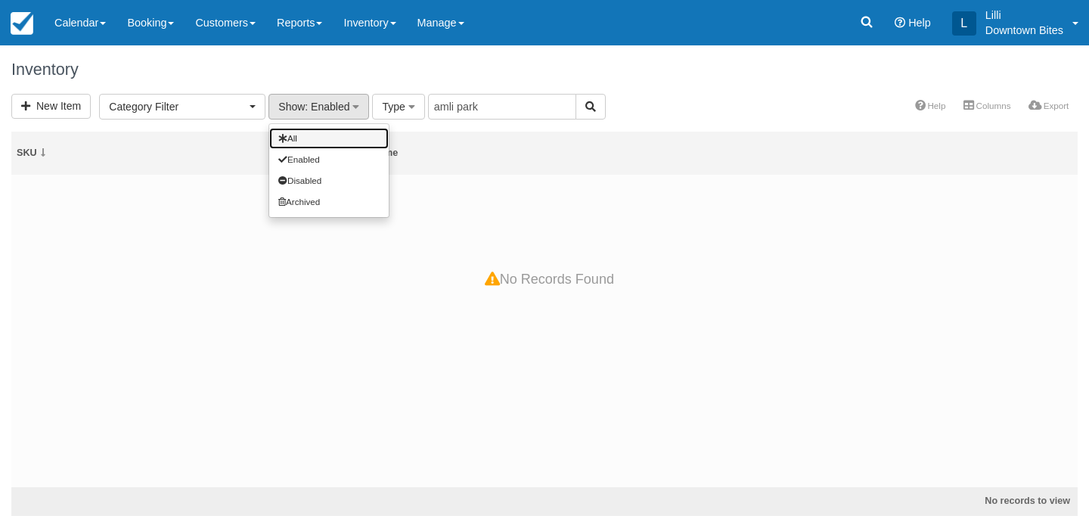
click at [321, 140] on link "All" at bounding box center [328, 138] width 119 height 21
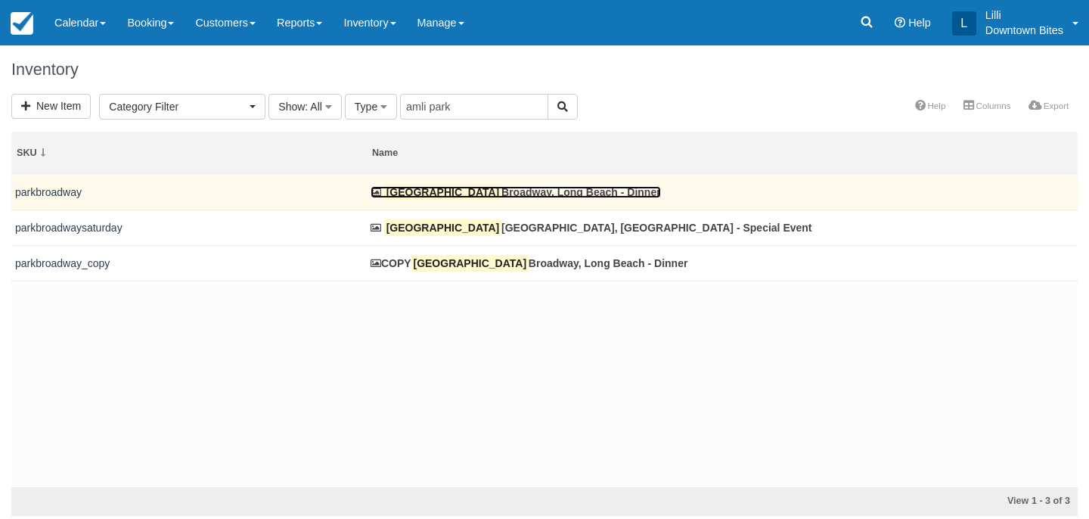
click at [444, 194] on link "[GEOGRAPHIC_DATA], [GEOGRAPHIC_DATA] - Dinner" at bounding box center [515, 192] width 290 height 12
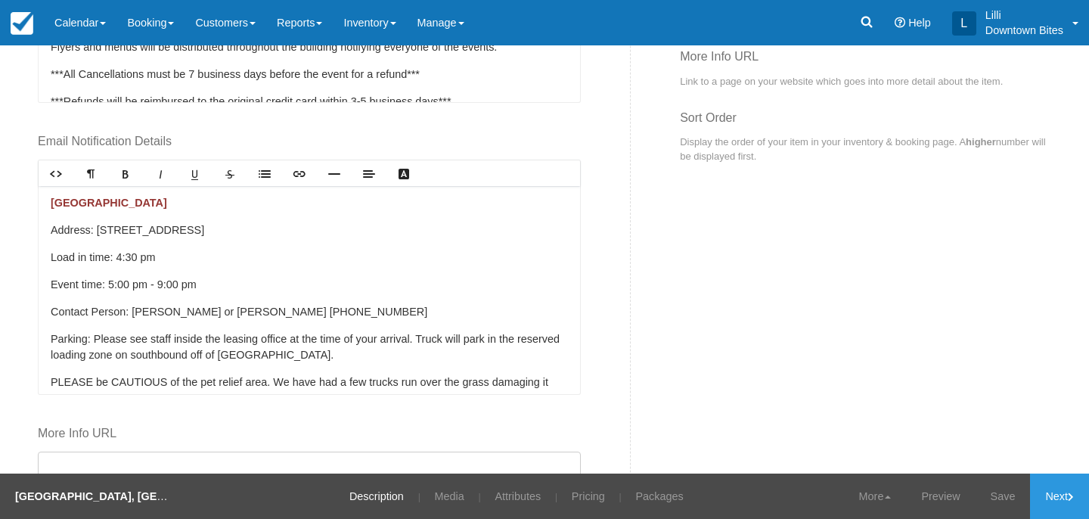
scroll to position [796, 0]
drag, startPoint x: 222, startPoint y: 311, endPoint x: 132, endPoint y: 305, distance: 90.2
click at [132, 305] on p "Contact Person: Alfredo or Eduardo (562) 247-7263" at bounding box center [309, 311] width 517 height 17
click at [1004, 494] on link "Save" at bounding box center [1002, 495] width 55 height 45
click at [995, 502] on link "Updated!" at bounding box center [993, 495] width 74 height 45
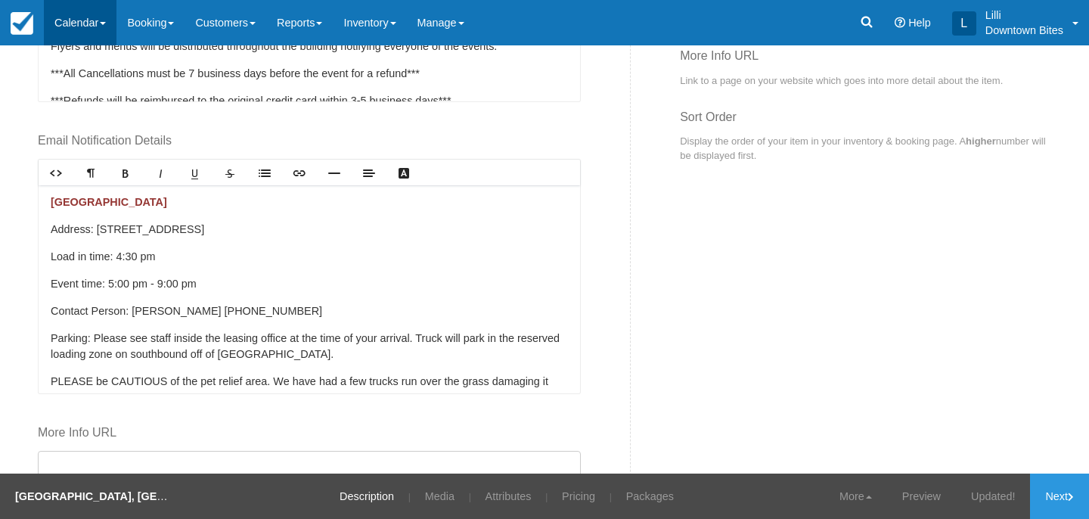
click at [90, 25] on link "Calendar" at bounding box center [80, 22] width 73 height 45
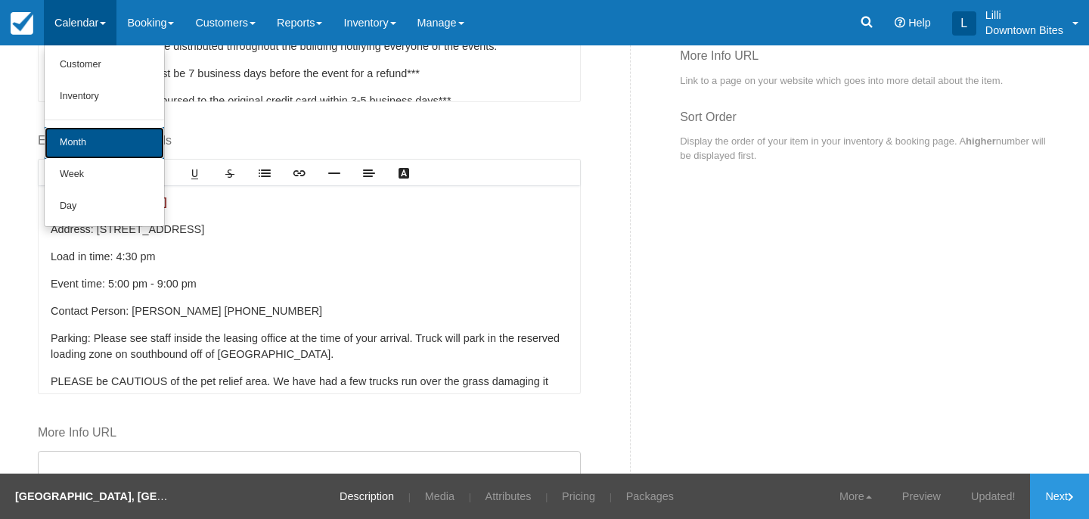
click at [102, 137] on link "Month" at bounding box center [104, 143] width 119 height 32
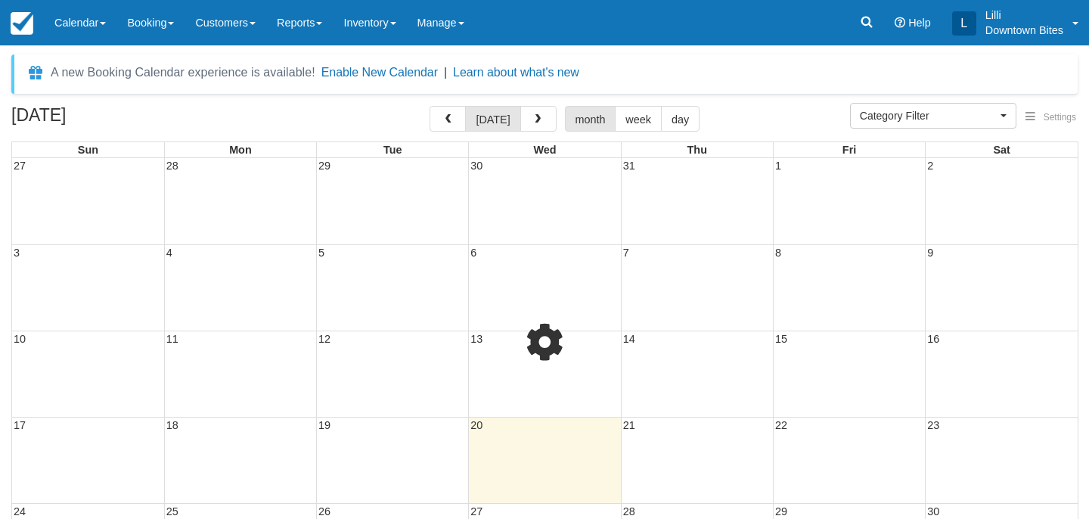
select select
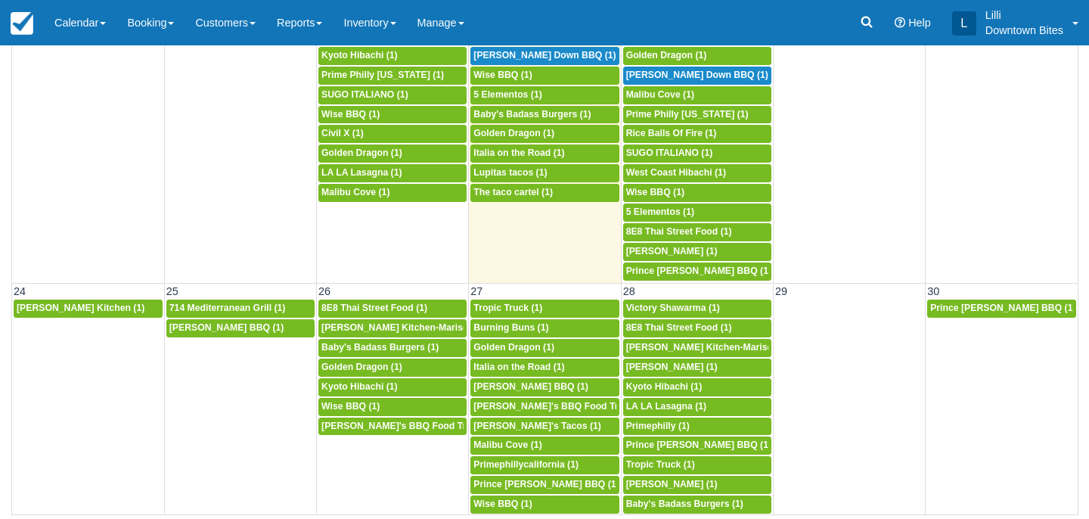
scroll to position [880, 0]
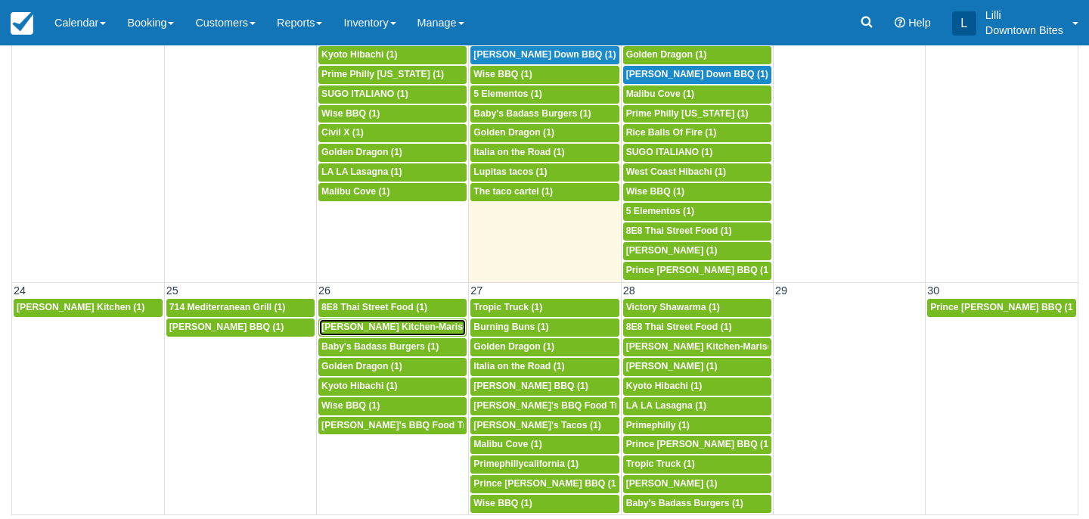
click at [401, 332] on span "[PERSON_NAME] Kitchen-Mariscos Arenita (1)" at bounding box center [423, 326] width 205 height 11
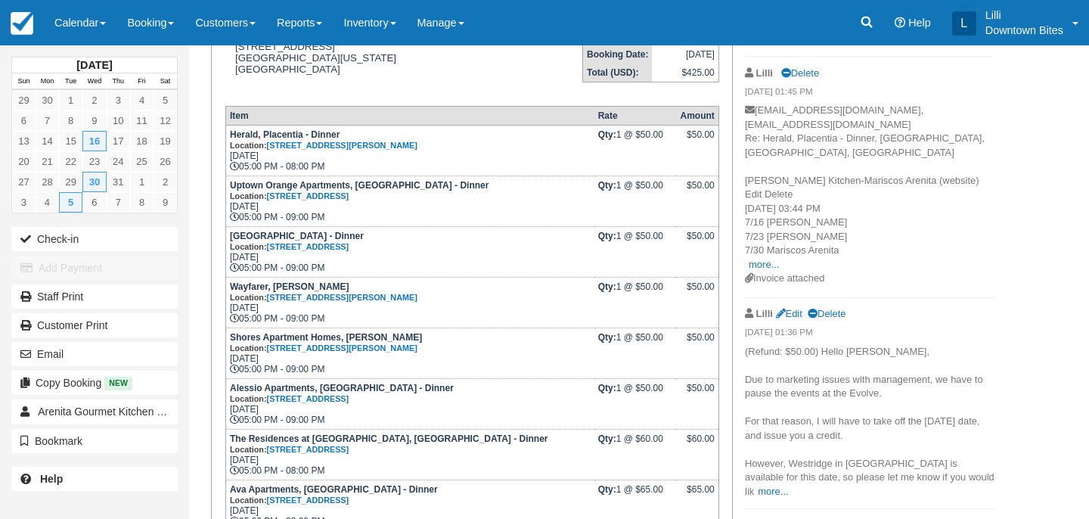
scroll to position [247, 0]
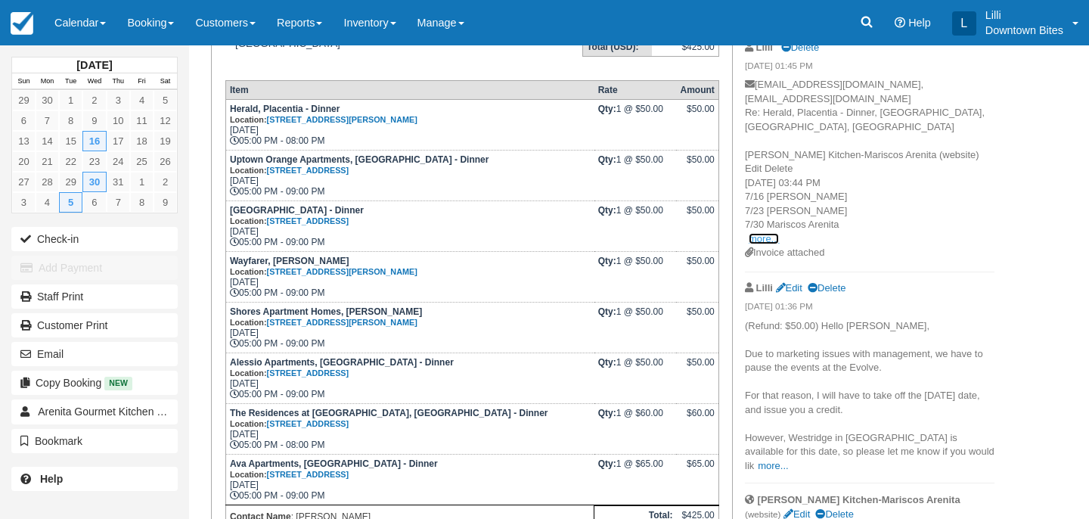
click at [767, 233] on link "more..." at bounding box center [764, 238] width 30 height 11
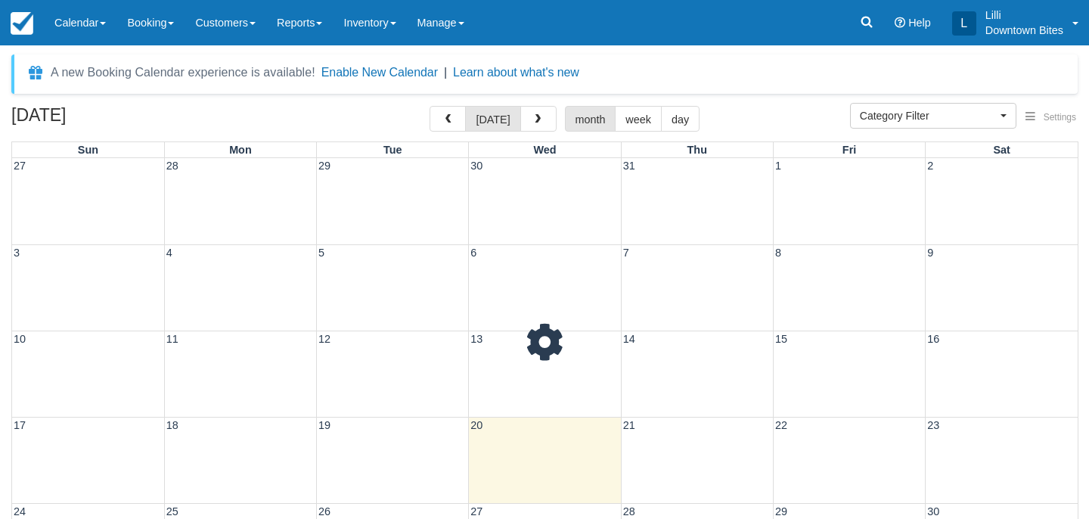
select select
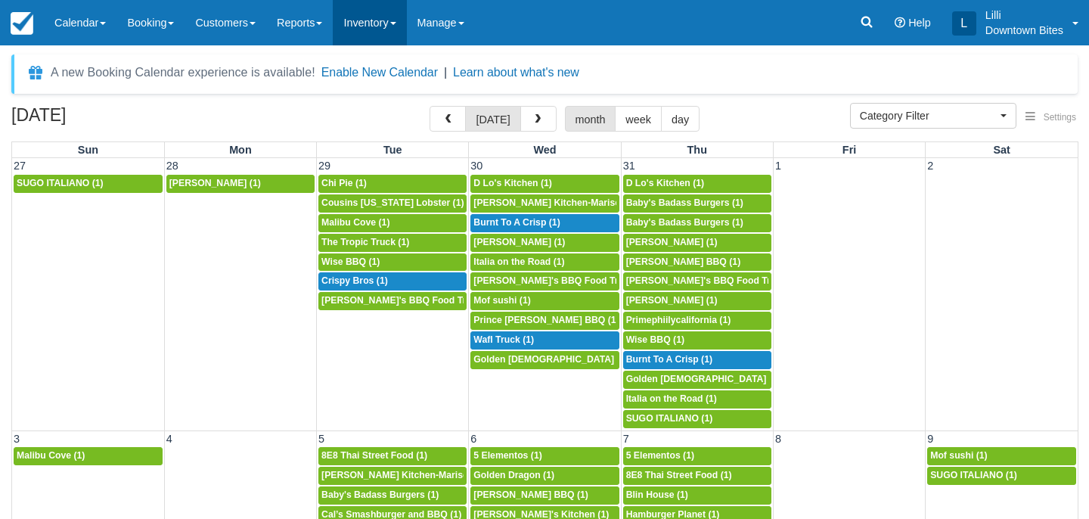
click at [395, 19] on link "Inventory" at bounding box center [369, 22] width 73 height 45
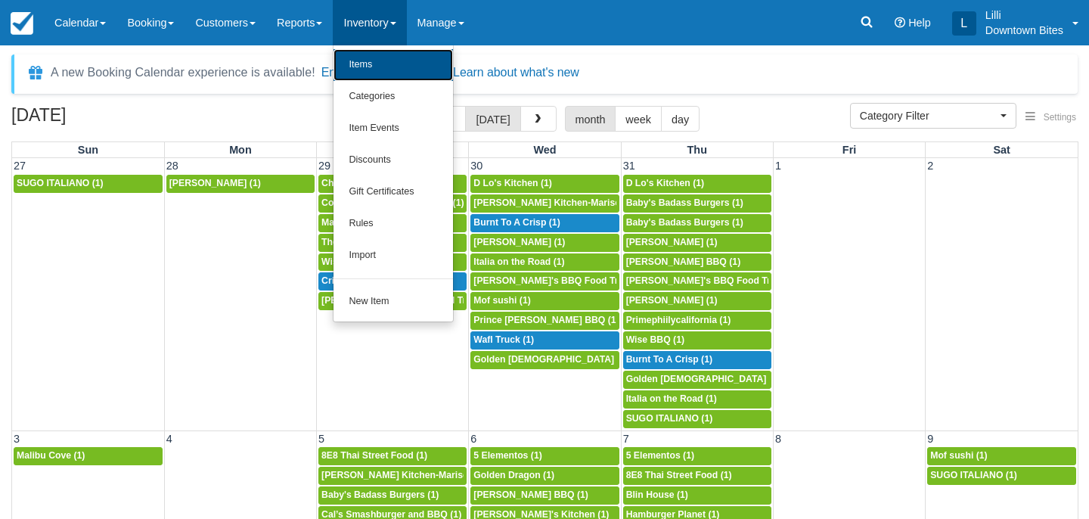
click at [393, 69] on link "Items" at bounding box center [392, 65] width 119 height 32
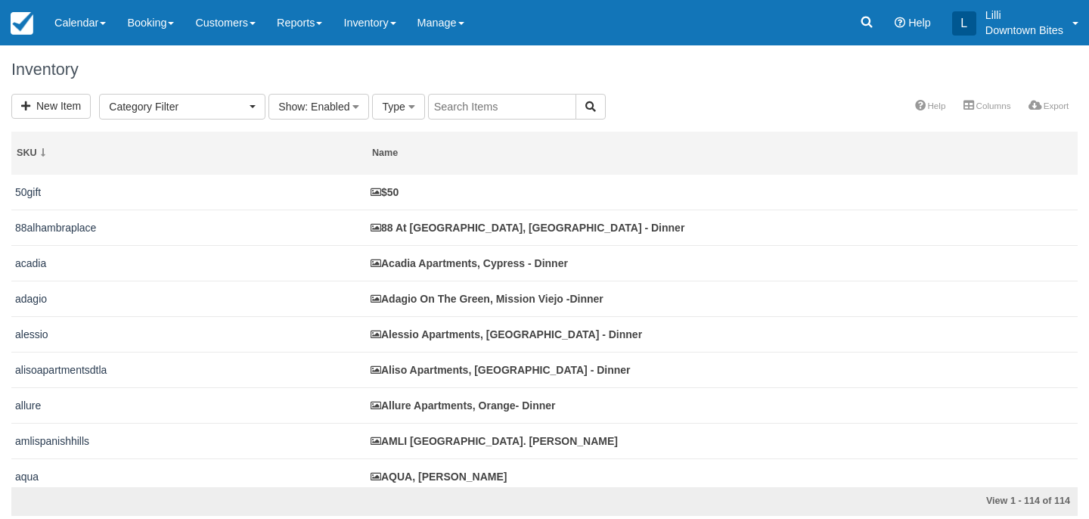
select select
click at [537, 104] on input "text" at bounding box center [502, 107] width 148 height 26
type input "pacific"
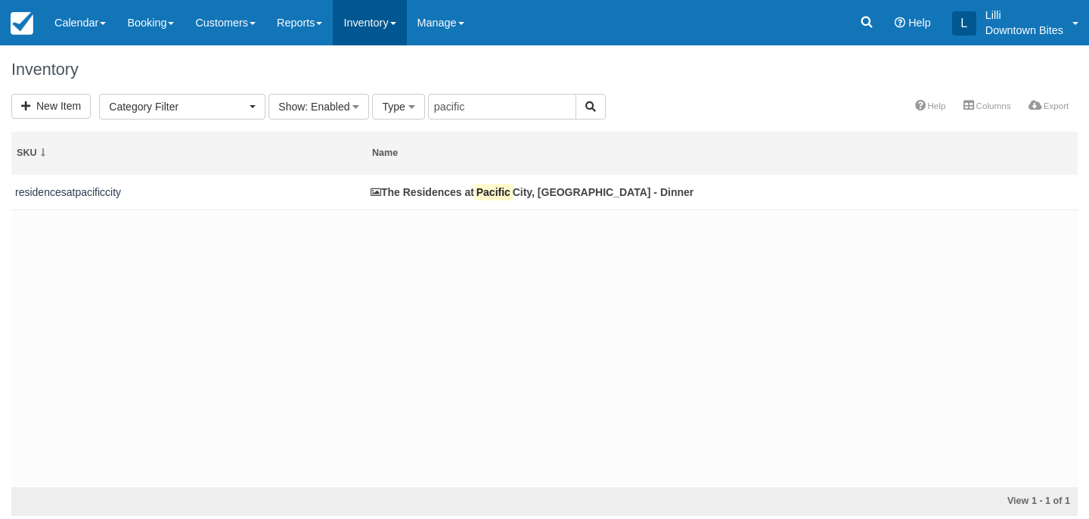
click at [383, 26] on link "Inventory" at bounding box center [369, 22] width 73 height 45
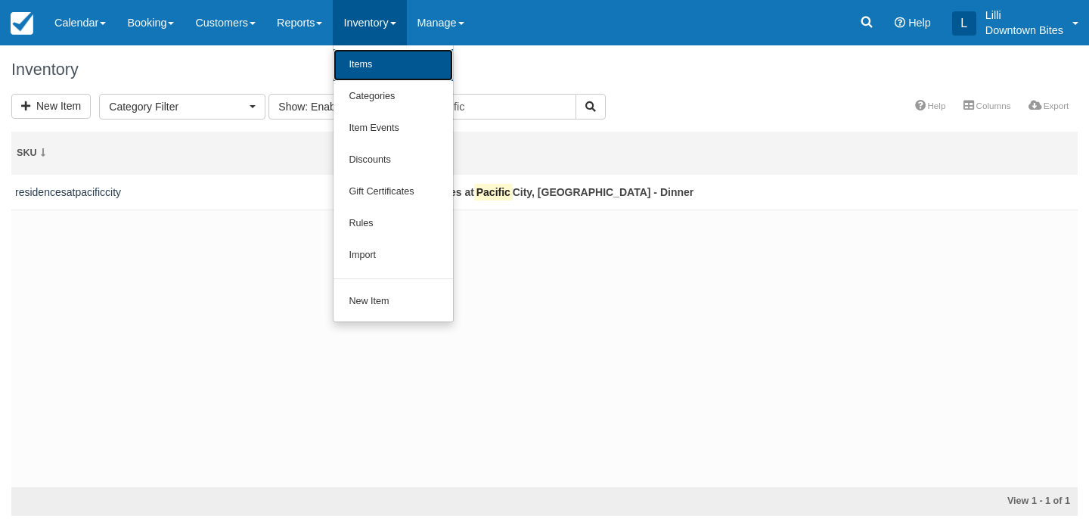
click at [389, 74] on link "Items" at bounding box center [392, 65] width 119 height 32
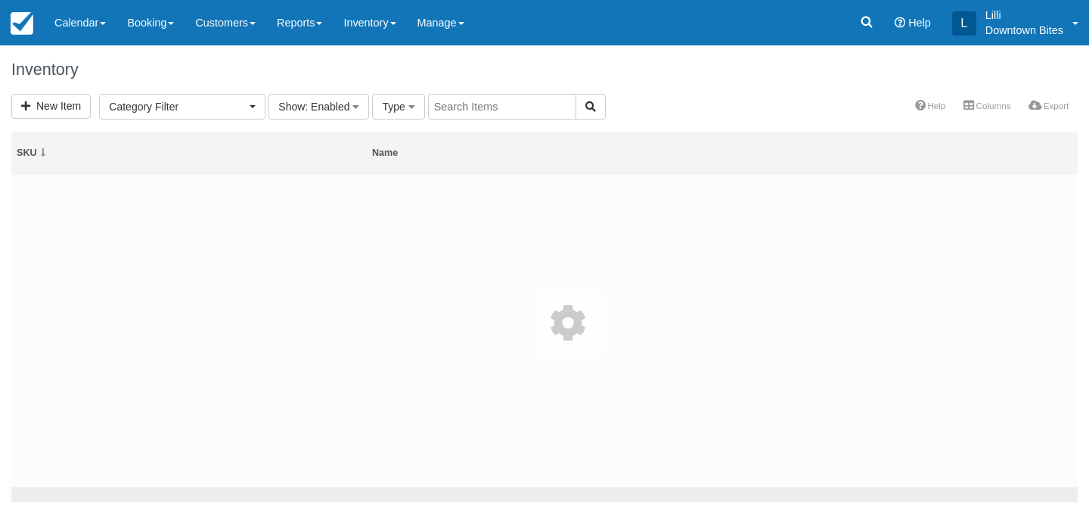
select select
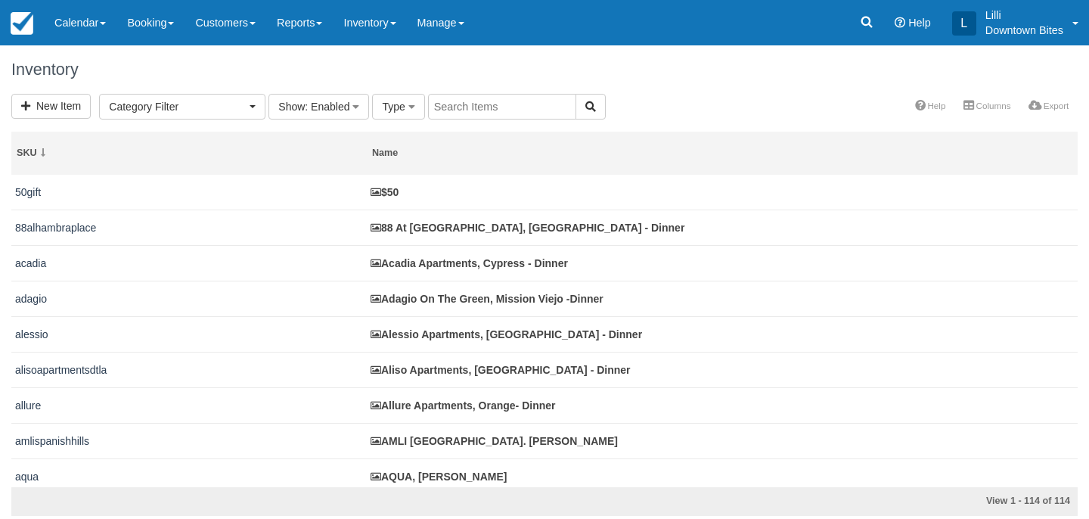
click at [473, 119] on div at bounding box center [517, 108] width 178 height 28
click at [470, 112] on input "text" at bounding box center [502, 107] width 148 height 26
type input "[GEOGRAPHIC_DATA]"
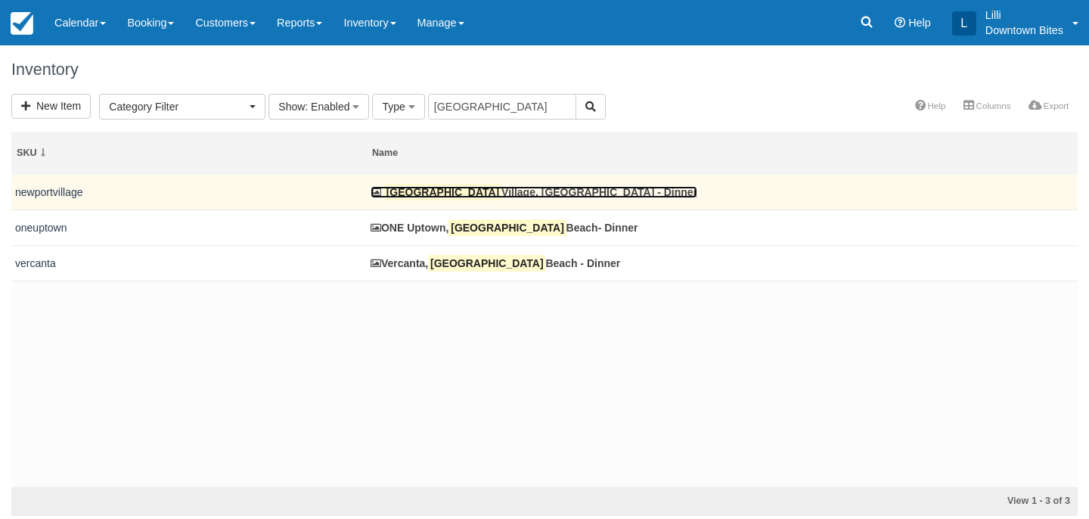
click at [454, 195] on link "[GEOGRAPHIC_DATA], [GEOGRAPHIC_DATA] - Dinner" at bounding box center [533, 192] width 327 height 12
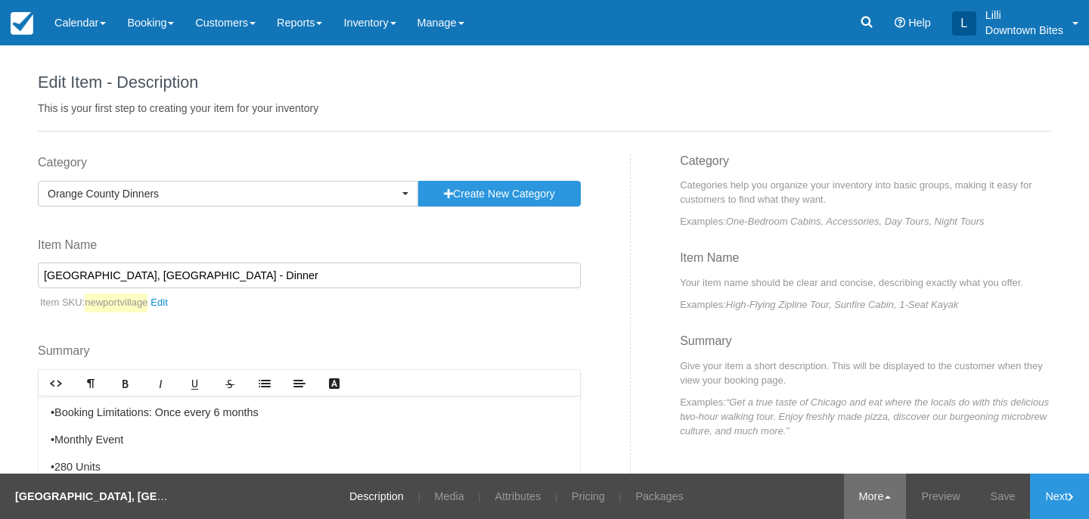
click at [859, 497] on link "More" at bounding box center [875, 495] width 63 height 45
click at [824, 421] on link "Copy" at bounding box center [845, 422] width 119 height 32
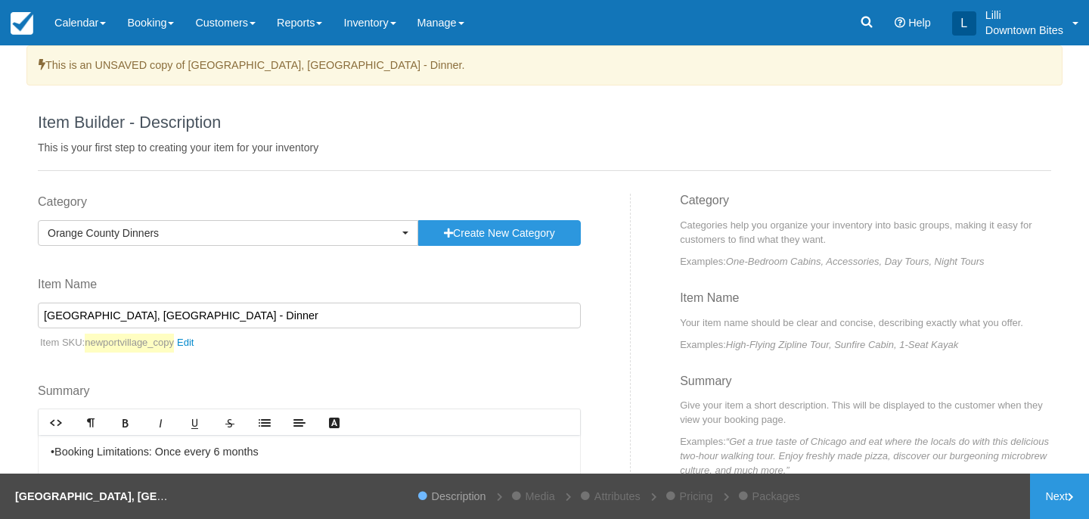
drag, startPoint x: 117, startPoint y: 314, endPoint x: 88, endPoint y: 316, distance: 28.8
click at [88, 316] on input "Newport Village, Costa Mesa - Dinner" at bounding box center [309, 315] width 543 height 26
type input "Newport Palms, Costa Mesa - Dinner"
click at [200, 346] on link "newportvillage_copy" at bounding box center [143, 342] width 116 height 19
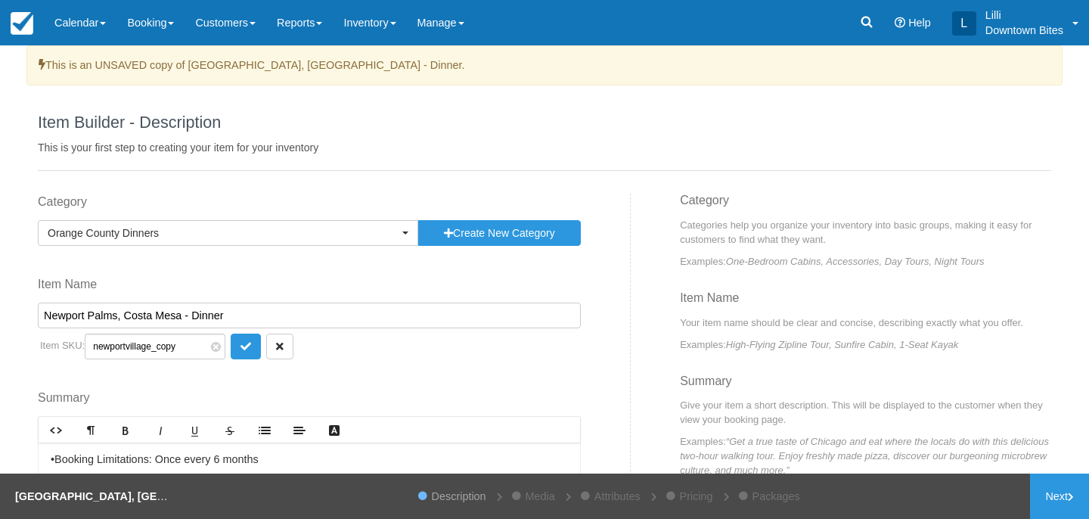
drag, startPoint x: 178, startPoint y: 346, endPoint x: 128, endPoint y: 347, distance: 50.7
click at [128, 347] on input "newportvillage_copy" at bounding box center [155, 346] width 141 height 26
type input "newportpalms"
click at [231, 352] on button "submit" at bounding box center [246, 346] width 30 height 26
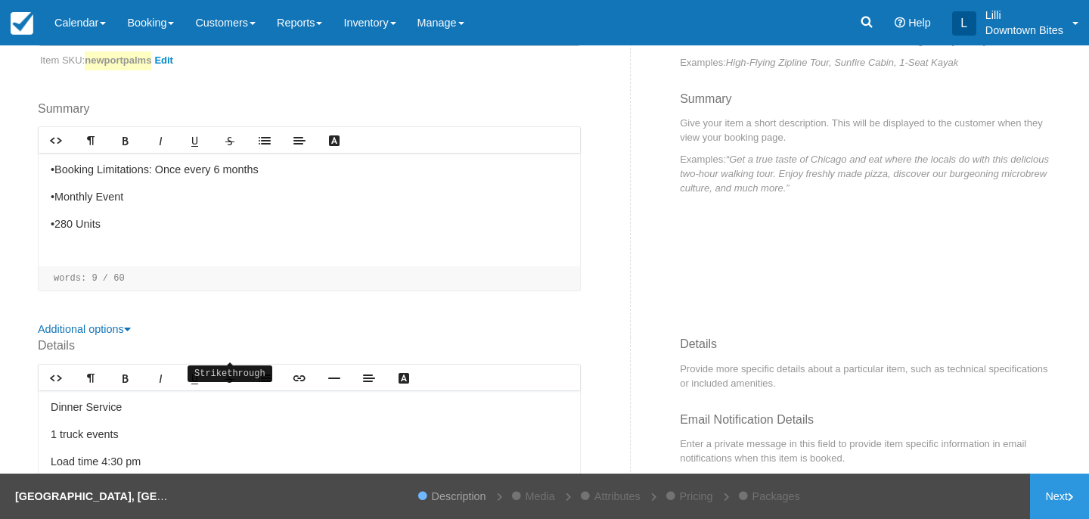
scroll to position [309, 0]
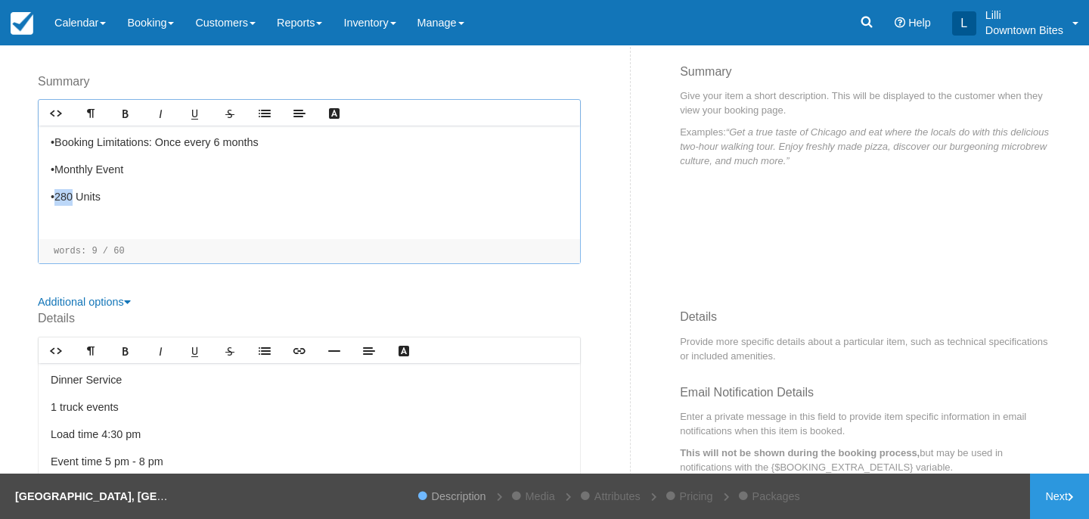
drag, startPoint x: 72, startPoint y: 201, endPoint x: 57, endPoint y: 200, distance: 15.1
click at [57, 200] on p "•280 Units" at bounding box center [309, 197] width 517 height 17
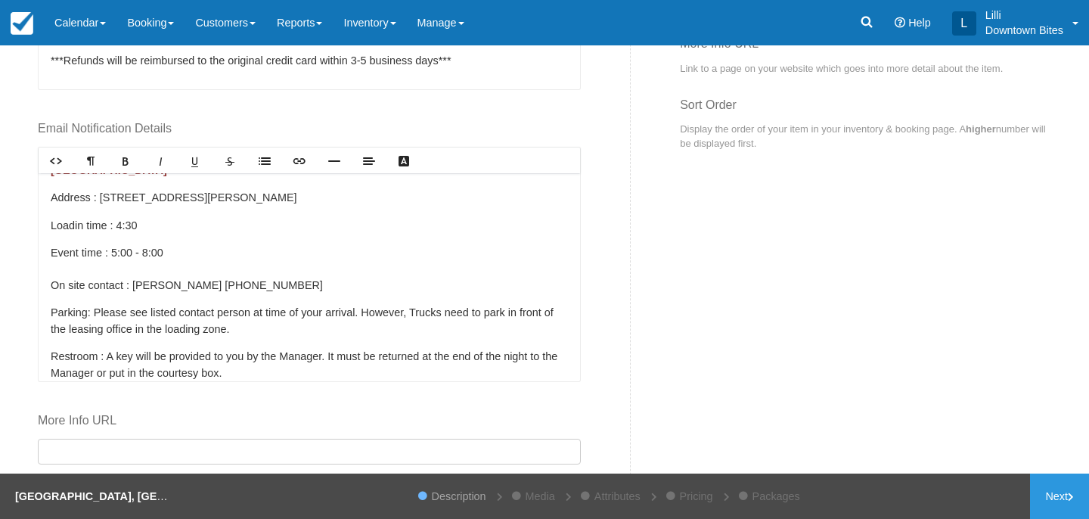
scroll to position [24, 0]
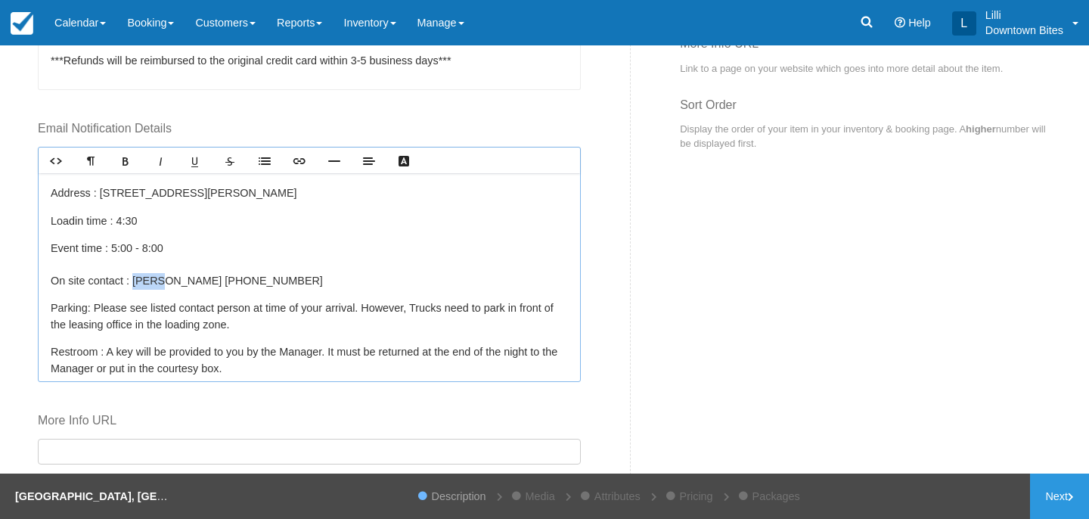
drag, startPoint x: 163, startPoint y: 280, endPoint x: 137, endPoint y: 279, distance: 26.5
click at [137, 279] on p "Event time : 5 :00 - 8:00 On site contact : Karen 714-557-0075" at bounding box center [309, 264] width 517 height 49
click at [298, 194] on p "Address : 635 Baker St E, Costa Mesa, CA 92626" at bounding box center [309, 193] width 517 height 17
drag, startPoint x: 298, startPoint y: 194, endPoint x: 98, endPoint y: 195, distance: 200.4
click at [98, 196] on p "Address : 635 Baker St E, Costa Mesa, CA 92626" at bounding box center [309, 193] width 517 height 17
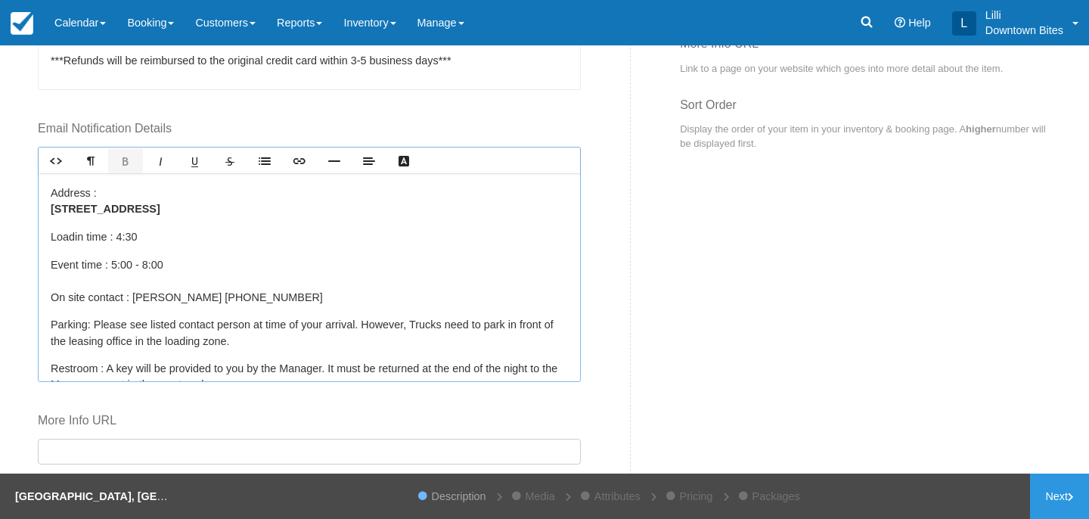
click at [51, 211] on strong "1850 Whittier Ave Costa Mesa, CA 92627" at bounding box center [106, 209] width 110 height 12
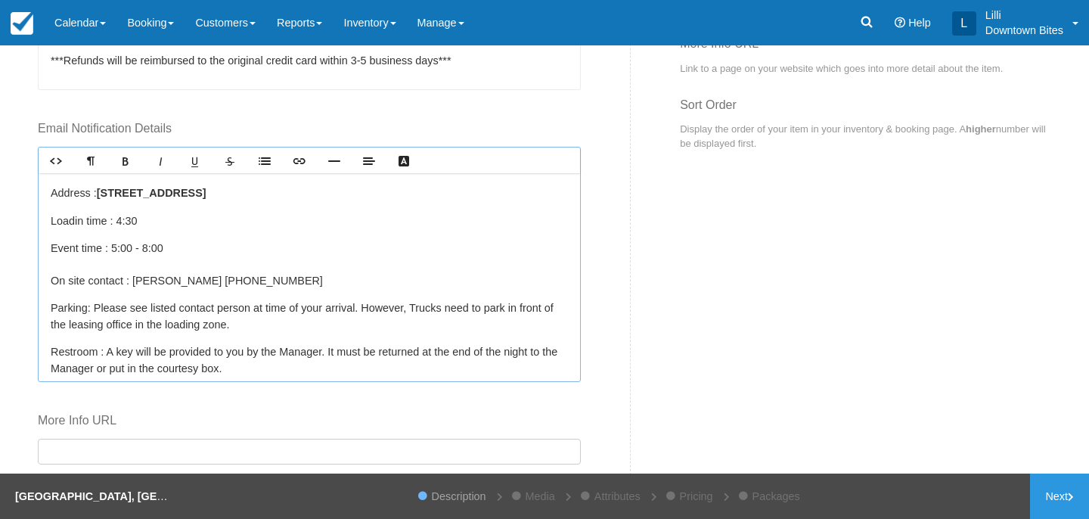
scroll to position [0, 0]
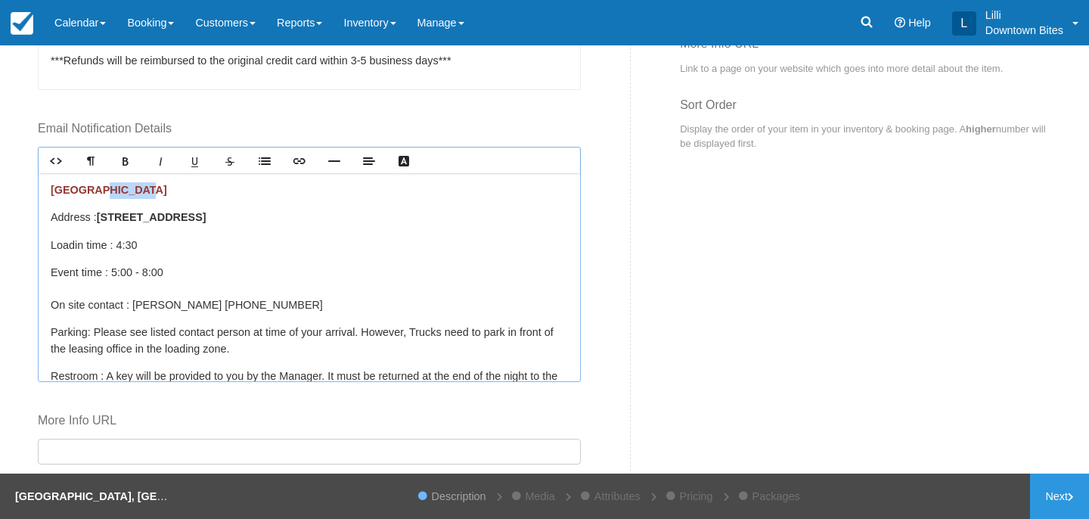
drag, startPoint x: 147, startPoint y: 194, endPoint x: 104, endPoint y: 192, distance: 42.4
click at [104, 192] on p "NEWPORT VILLAGE" at bounding box center [309, 190] width 517 height 17
drag, startPoint x: 246, startPoint y: 305, endPoint x: 177, endPoint y: 306, distance: 68.8
click at [177, 306] on p "Event time : 5 :00 - 8:00 On site contact : Claudia 714-557-0075" at bounding box center [309, 289] width 517 height 49
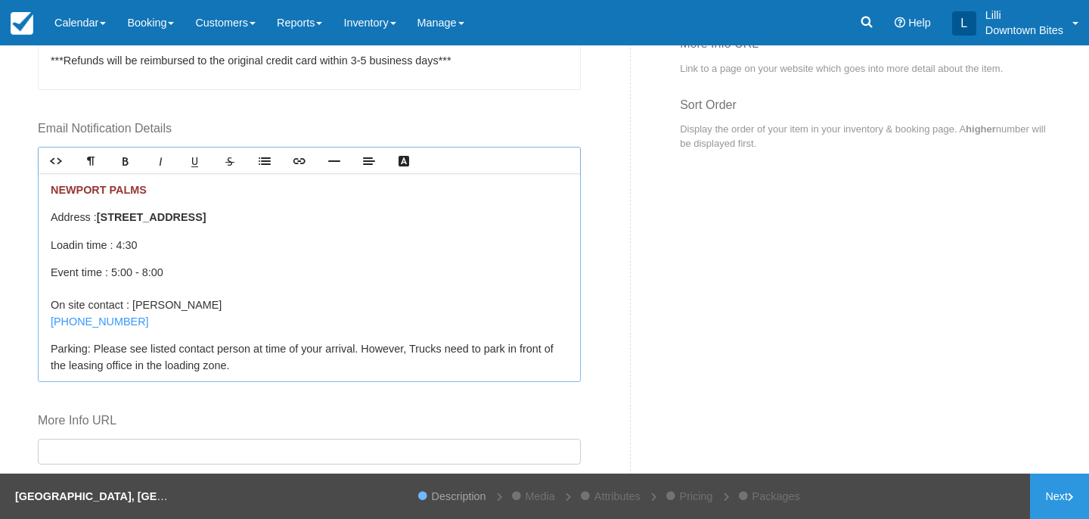
click at [181, 305] on p "Event time : 5 :00 - 8:00 On site contact : Claudia (657) 300-9220 ﻿" at bounding box center [309, 297] width 517 height 65
drag, startPoint x: 132, startPoint y: 319, endPoint x: 0, endPoint y: 319, distance: 131.6
click at [0, 319] on div "This is an UNSAVED copy of Newport Village, Costa Mesa - Dinner. Item Builder -…" at bounding box center [544, 259] width 1089 height 428
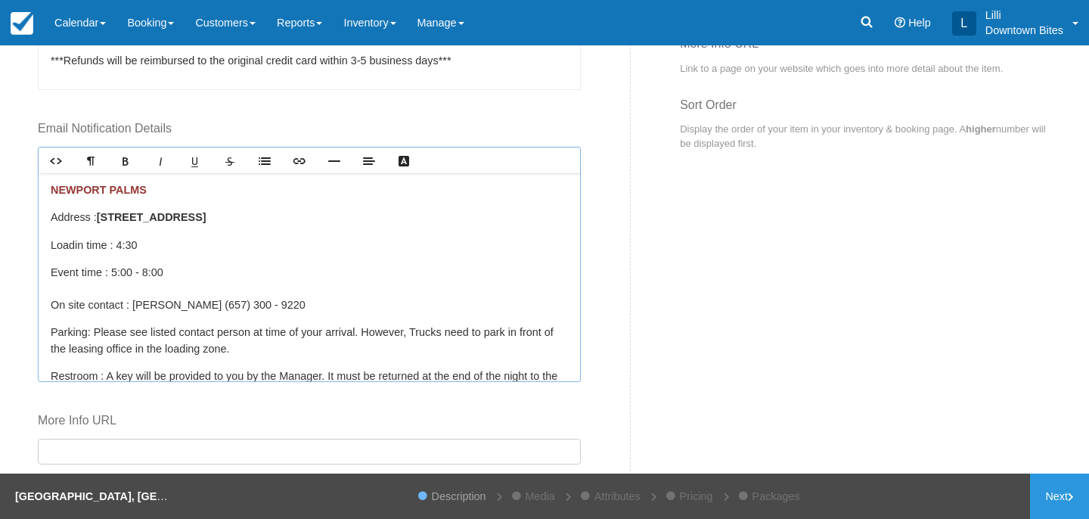
click at [232, 304] on p "Event time : 5 :00 - 8:00 On site contact : Claudia (657) 300 - 9220 ﻿" at bounding box center [309, 289] width 517 height 49
click at [226, 305] on p "Event time : 5 :00 - 8:00 On site contact : Claudia (657) 300 -9220 ﻿" at bounding box center [309, 289] width 517 height 49
drag, startPoint x: 257, startPoint y: 305, endPoint x: 175, endPoint y: 302, distance: 82.5
click at [175, 302] on p "Event time : 5 :00 - 8:00 On site contact : Claudia (657) 300-9220 ﻿" at bounding box center [309, 289] width 517 height 49
click at [122, 160] on icon "Bold" at bounding box center [125, 161] width 12 height 12
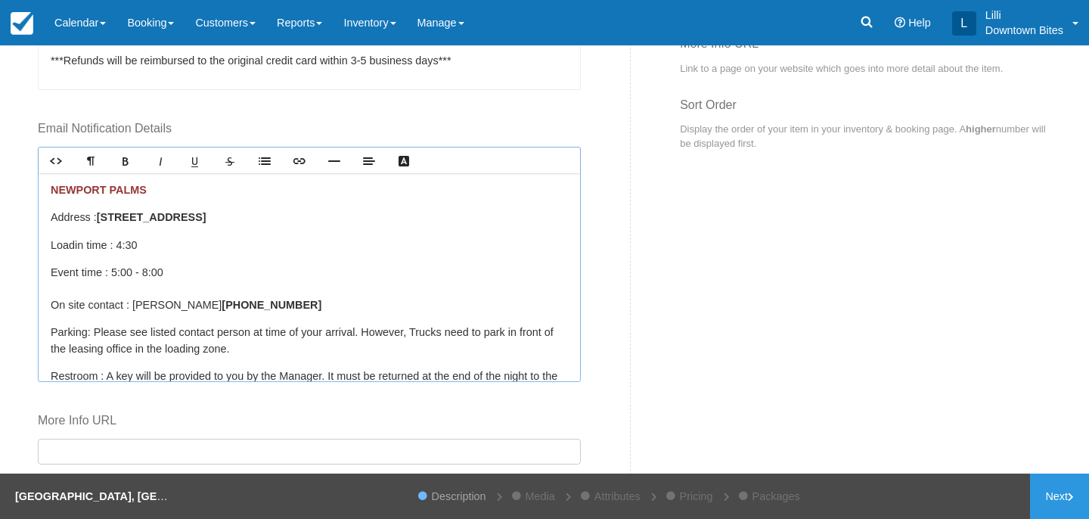
click at [326, 286] on p "Event time : 5 :00 - 8:00 On site contact : Claudia (657) 300-9220 ﻿" at bounding box center [309, 289] width 517 height 49
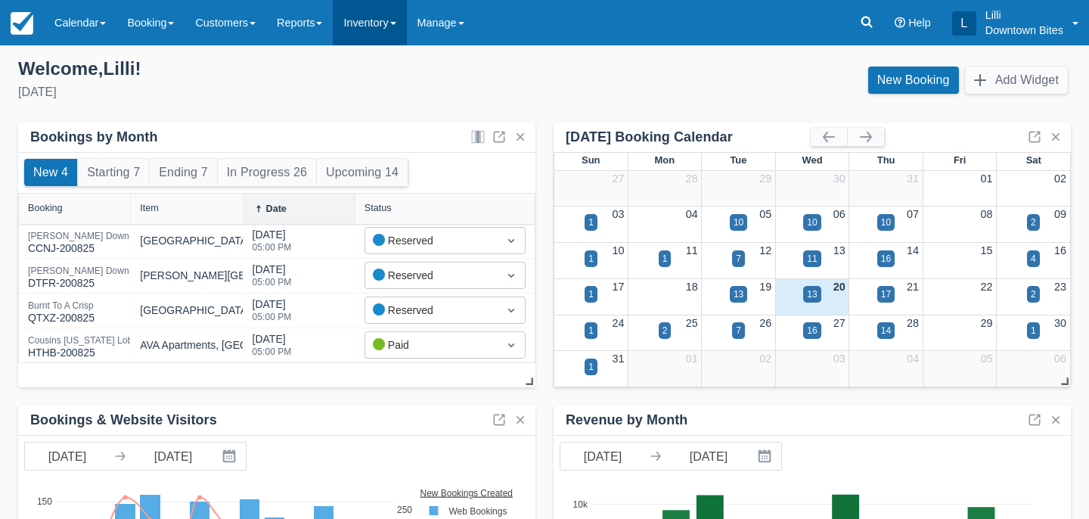
click at [393, 25] on link "Inventory" at bounding box center [369, 22] width 73 height 45
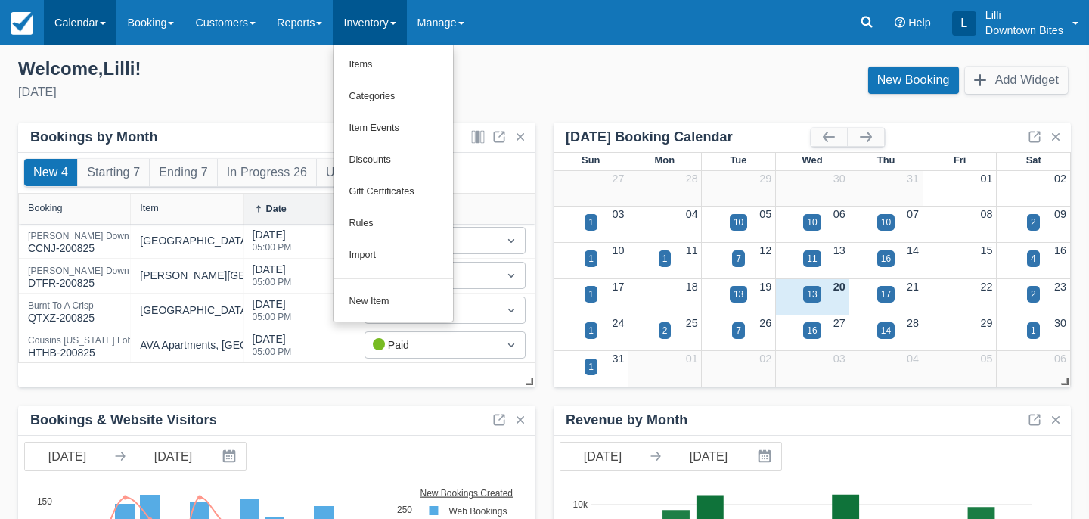
click at [82, 28] on link "Calendar" at bounding box center [80, 22] width 73 height 45
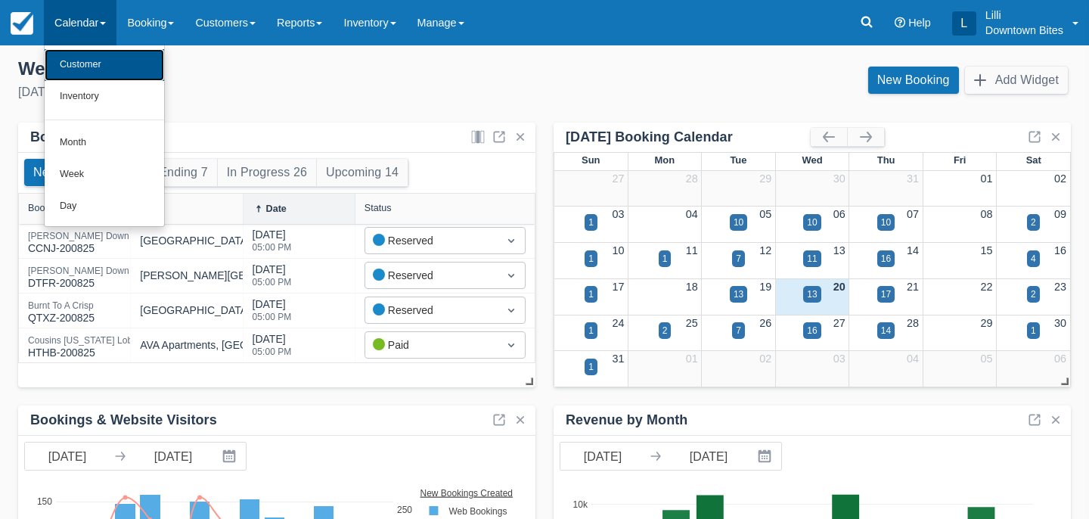
click at [86, 64] on link "Customer" at bounding box center [104, 65] width 119 height 32
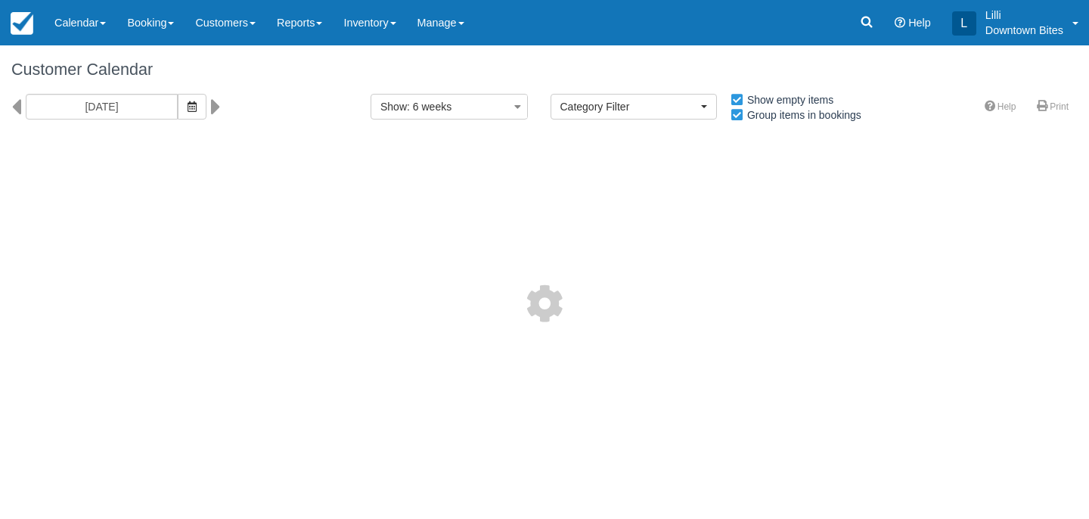
select select
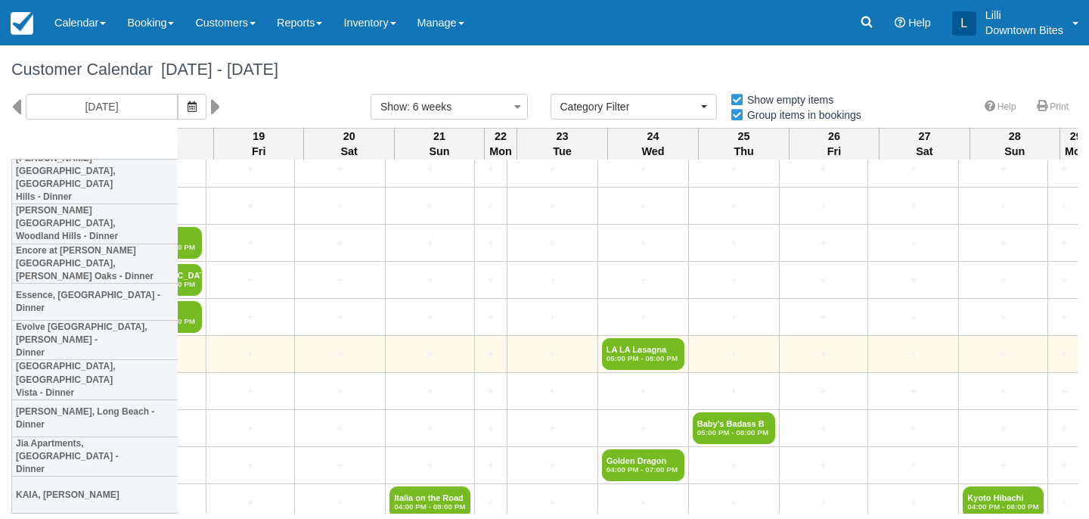
scroll to position [975, 2643]
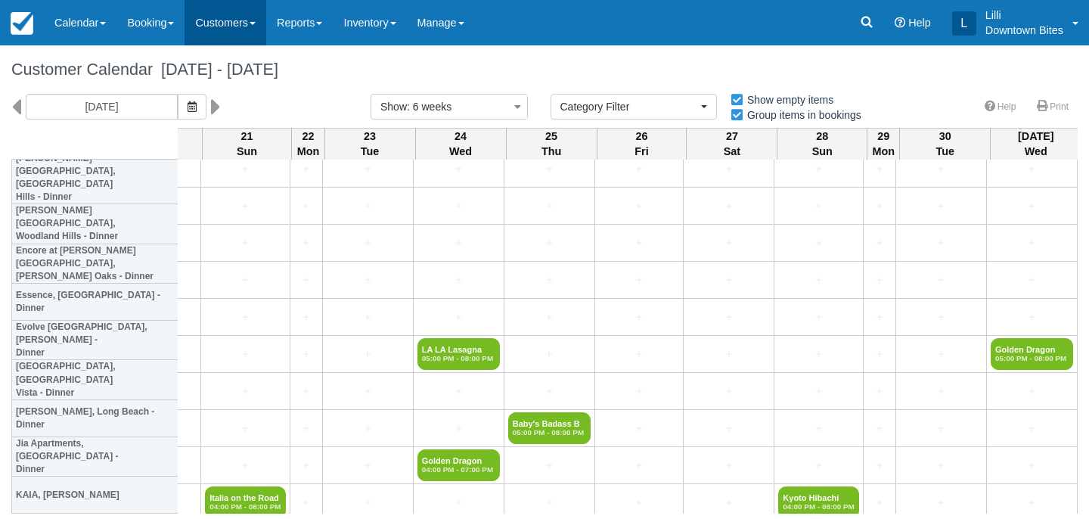
click at [214, 18] on link "Customers" at bounding box center [225, 22] width 82 height 45
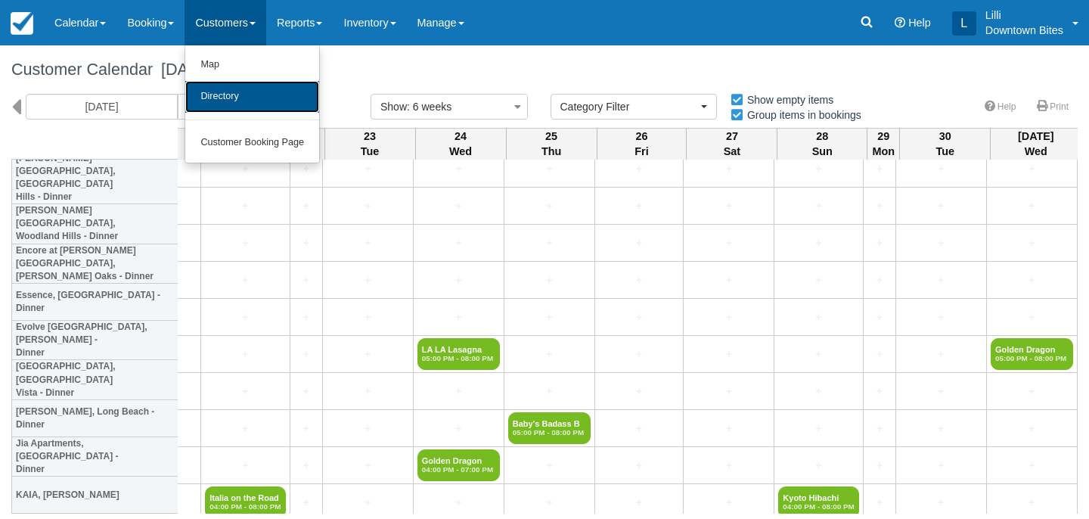
click at [215, 93] on link "Directory" at bounding box center [252, 97] width 134 height 32
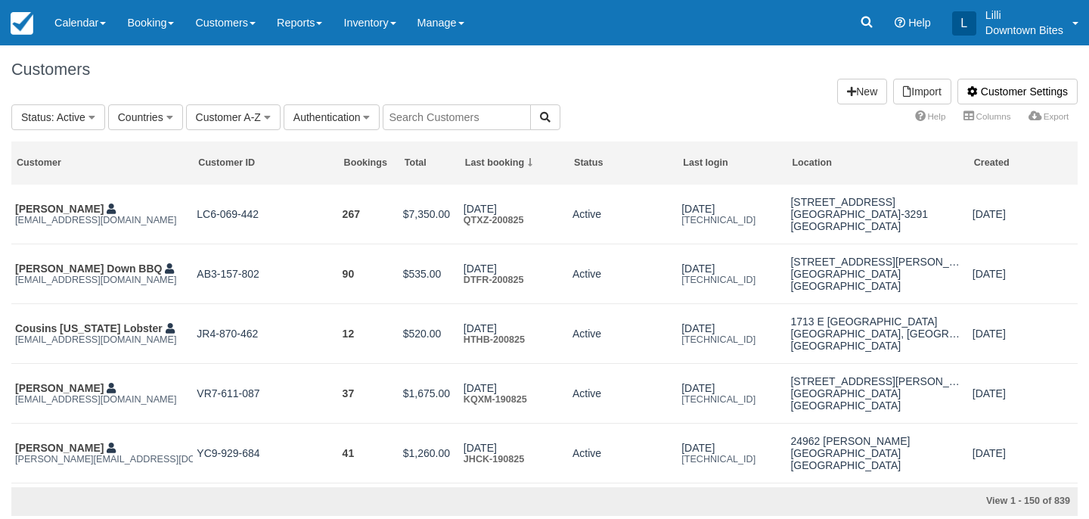
click at [479, 116] on input "text" at bounding box center [457, 117] width 148 height 26
type input "thetaco"
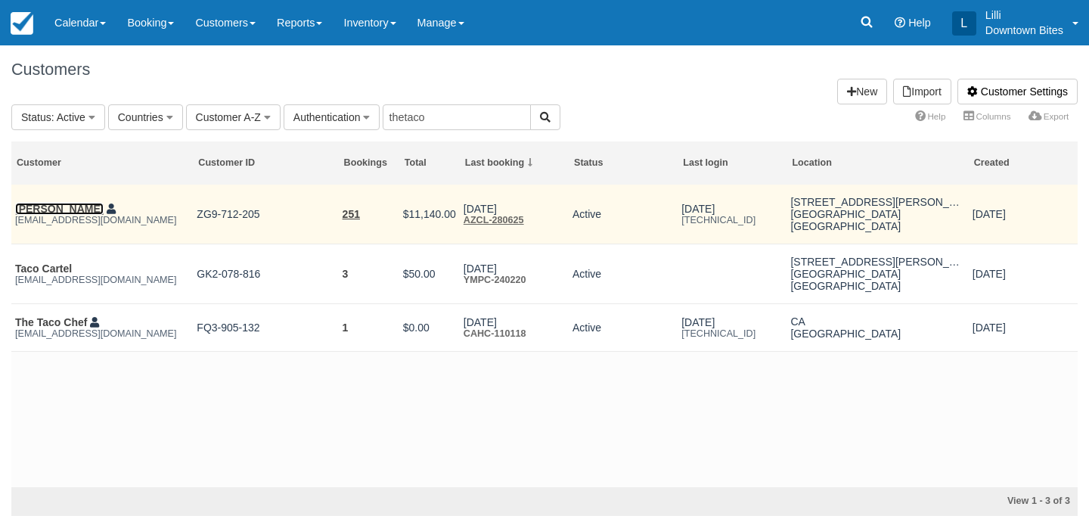
click at [51, 206] on link "[PERSON_NAME]" at bounding box center [59, 209] width 88 height 12
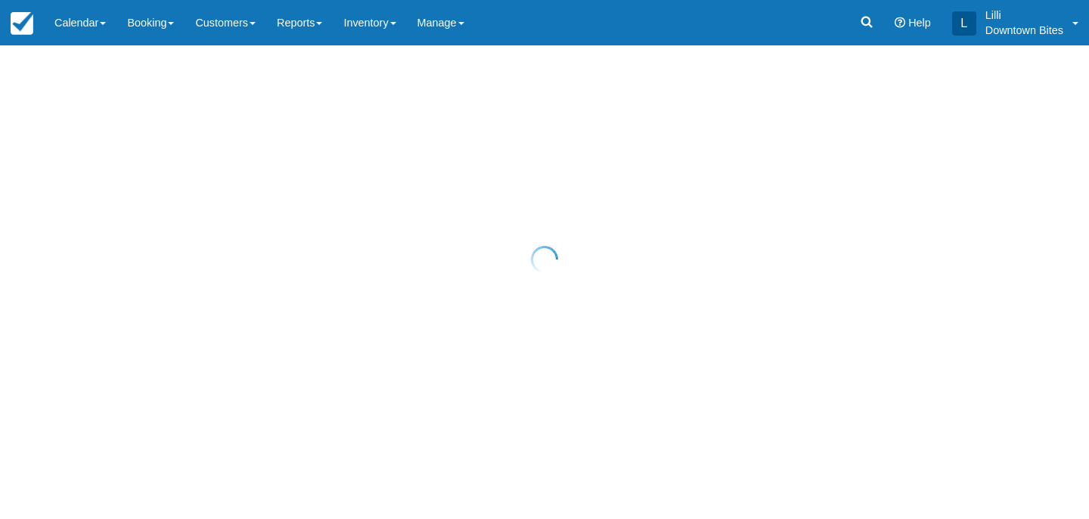
select select "50"
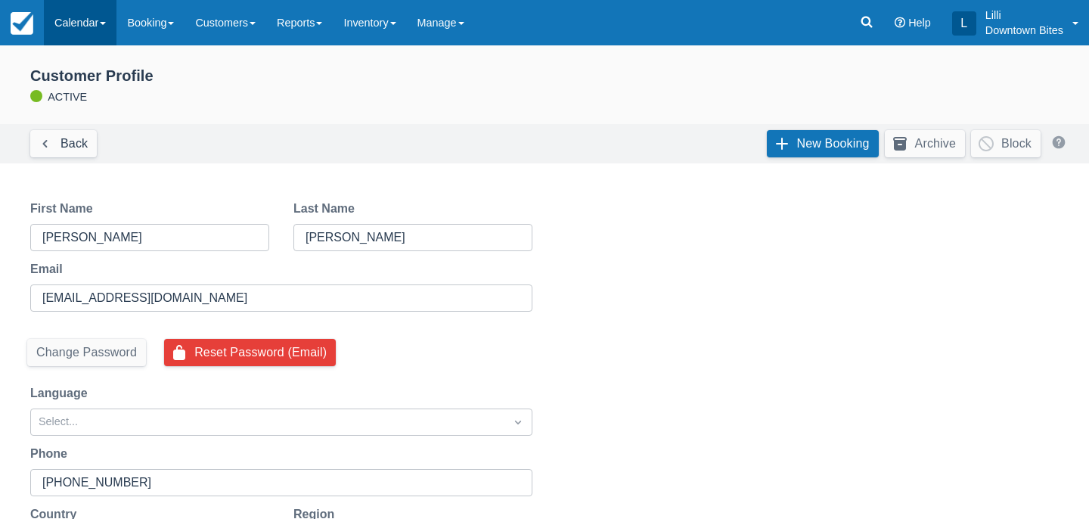
click at [73, 23] on link "Calendar" at bounding box center [80, 22] width 73 height 45
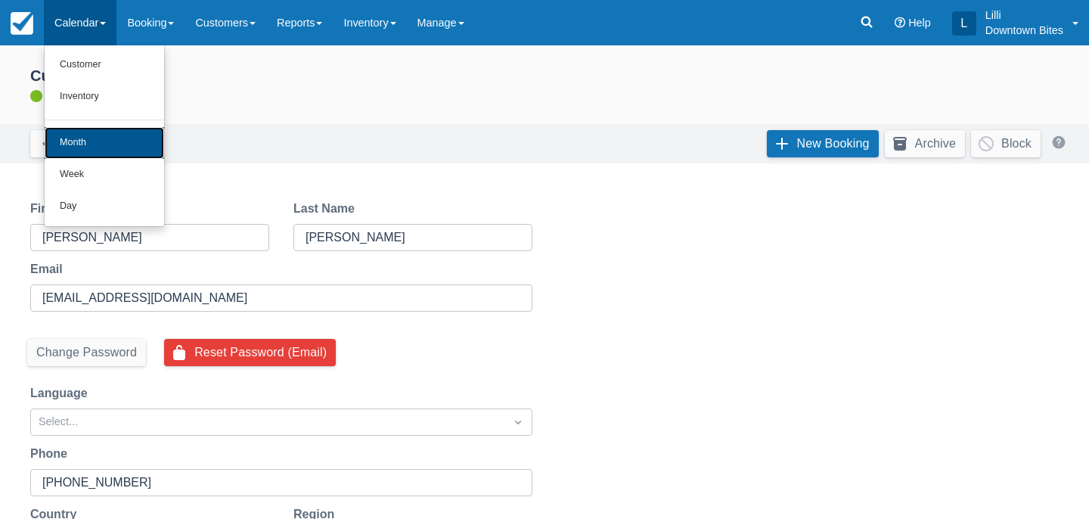
click at [87, 134] on link "Month" at bounding box center [104, 143] width 119 height 32
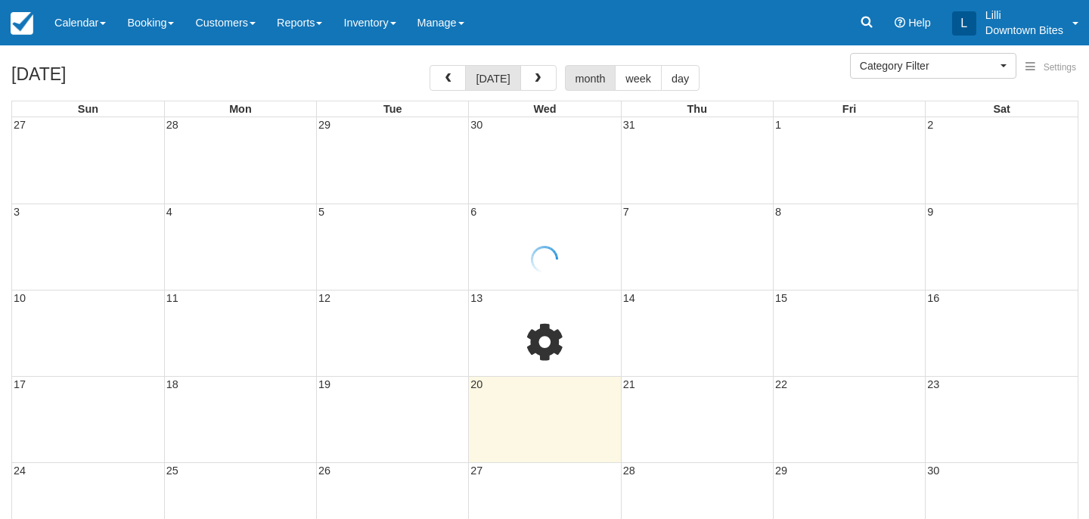
select select
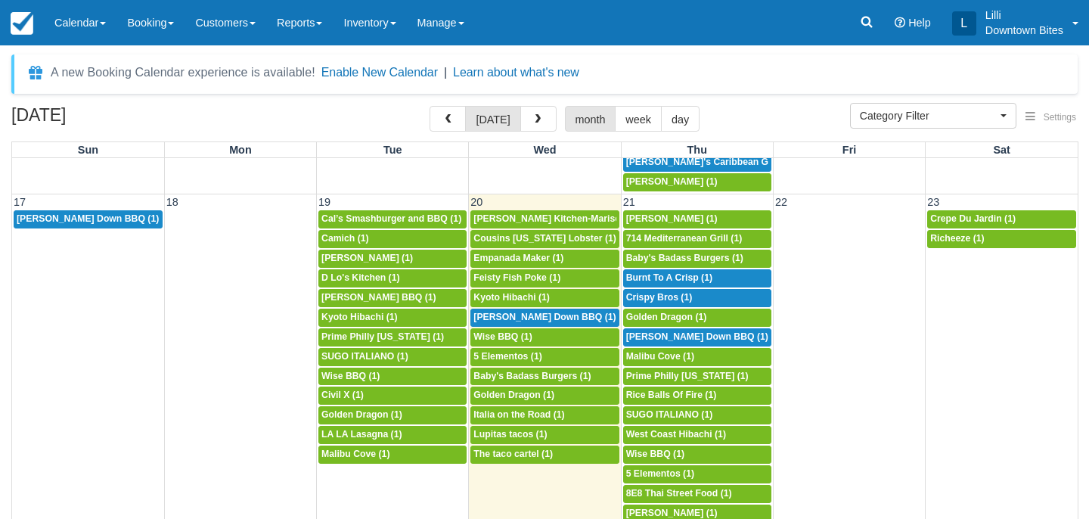
scroll to position [873, 0]
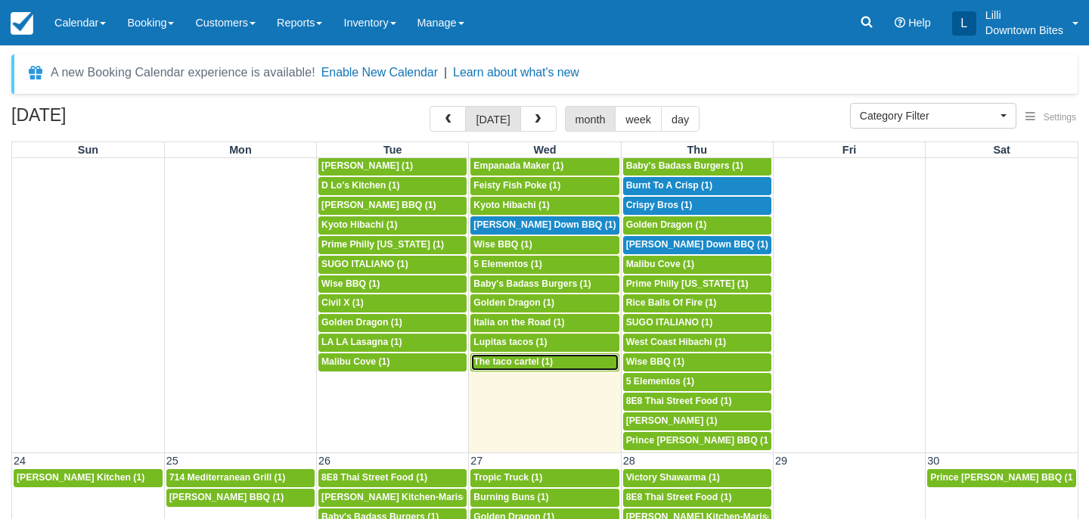
click at [507, 365] on span "The taco cartel (1)" at bounding box center [512, 361] width 79 height 11
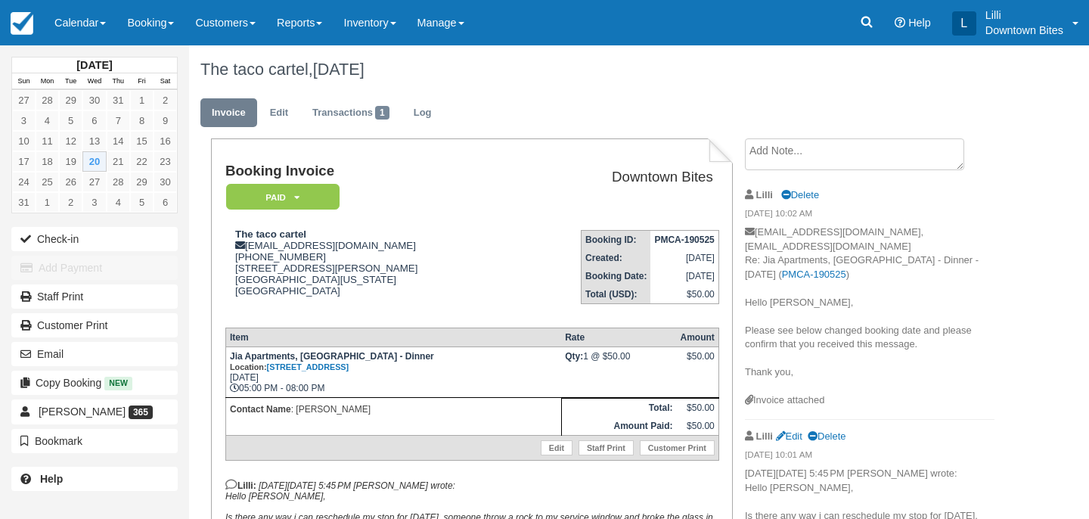
click at [752, 157] on textarea at bounding box center [854, 154] width 219 height 32
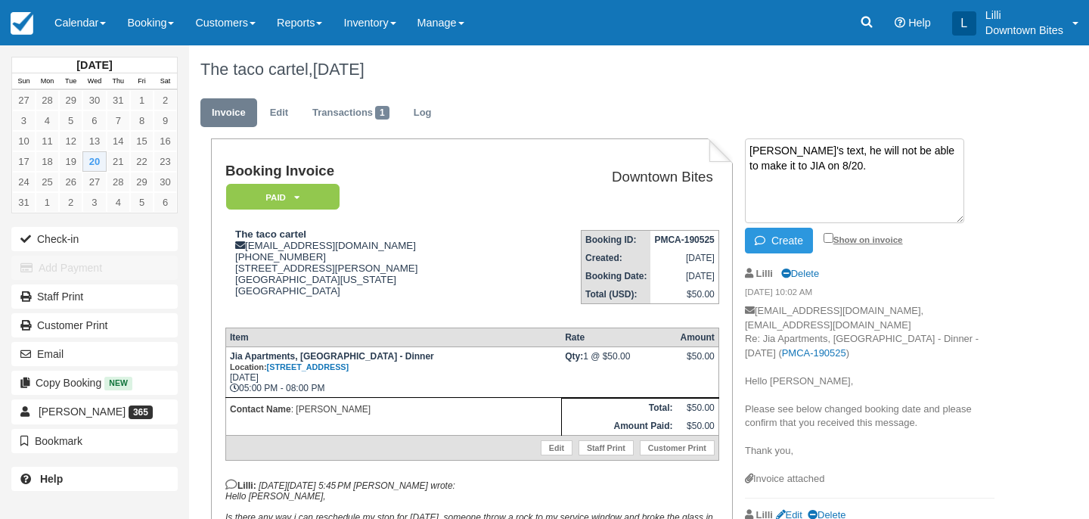
type textarea "[PERSON_NAME]'s text, he will not be able to make it to JIA on 8/20."
click at [826, 234] on input "Show on invoice" at bounding box center [828, 238] width 10 height 10
checkbox input "true"
click at [777, 239] on button "Create" at bounding box center [779, 241] width 68 height 26
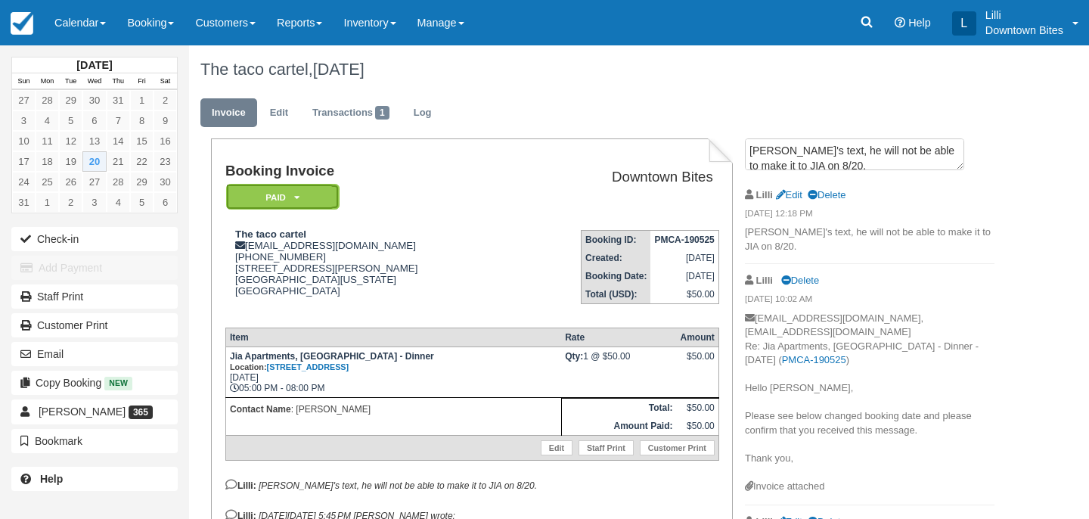
click at [290, 197] on em "Paid" at bounding box center [282, 197] width 113 height 26
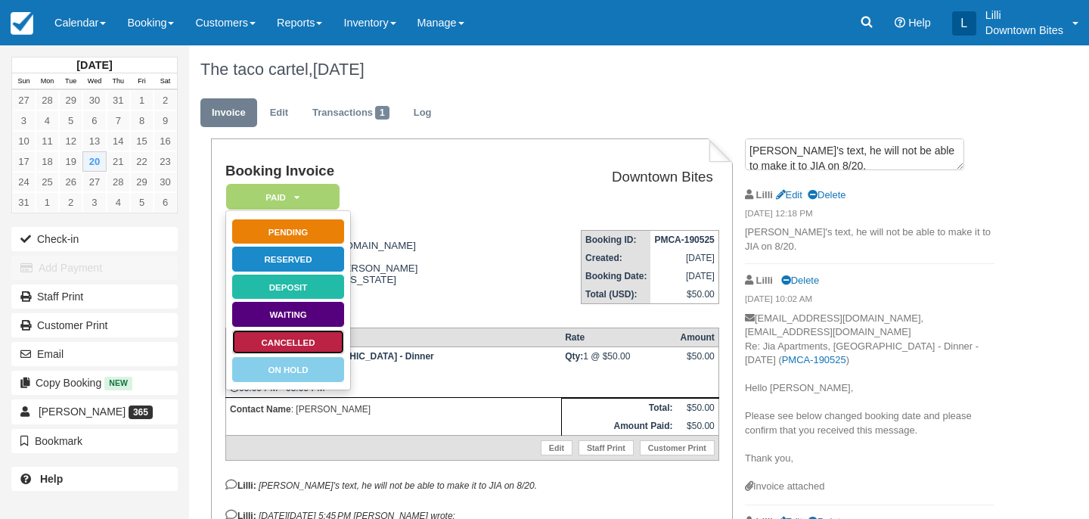
click at [312, 345] on link "Cancelled" at bounding box center [287, 342] width 113 height 26
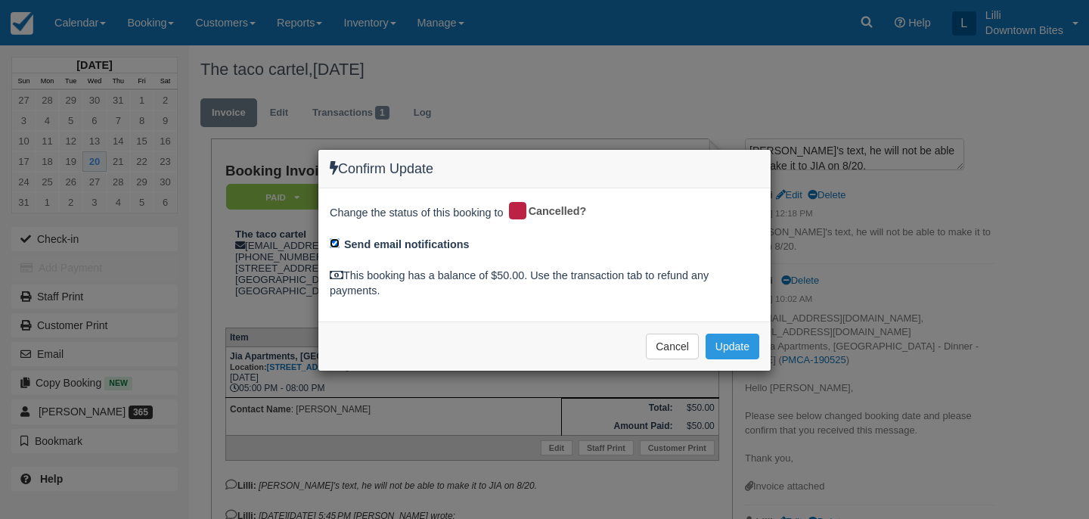
click at [336, 242] on input "Send email notifications" at bounding box center [335, 243] width 10 height 10
checkbox input "false"
click at [742, 341] on button "Update" at bounding box center [732, 346] width 54 height 26
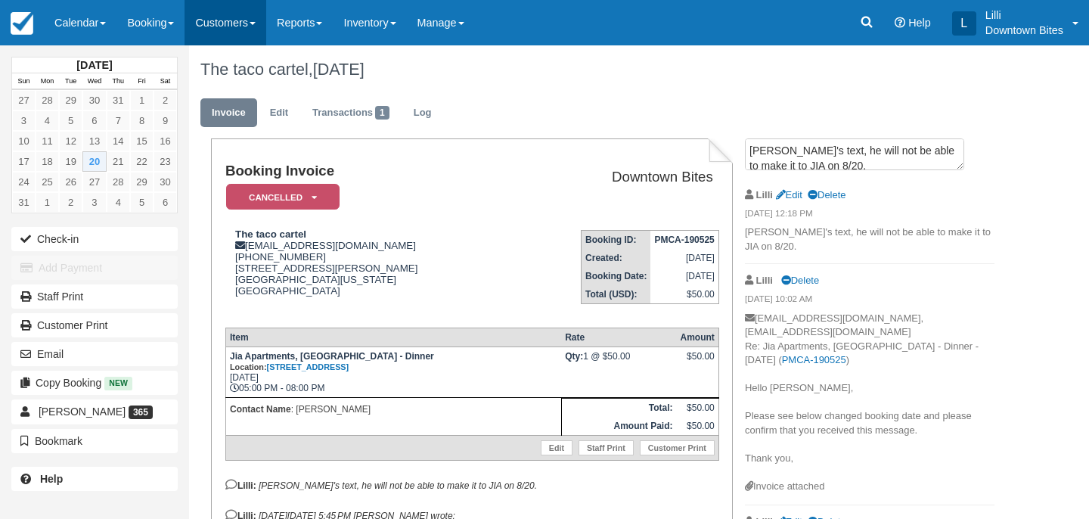
click at [229, 27] on link "Customers" at bounding box center [225, 22] width 82 height 45
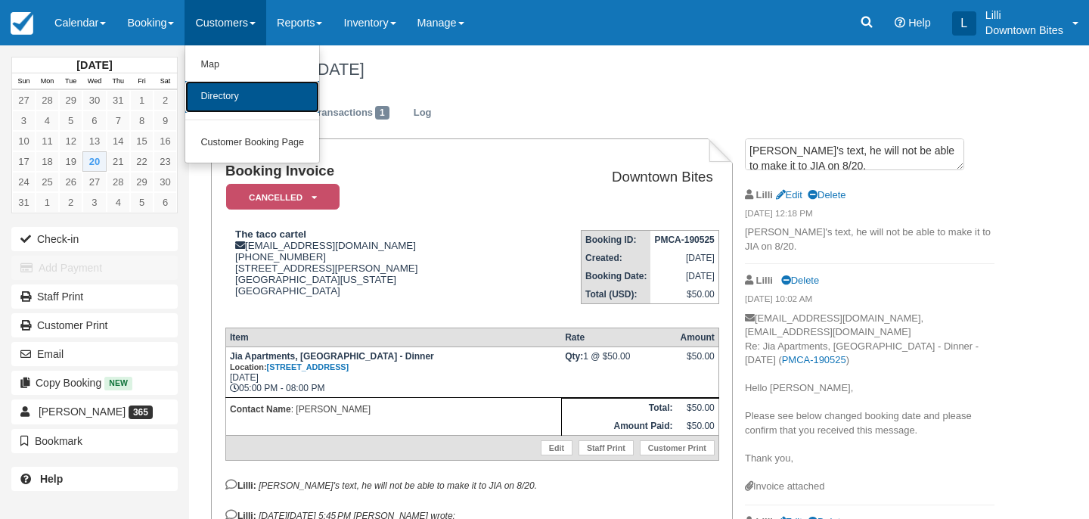
click at [246, 91] on link "Directory" at bounding box center [252, 97] width 134 height 32
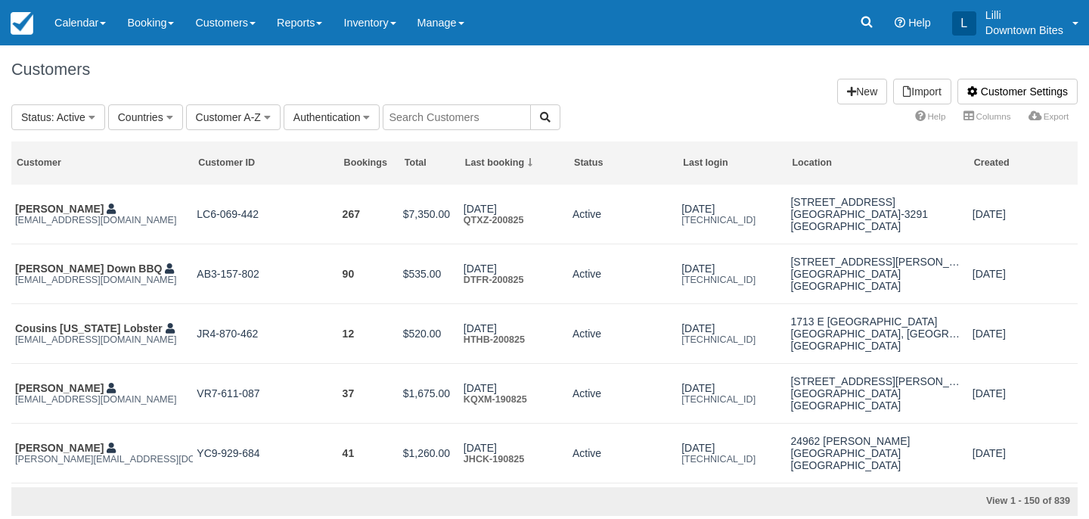
click at [459, 116] on input "text" at bounding box center [457, 117] width 148 height 26
type input "hamburger"
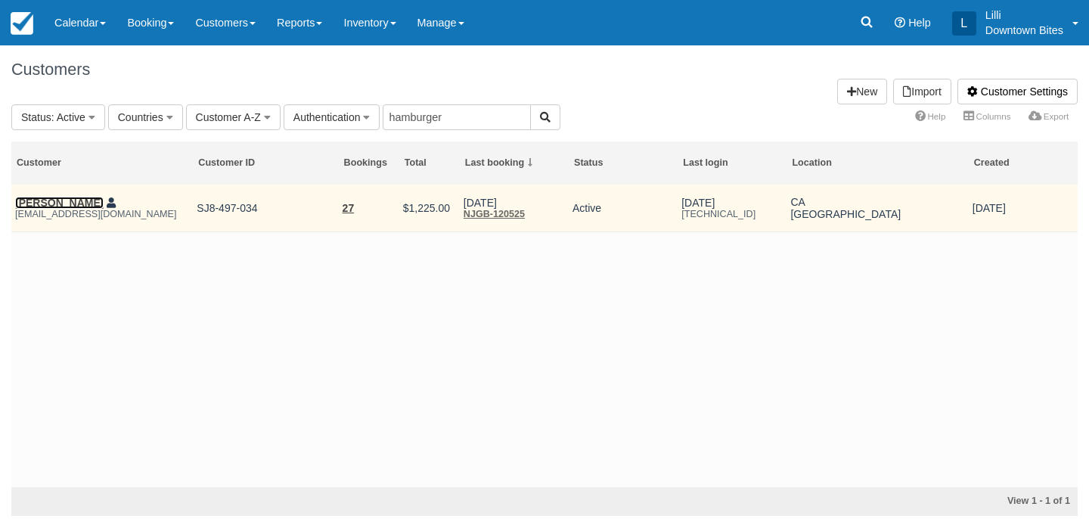
click at [37, 202] on link "[PERSON_NAME]" at bounding box center [59, 203] width 88 height 12
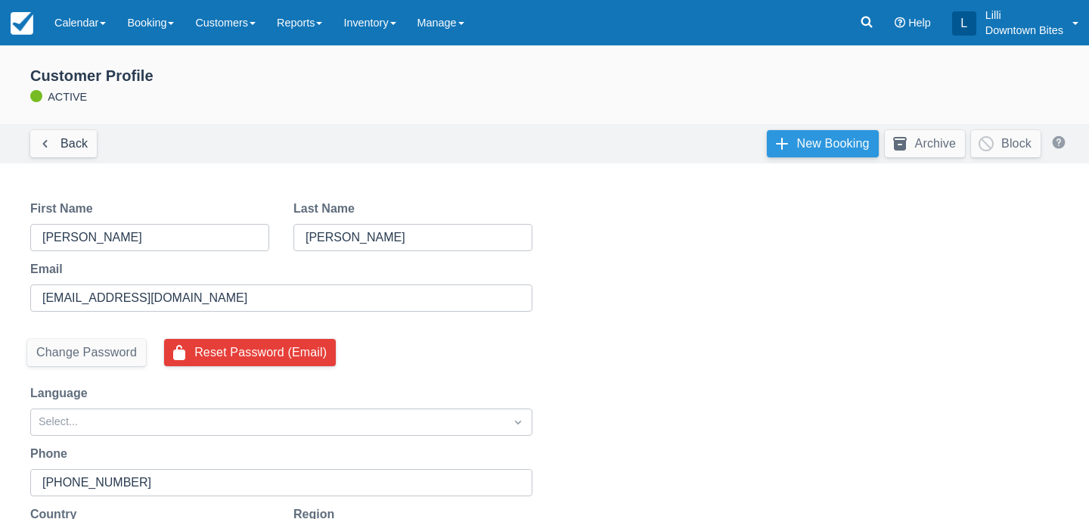
click at [823, 140] on link "New Booking" at bounding box center [823, 143] width 112 height 27
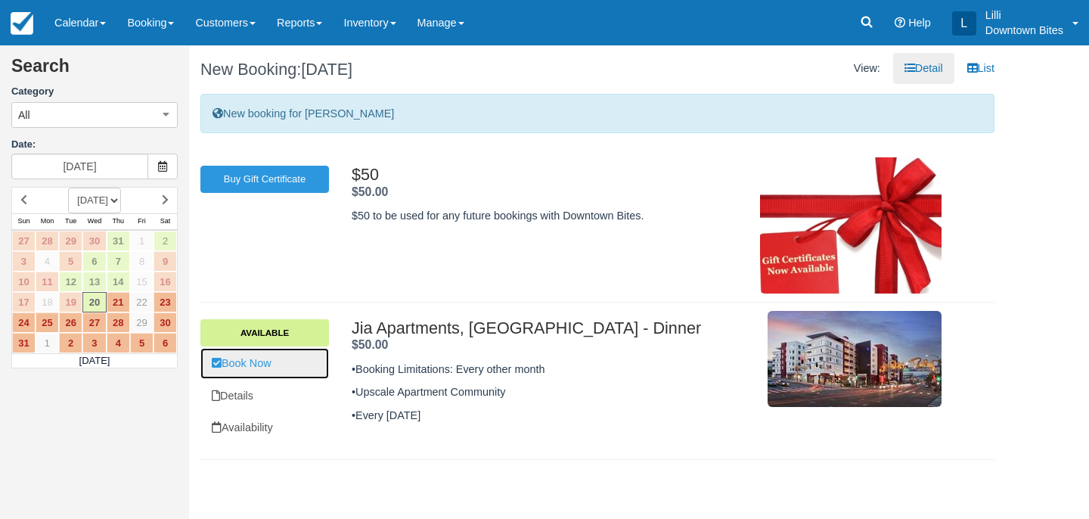
click at [290, 361] on link "Book Now" at bounding box center [264, 363] width 129 height 31
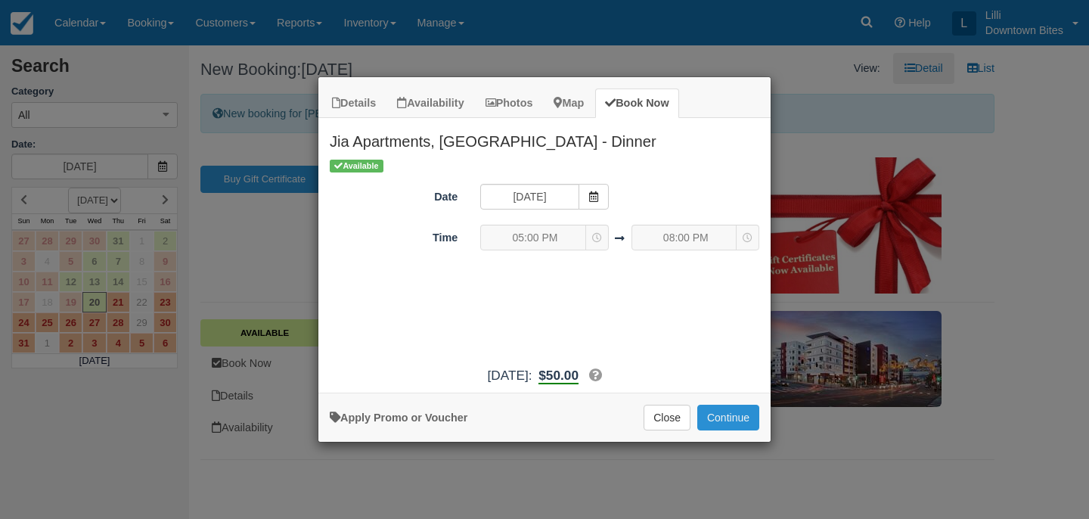
click at [749, 413] on button "Continue" at bounding box center [728, 418] width 62 height 26
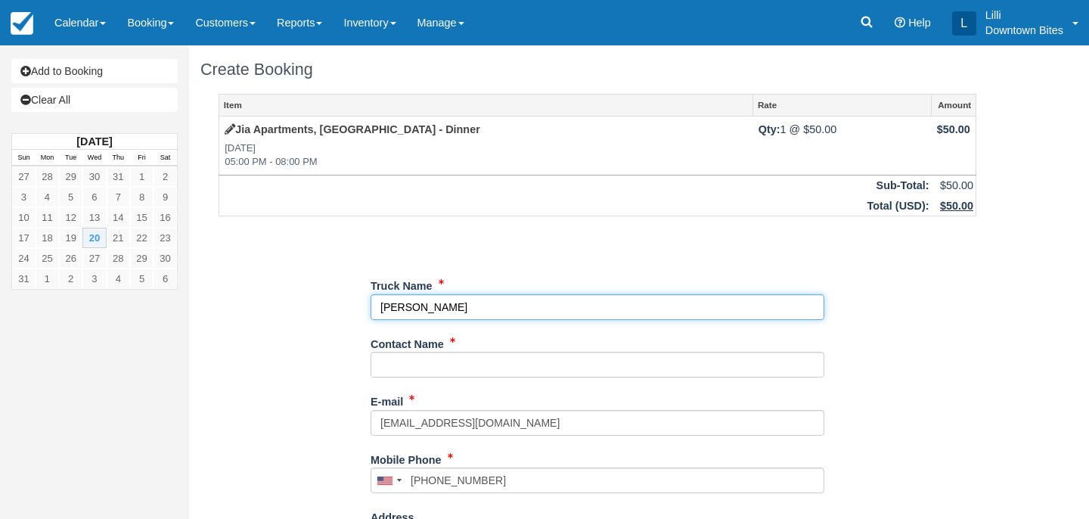
drag, startPoint x: 453, startPoint y: 308, endPoint x: 355, endPoint y: 308, distance: 98.3
click at [355, 308] on div "Item Rate Amount Jia Apartments, [GEOGRAPHIC_DATA] - Dinner [DATE] 05:00 PM - 0…" at bounding box center [597, 480] width 794 height 773
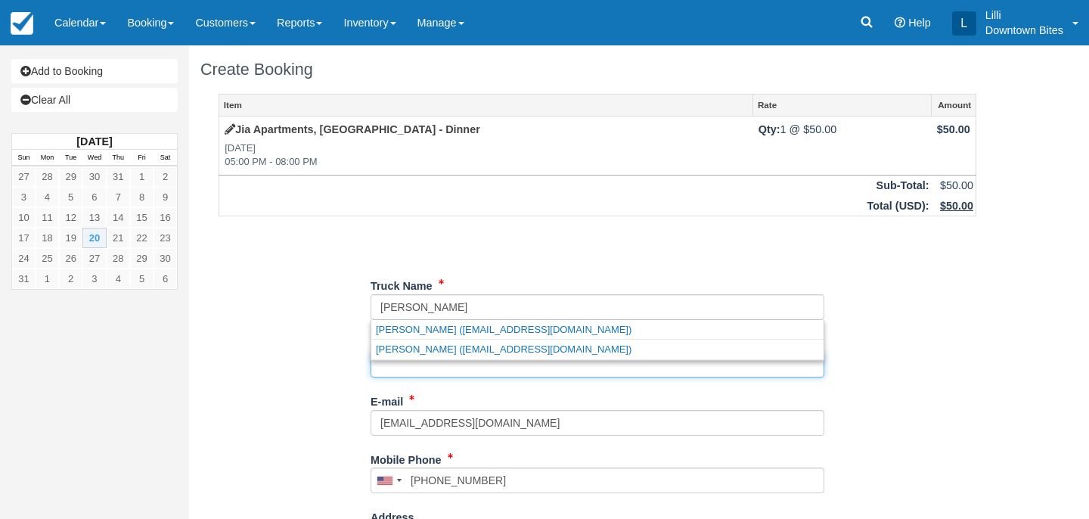
click at [405, 369] on input "Contact Name" at bounding box center [597, 365] width 454 height 26
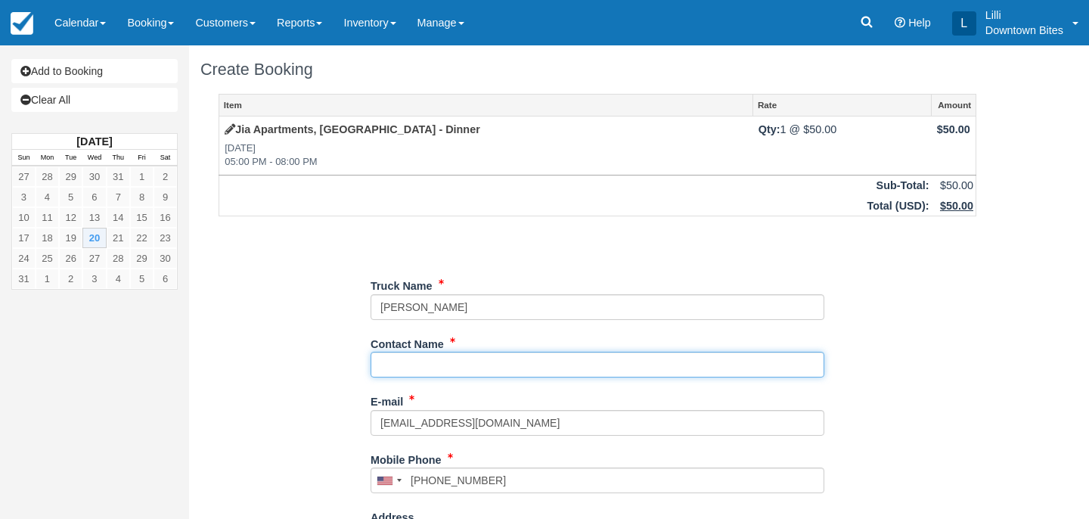
paste input "[PERSON_NAME]"
type input "[PERSON_NAME]"
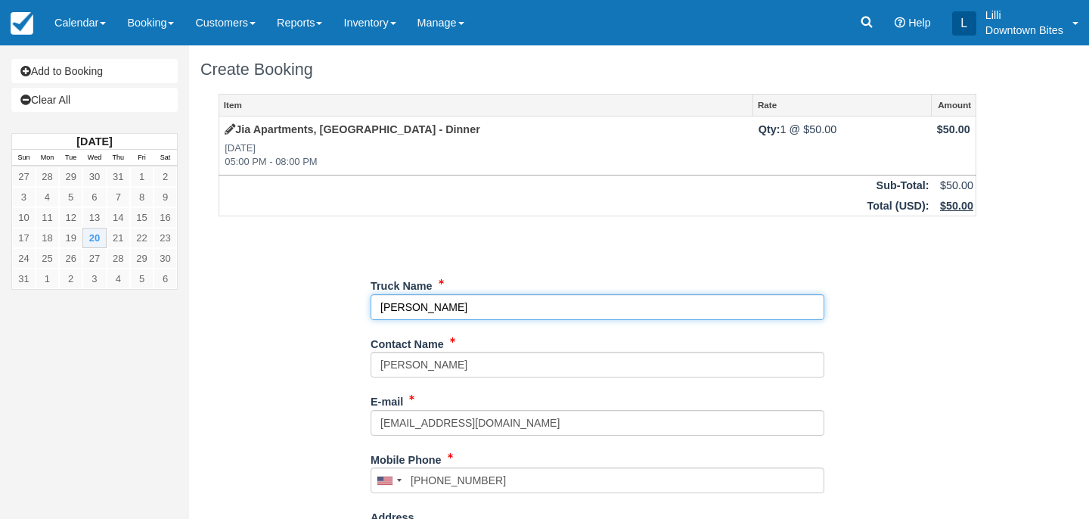
drag, startPoint x: 470, startPoint y: 300, endPoint x: 316, endPoint y: 300, distance: 153.5
click at [315, 300] on div "Item Rate Amount Jia Apartments, [GEOGRAPHIC_DATA] - Dinner [DATE] 05:00 PM - 0…" at bounding box center [597, 480] width 794 height 773
drag, startPoint x: 467, startPoint y: 312, endPoint x: 364, endPoint y: 311, distance: 102.1
click at [364, 312] on div "Item Rate Amount Jia Apartments, [GEOGRAPHIC_DATA] - Dinner [DATE] 05:00 PM - 0…" at bounding box center [597, 480] width 794 height 773
type input "Hamburger Planet"
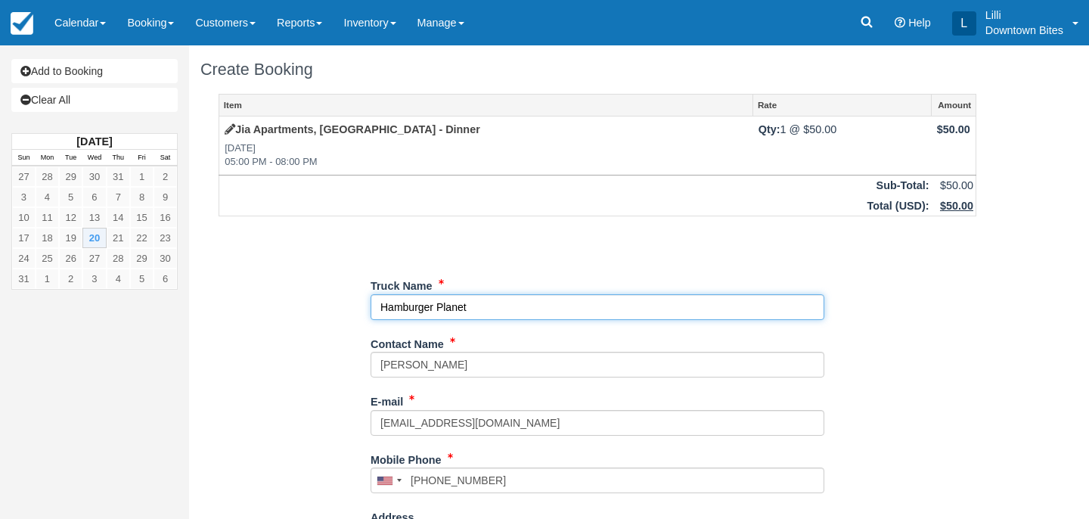
type input "+16613090368"
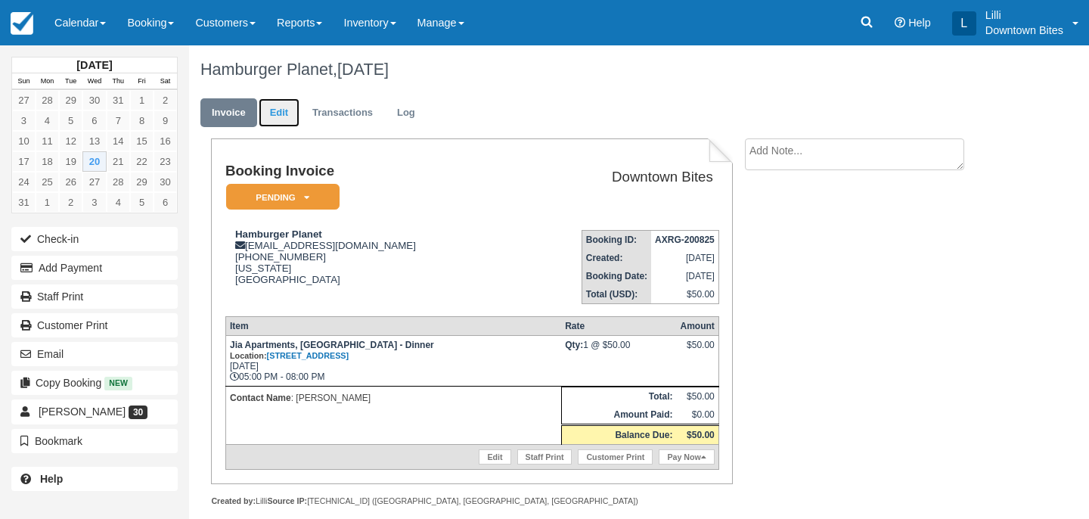
click at [281, 111] on link "Edit" at bounding box center [279, 112] width 41 height 29
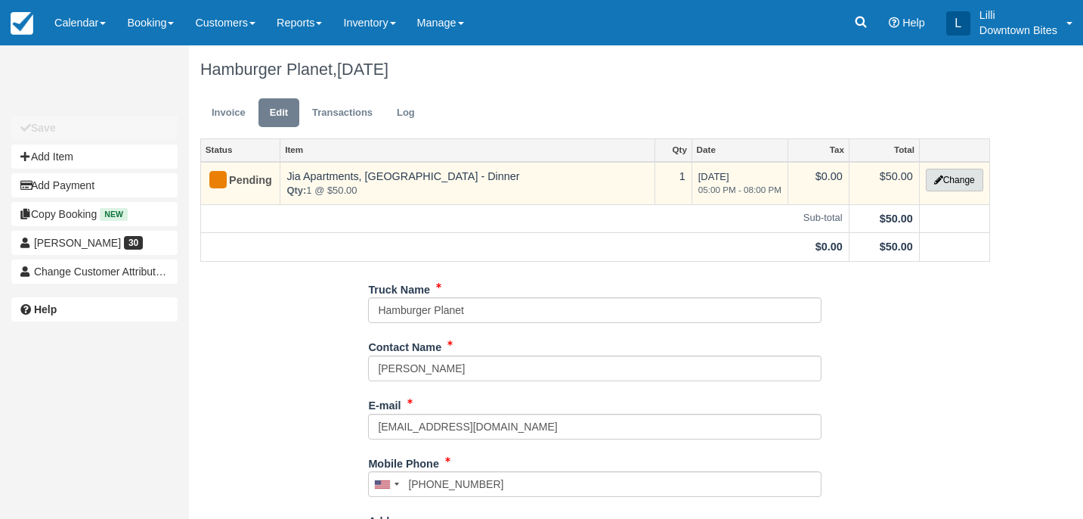
click at [963, 182] on button "Change" at bounding box center [954, 180] width 57 height 23
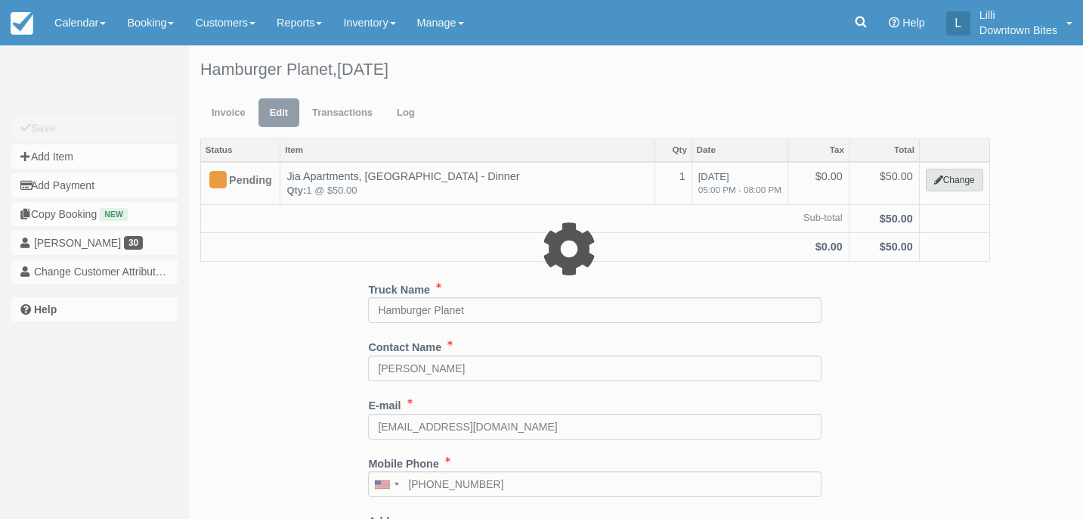
select select "2"
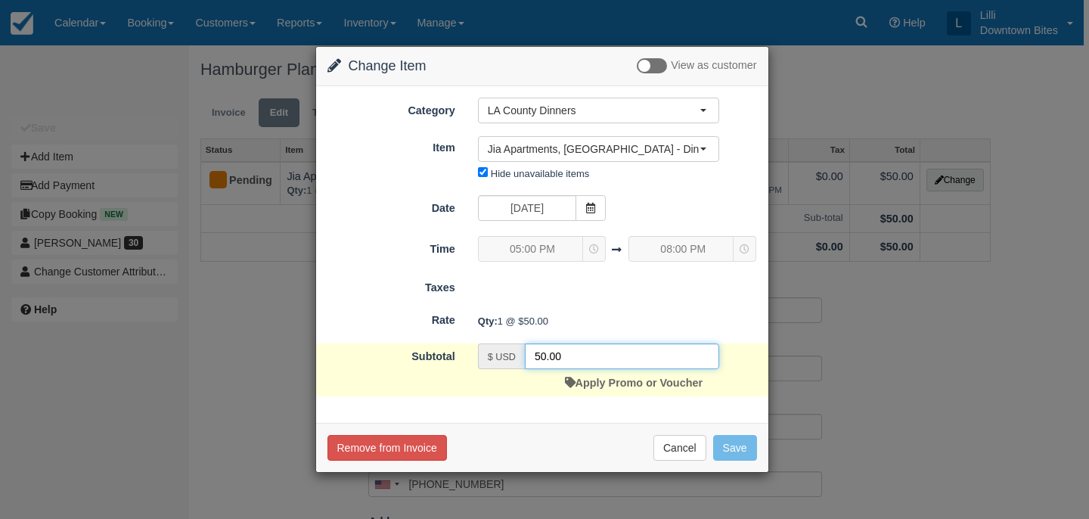
click at [540, 355] on input "50.00" at bounding box center [622, 356] width 194 height 26
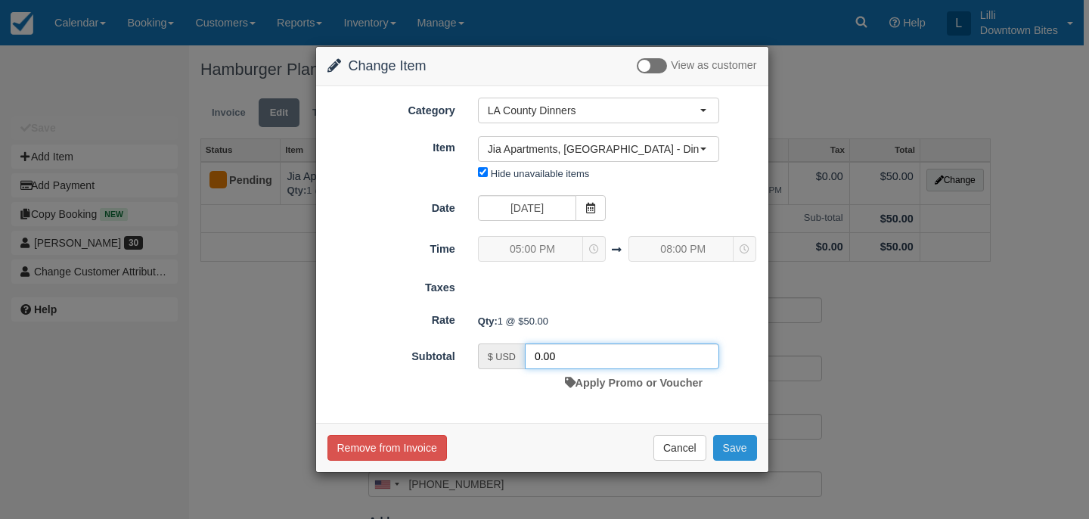
type input "0.00"
click at [730, 449] on button "Save" at bounding box center [735, 448] width 44 height 26
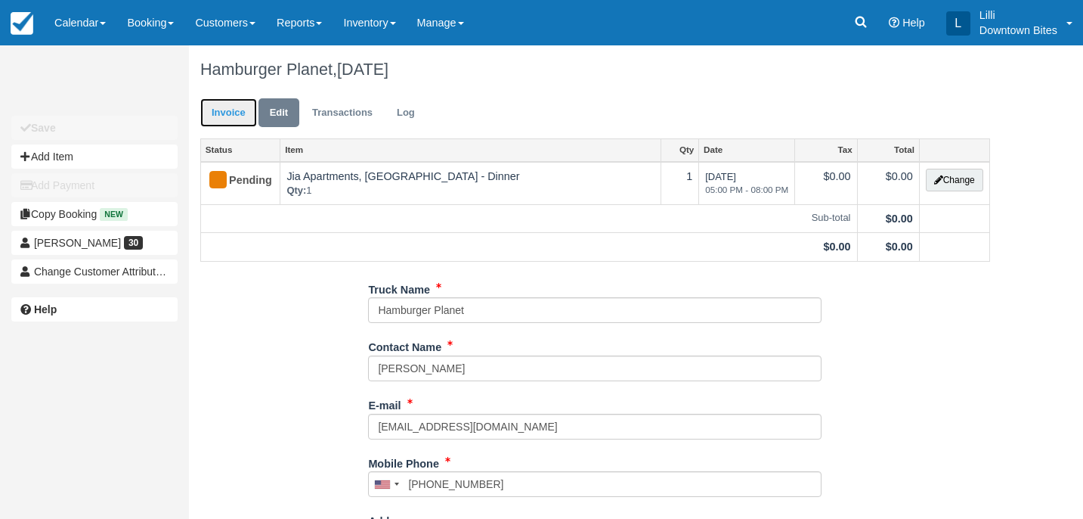
click at [212, 107] on link "Invoice" at bounding box center [228, 112] width 57 height 29
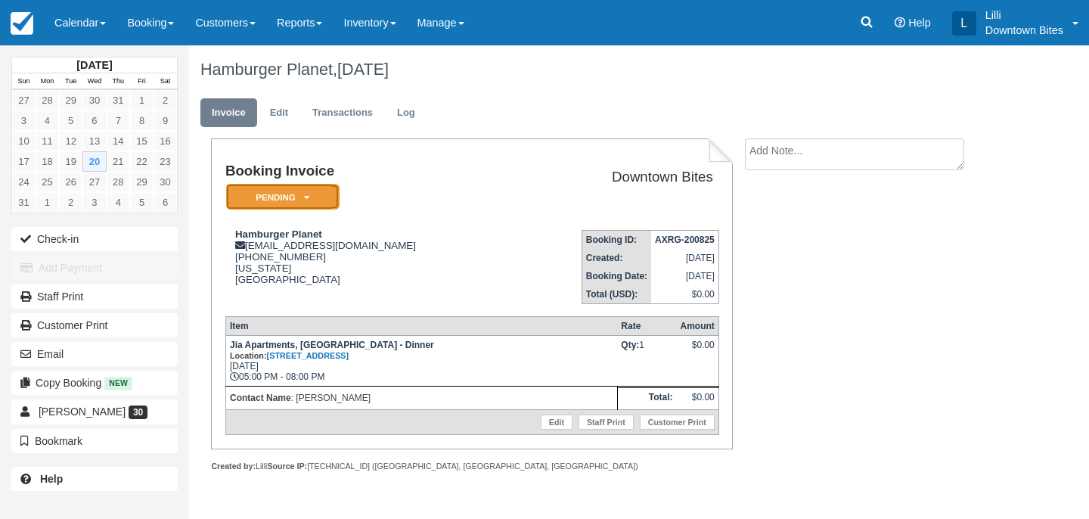
click at [335, 196] on em "Pending" at bounding box center [282, 197] width 113 height 26
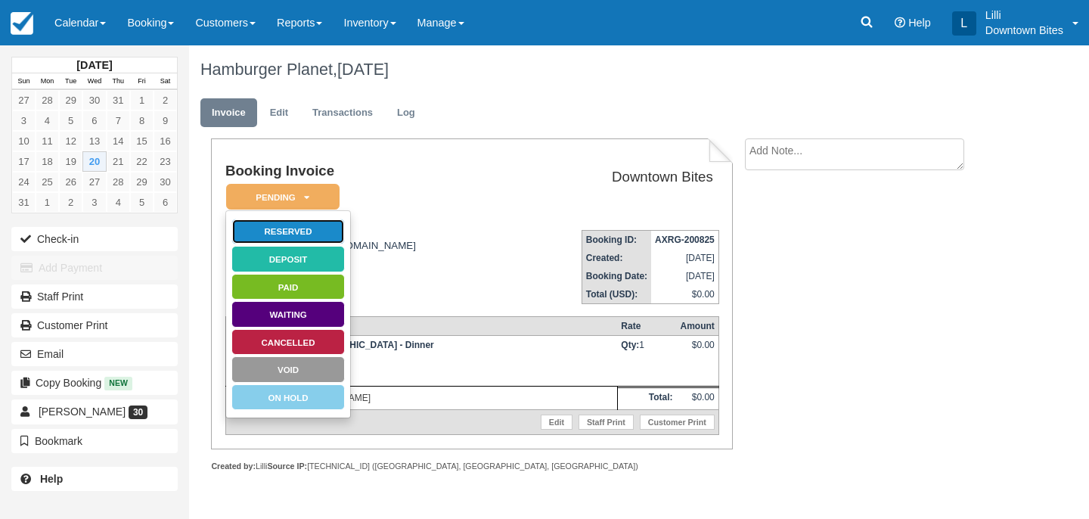
click at [332, 231] on link "Reserved" at bounding box center [287, 232] width 113 height 26
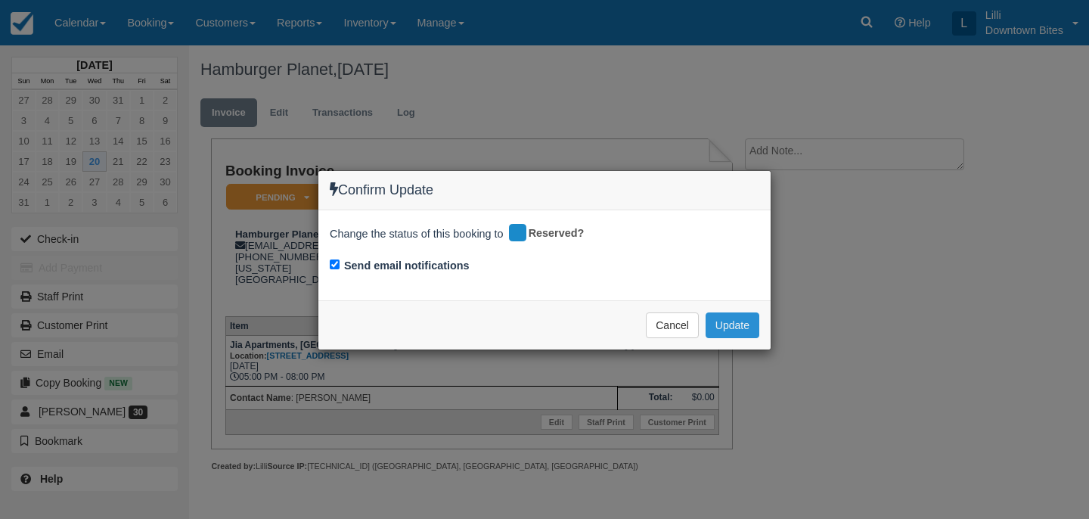
click at [745, 324] on button "Update" at bounding box center [732, 325] width 54 height 26
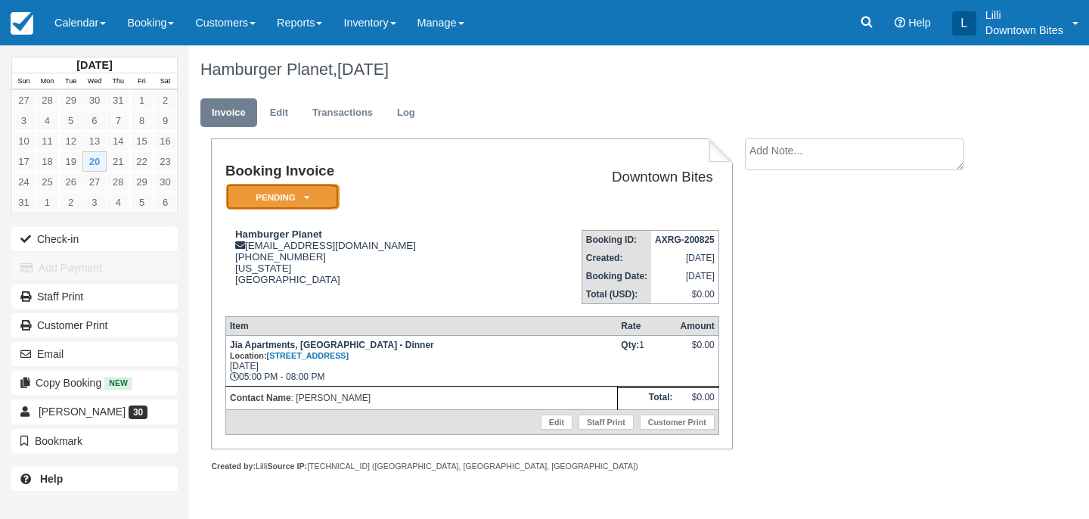
click at [312, 188] on em "Pending" at bounding box center [282, 197] width 113 height 26
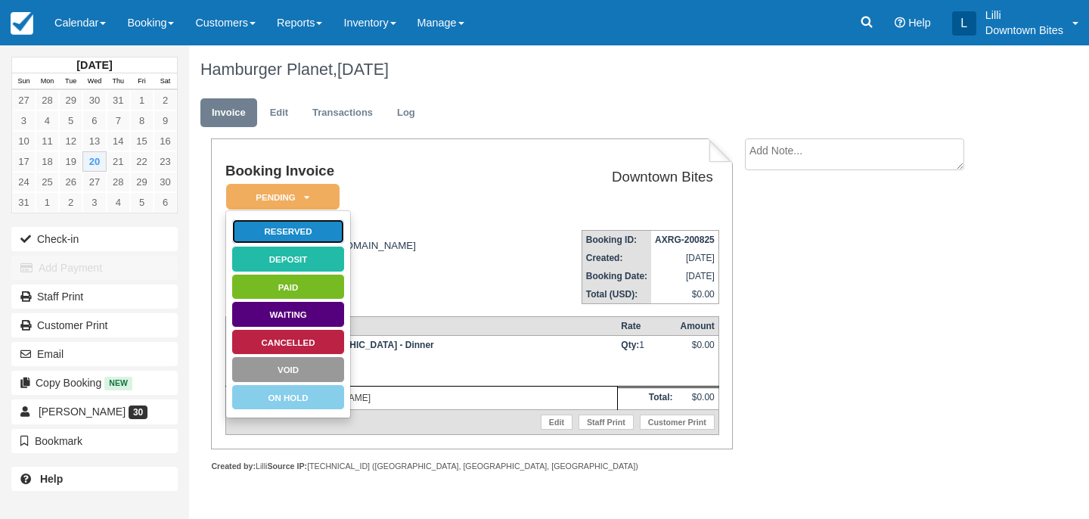
click at [312, 237] on link "Reserved" at bounding box center [287, 232] width 113 height 26
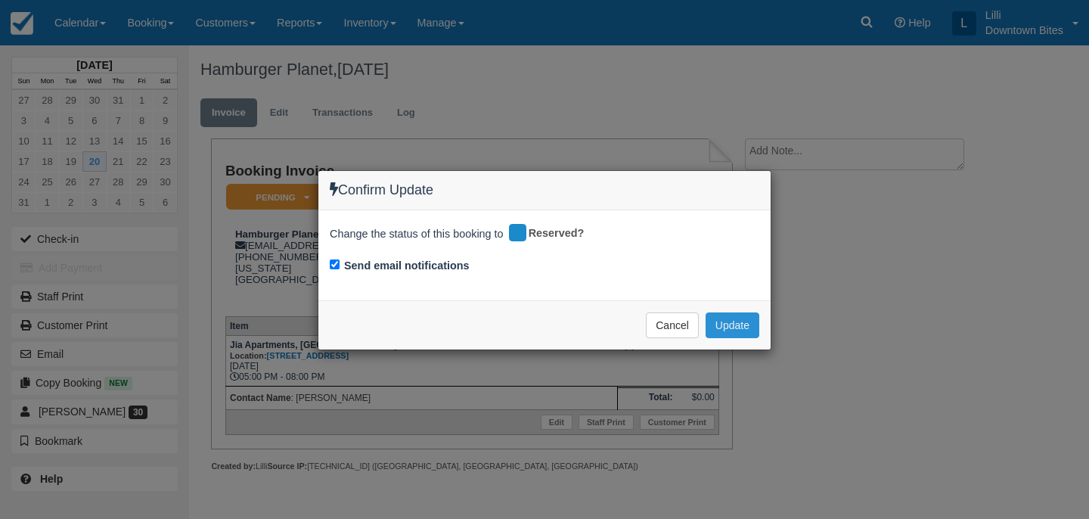
click at [745, 321] on button "Update" at bounding box center [732, 325] width 54 height 26
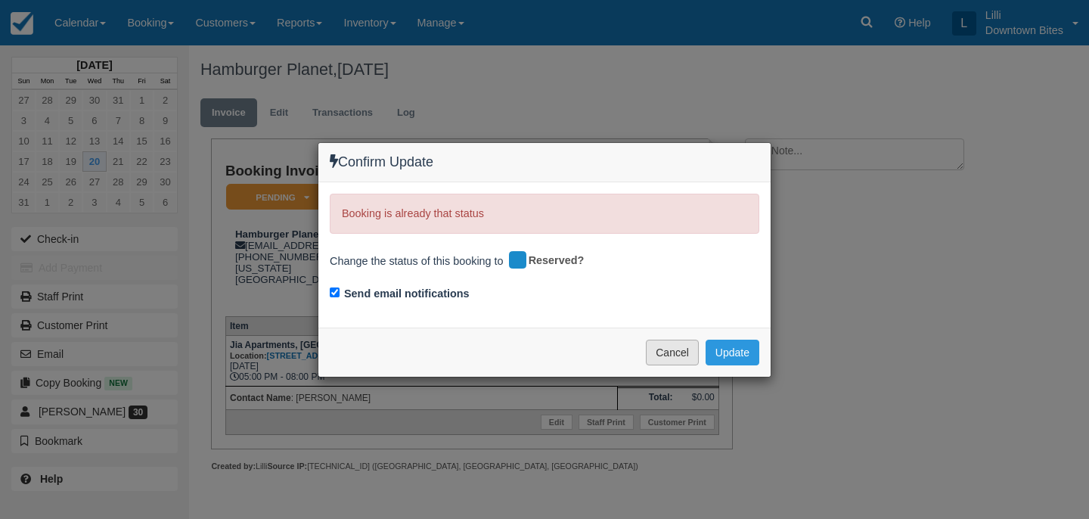
click at [653, 353] on button "Cancel" at bounding box center [672, 352] width 53 height 26
